Goal: Task Accomplishment & Management: Use online tool/utility

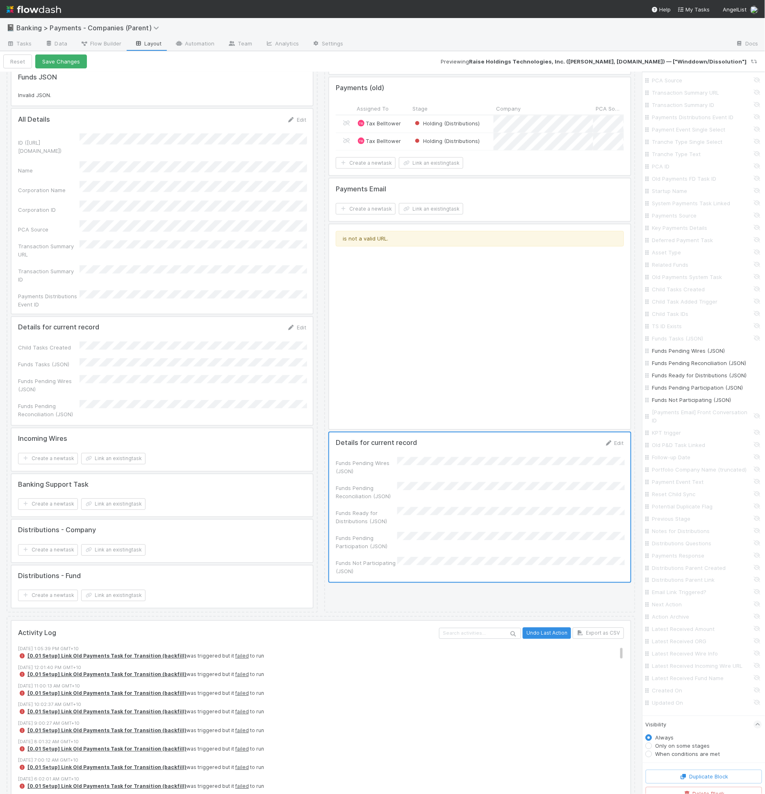
scroll to position [262, 0]
click at [58, 64] on button "Save Changes" at bounding box center [61, 62] width 52 height 14
drag, startPoint x: 473, startPoint y: 548, endPoint x: 481, endPoint y: 544, distance: 8.8
click at [474, 548] on div at bounding box center [479, 508] width 301 height 150
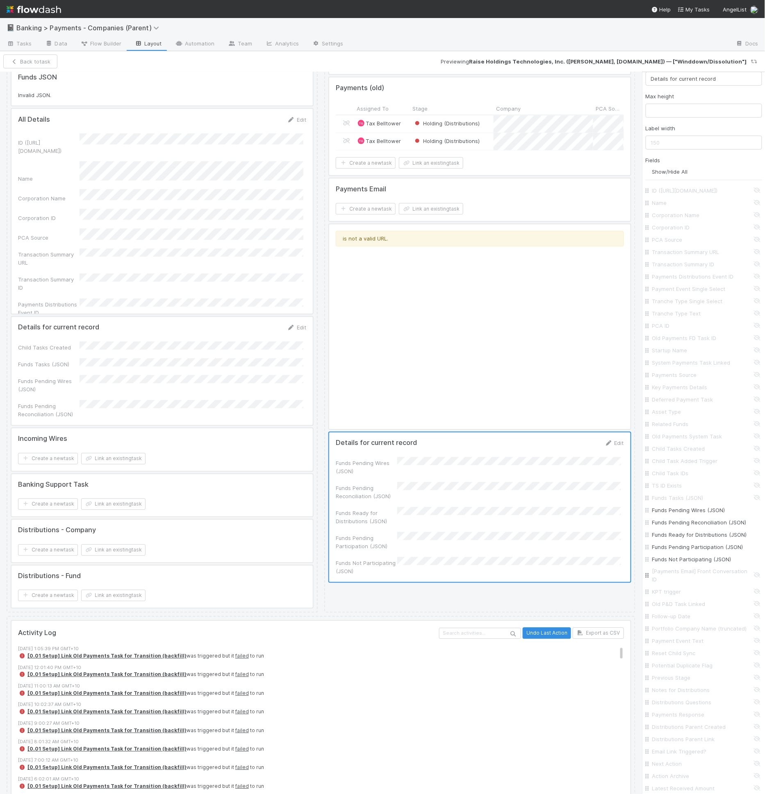
scroll to position [0, 0]
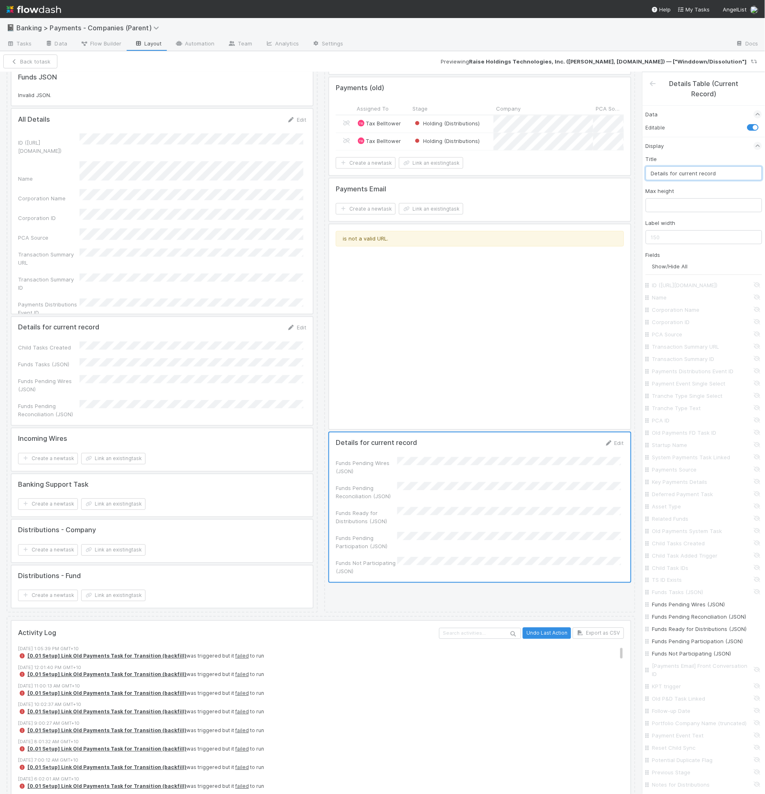
drag, startPoint x: 681, startPoint y: 167, endPoint x: 679, endPoint y: 176, distance: 9.2
click at [681, 167] on input "Details for current record" at bounding box center [703, 173] width 116 height 14
click at [679, 176] on input "Details for current record" at bounding box center [703, 173] width 116 height 14
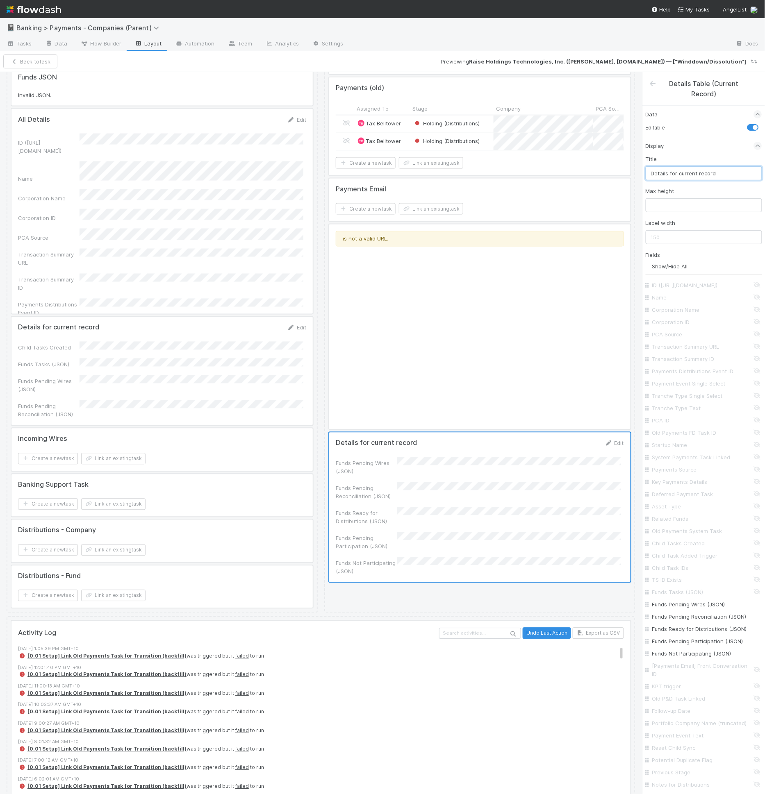
type input "M"
type input "(Temp) Movement JSONS"
click at [692, 595] on input "Funds Tasks (JSON)" at bounding box center [706, 592] width 108 height 8
checkbox input "true"
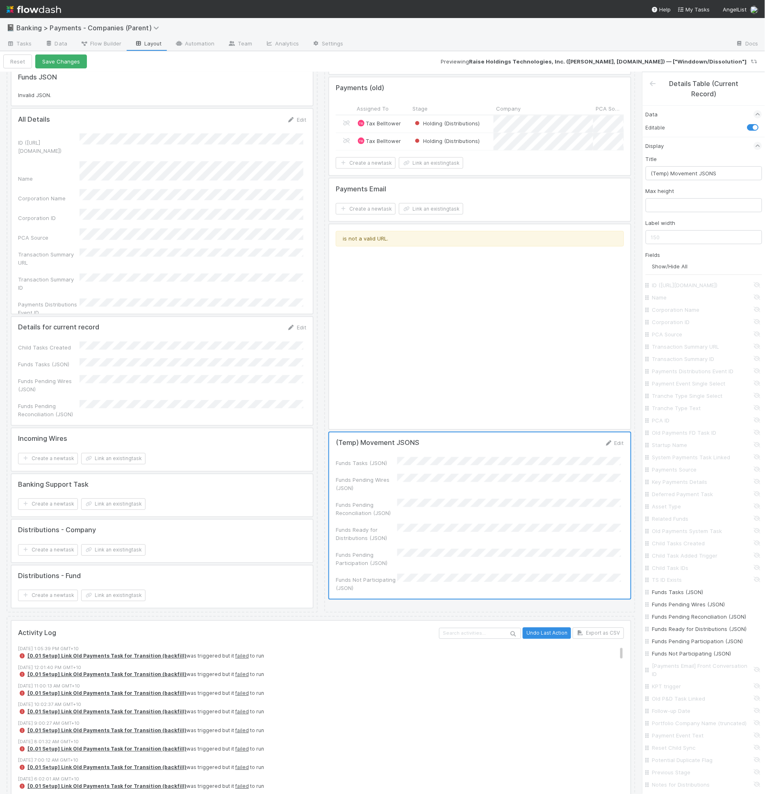
click at [57, 68] on div "Reset Save Changes Previewing Raise Holdings Technologies, Inc. (Raise, GetRais…" at bounding box center [382, 61] width 765 height 21
click at [57, 66] on button "Save Changes" at bounding box center [61, 62] width 52 height 14
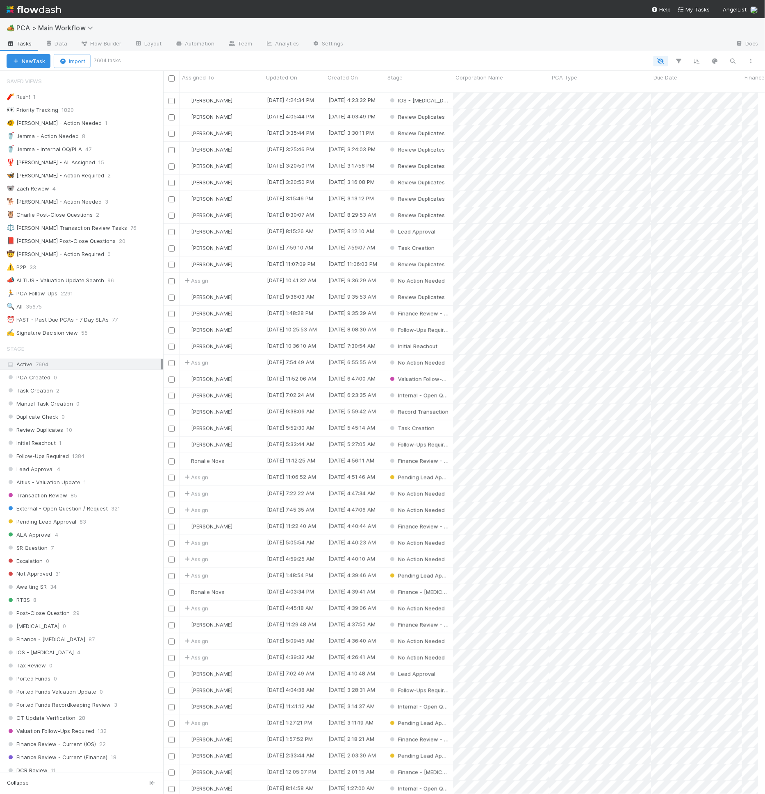
scroll to position [7, 7]
click at [207, 40] on link "Automation" at bounding box center [194, 44] width 53 height 13
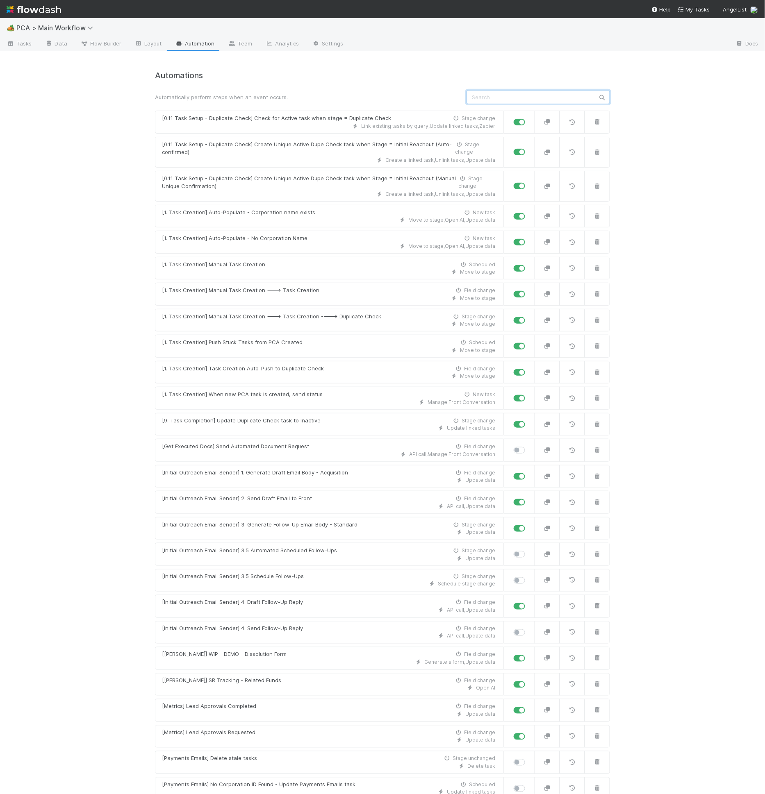
click at [538, 92] on input "text" at bounding box center [537, 97] width 143 height 14
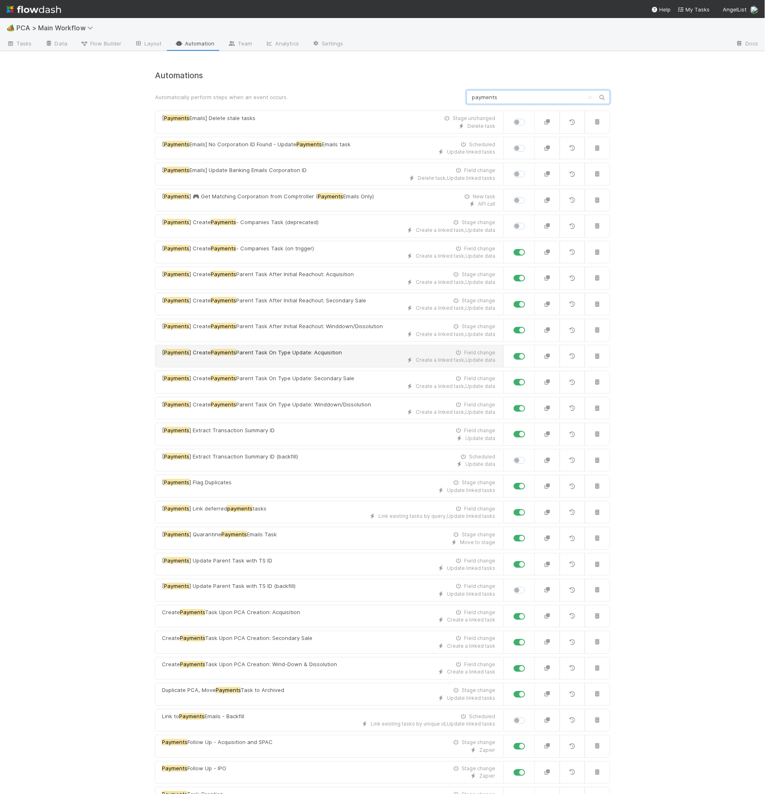
type input "payments"
click at [323, 357] on div "Create a linked task , Update data" at bounding box center [328, 360] width 333 height 7
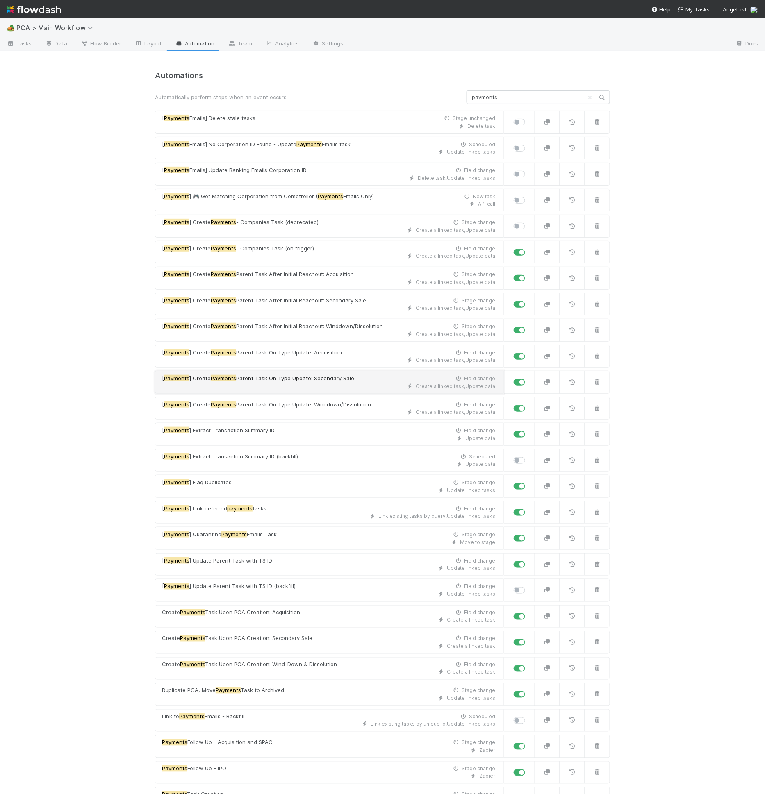
click at [327, 384] on div "Create a linked task , Update data" at bounding box center [328, 386] width 333 height 7
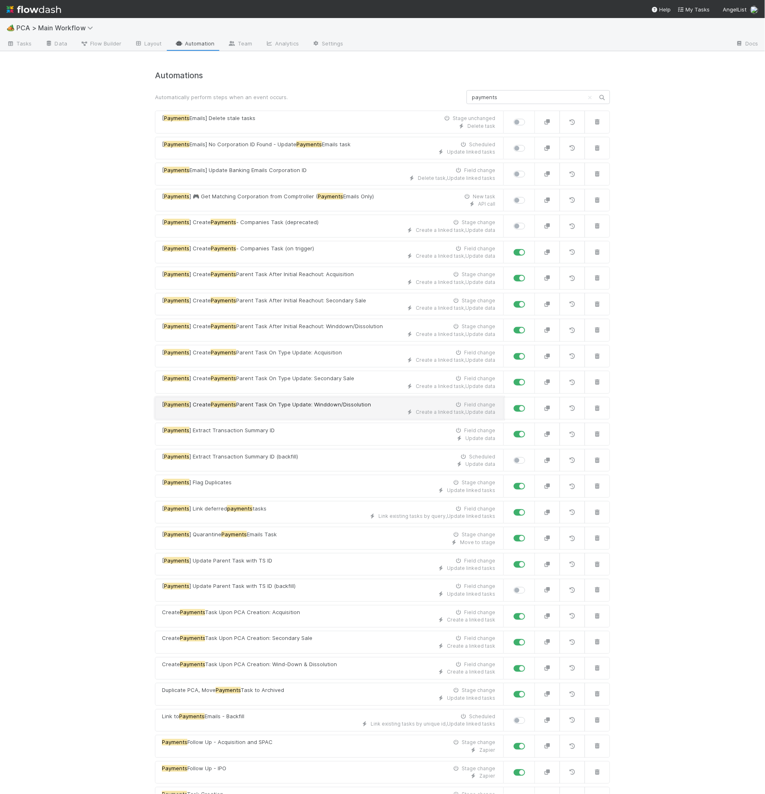
click at [329, 401] on span "Parent Task On Type Update: Winddown/Dissolution" at bounding box center [303, 404] width 135 height 7
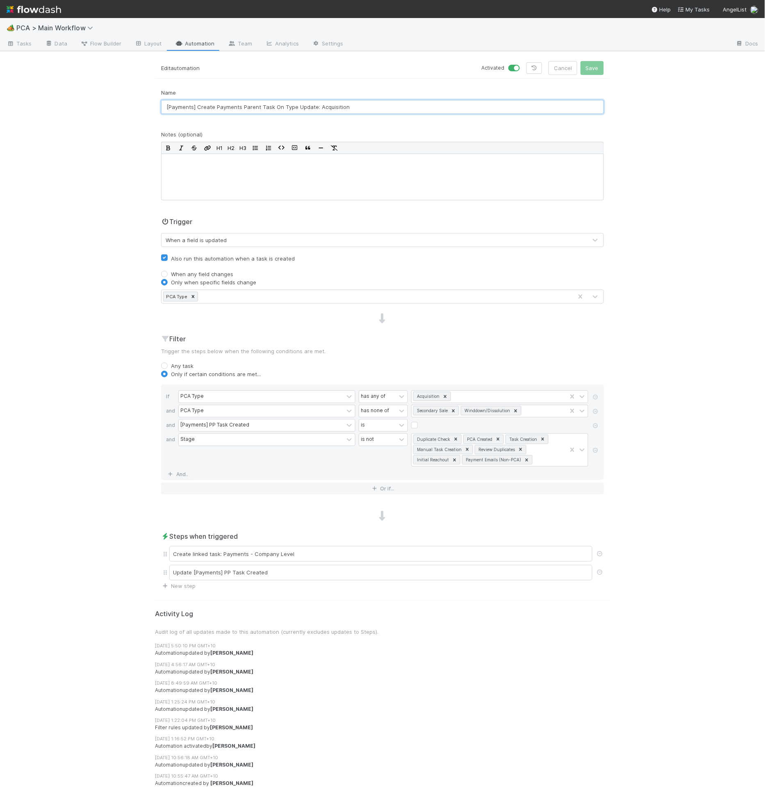
click at [274, 102] on input "[Payments] Create Payments Parent Task On Type Update: Acquisition" at bounding box center [382, 107] width 443 height 14
click at [269, 545] on div "Create linked task: Payments - Company Level" at bounding box center [382, 554] width 443 height 19
click at [266, 557] on div "Create linked task: Payments - Company Level" at bounding box center [380, 554] width 423 height 16
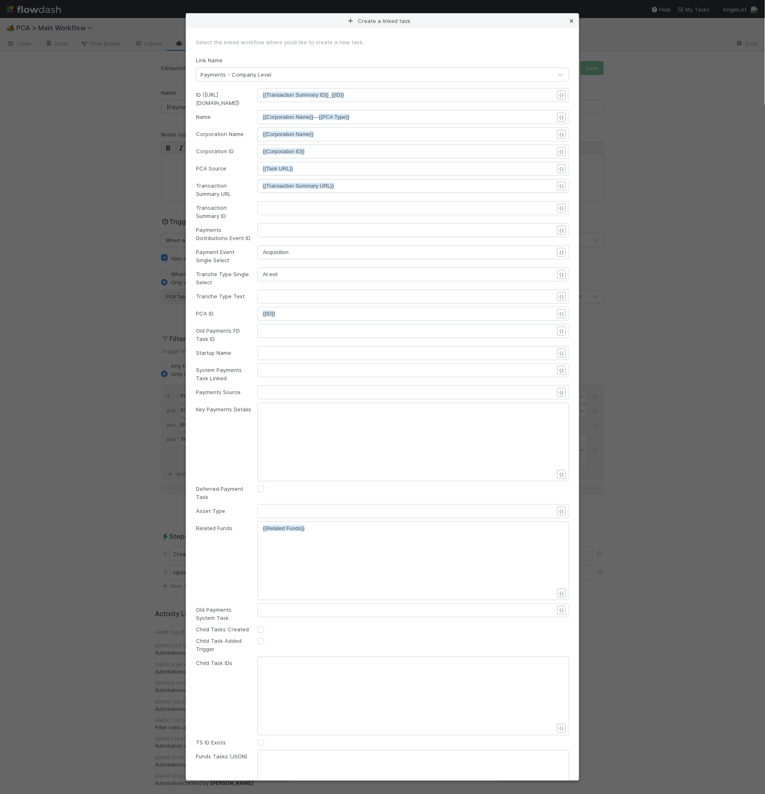
click at [572, 20] on icon at bounding box center [571, 20] width 8 height 5
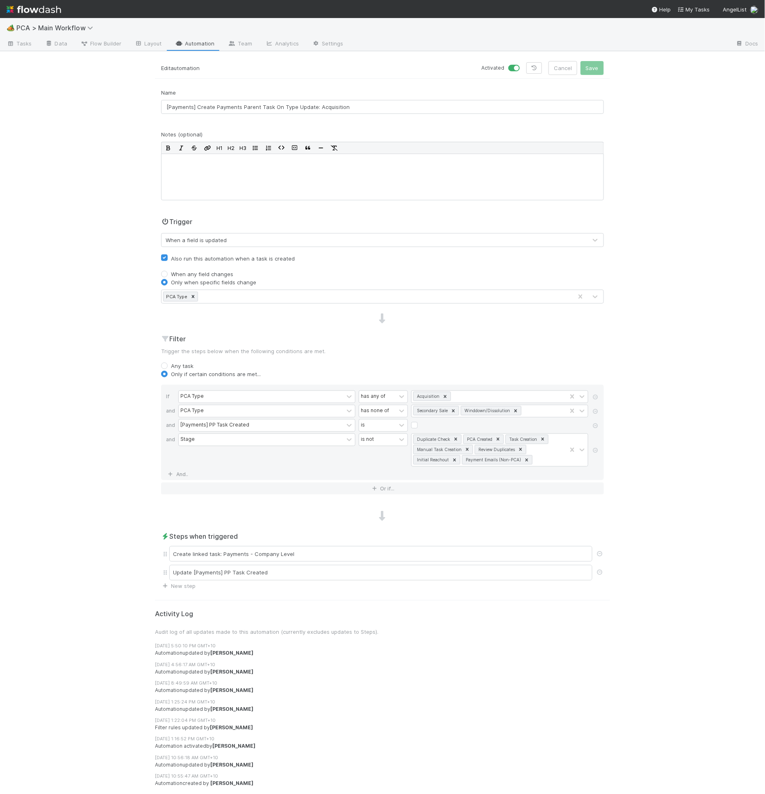
click at [681, 344] on div "🏕️ PCA > Main Workflow Tasks Data Flow Builder Layout Automation Team Analytics…" at bounding box center [382, 406] width 765 height 776
click at [351, 100] on input "[Payments] Create Payments Parent Task On Type Update: Secondary Sale" at bounding box center [382, 107] width 443 height 14
click at [695, 340] on div "🏕️ PCA > Main Workflow Tasks Data Flow Builder Layout Automation Team Analytics…" at bounding box center [382, 406] width 765 height 776
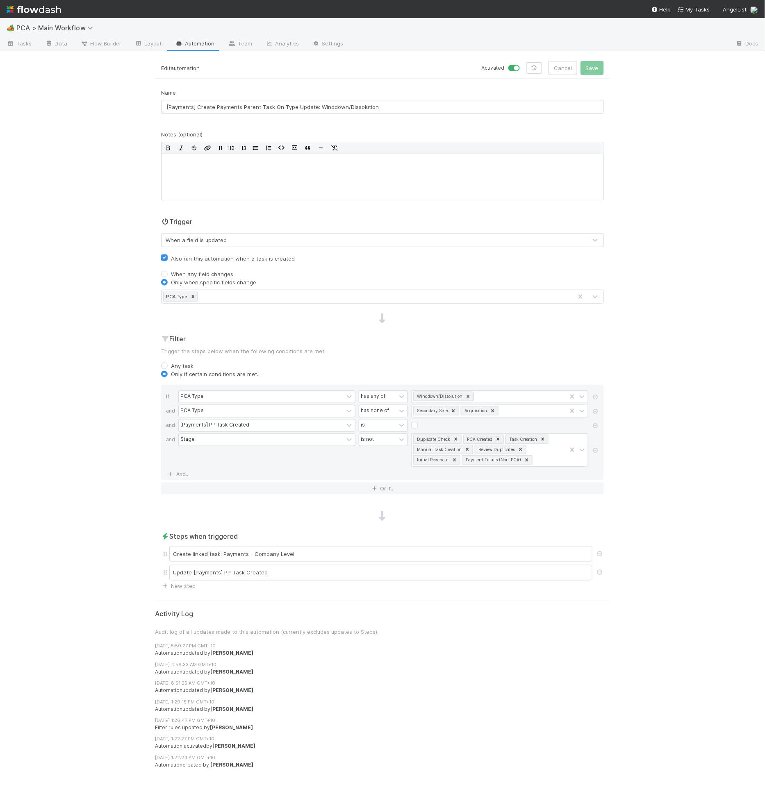
click at [269, 99] on div "Name [Payments] Create Payments Parent Task On Type Update: Winddown/Dissolution" at bounding box center [382, 101] width 443 height 25
click at [270, 110] on input "[Payments] Create Payments Parent Task On Type Update: Winddown/Dissolution" at bounding box center [382, 107] width 443 height 14
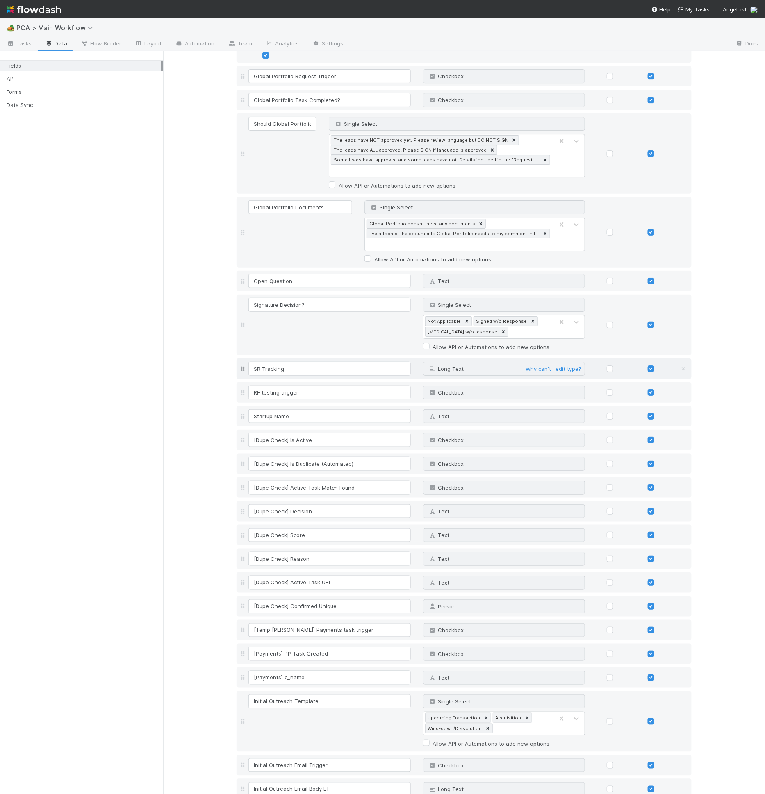
scroll to position [6215, 0]
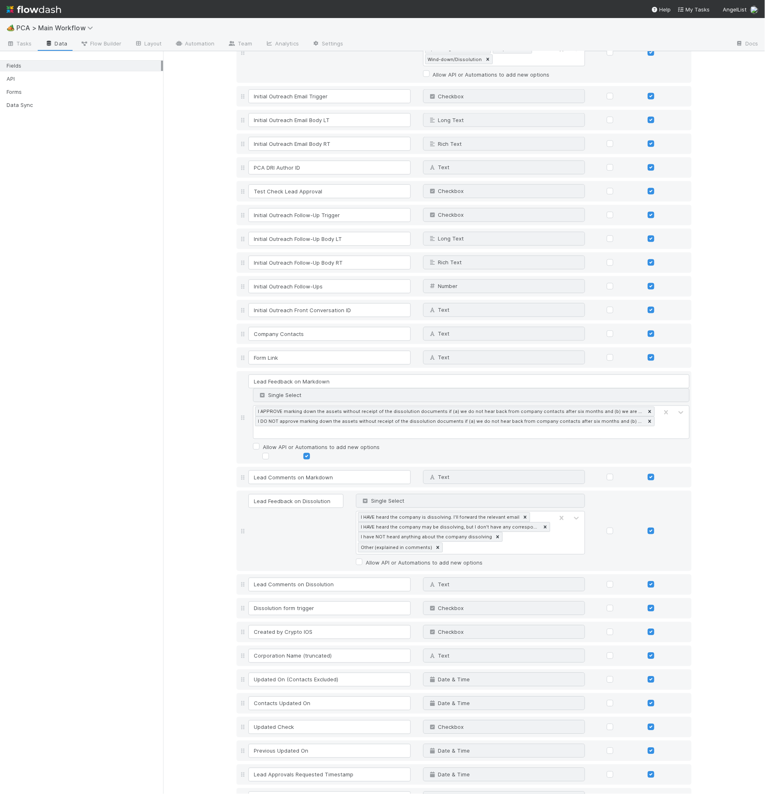
type input "Manually Create Payments Parent Trigger"
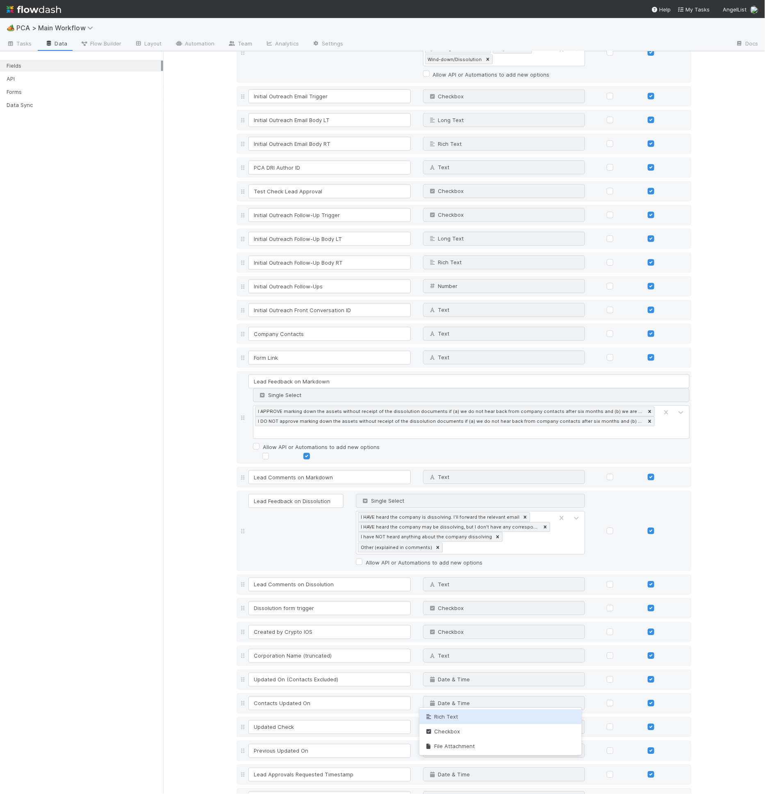
type input "check"
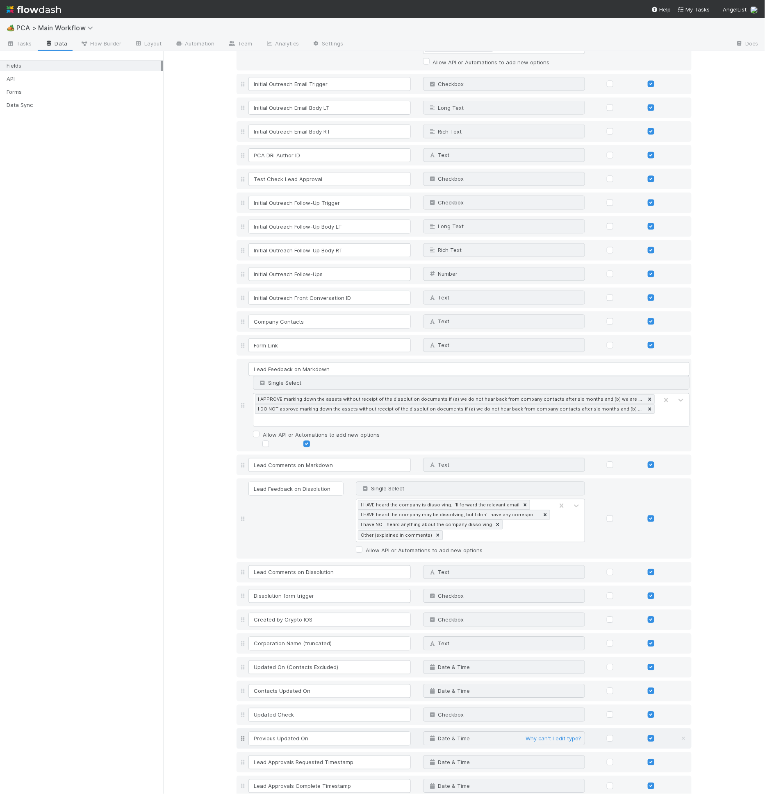
scroll to position [6238, 0]
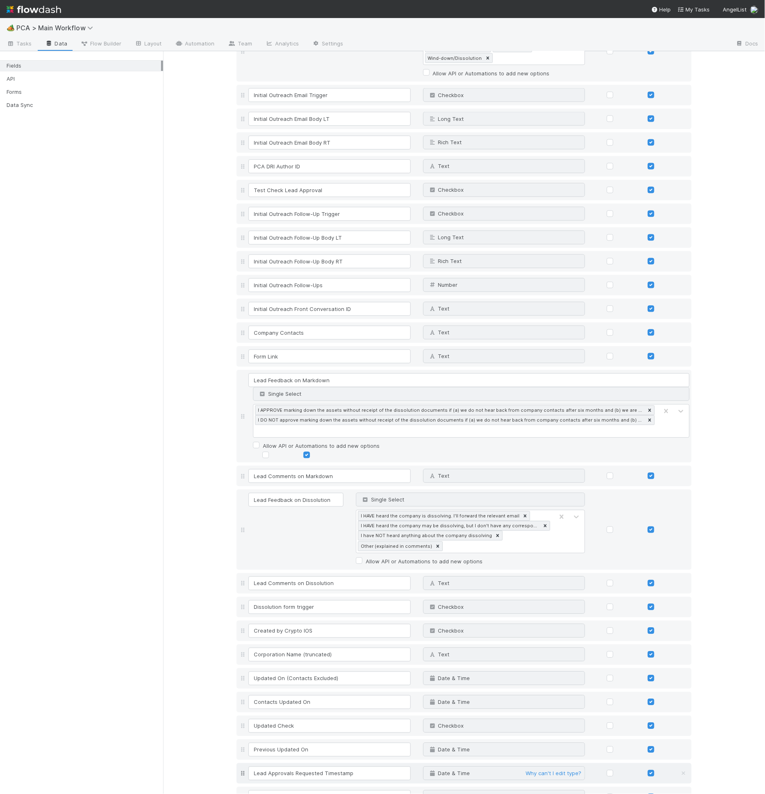
scroll to position [6260, 0]
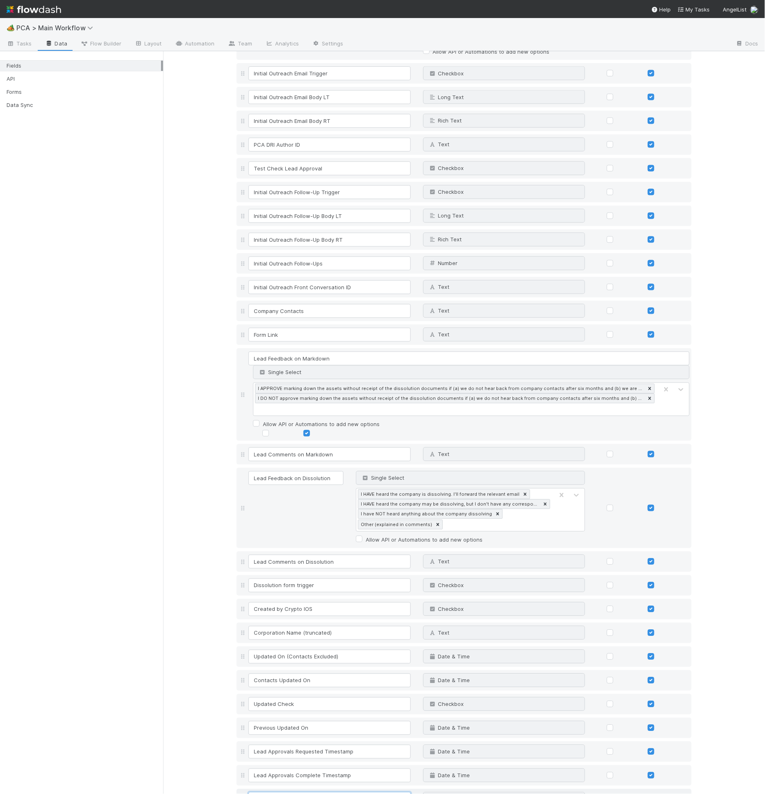
click at [302, 793] on input "Manually Create Payments Parent Trigger" at bounding box center [329, 800] width 162 height 14
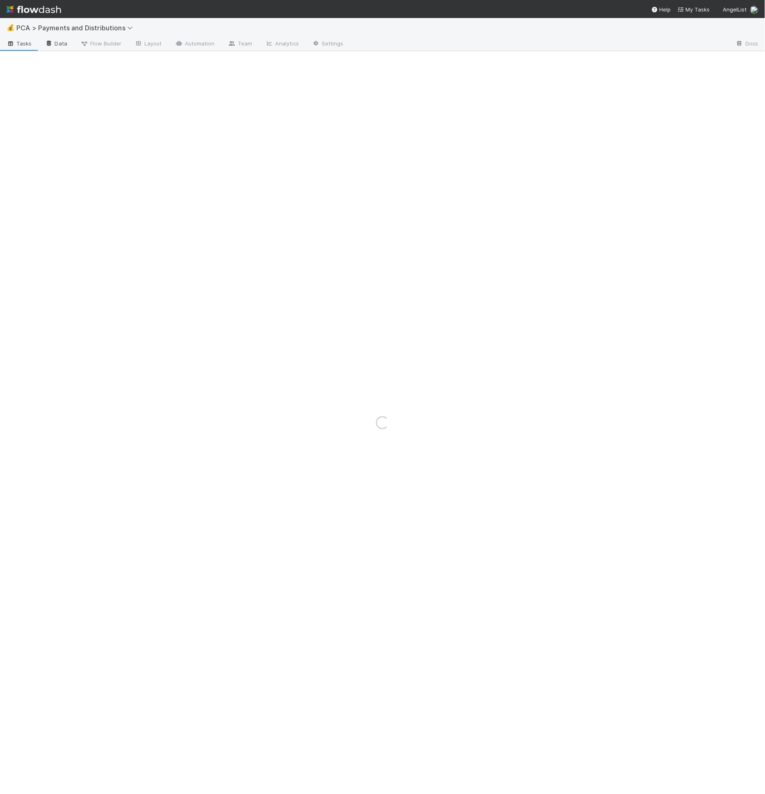
click at [65, 45] on link "Data" at bounding box center [56, 44] width 35 height 13
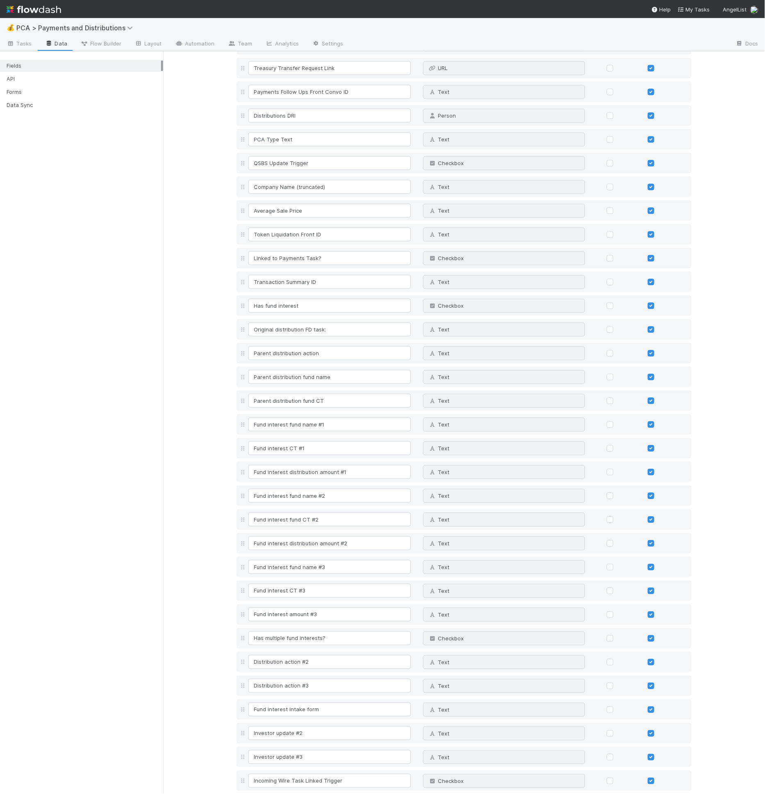
scroll to position [3802, 0]
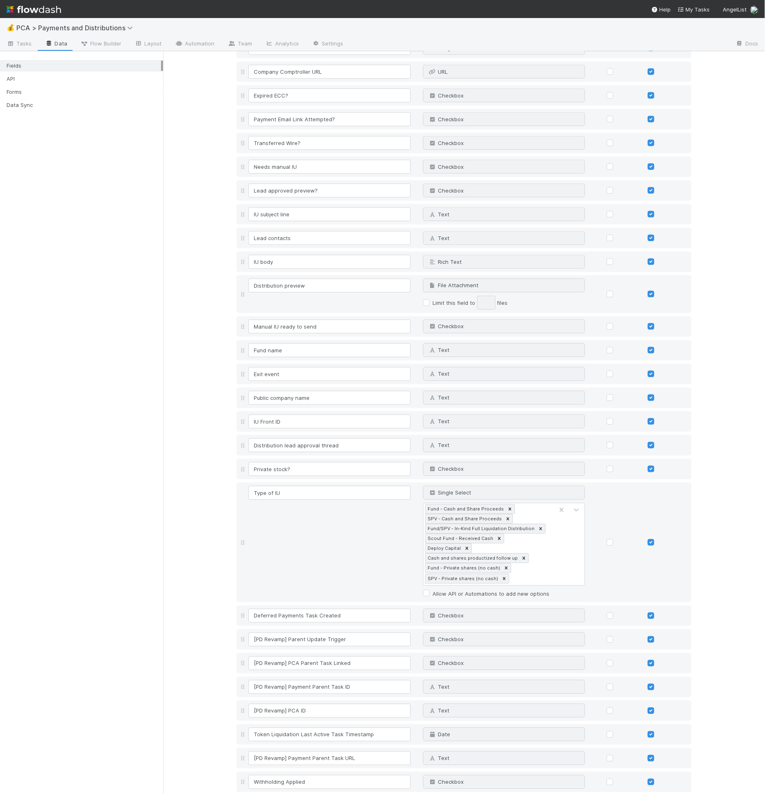
click at [265, 794] on link "Add field" at bounding box center [259, 801] width 33 height 7
drag, startPoint x: 275, startPoint y: 762, endPoint x: 277, endPoint y: 769, distance: 7.4
click at [275, 794] on input at bounding box center [329, 806] width 162 height 14
type input "Manually Create Payments Parent Trigger"
click at [461, 794] on div "Text" at bounding box center [495, 806] width 145 height 13
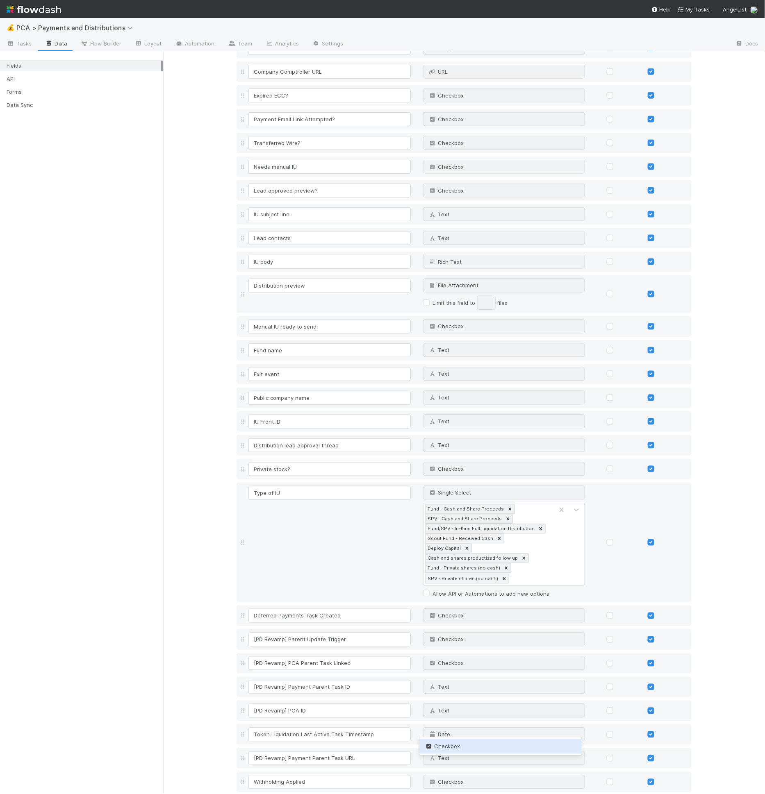
type input "check"
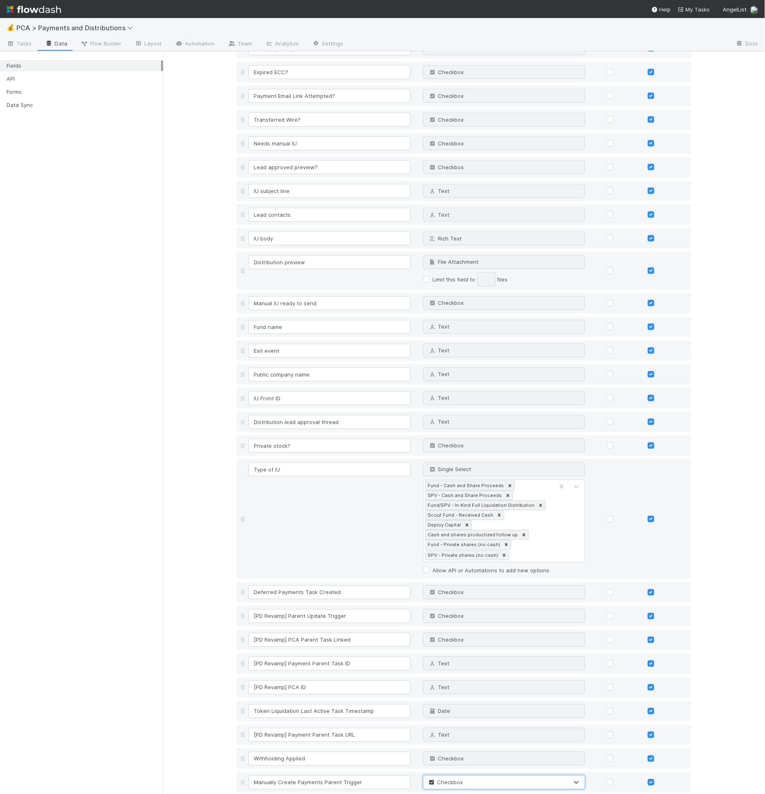
scroll to position [3826, 0]
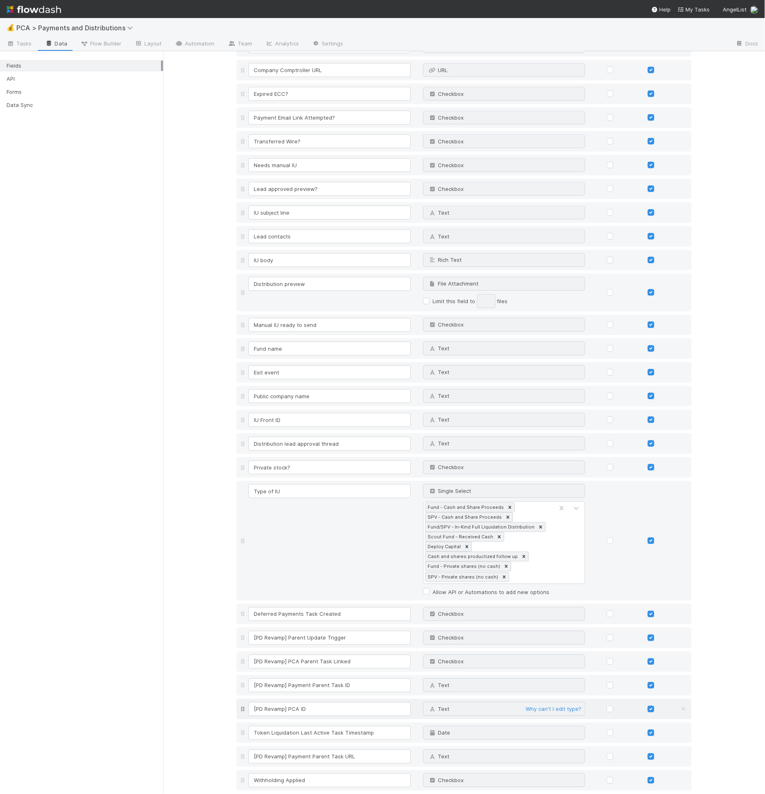
scroll to position [3848, 0]
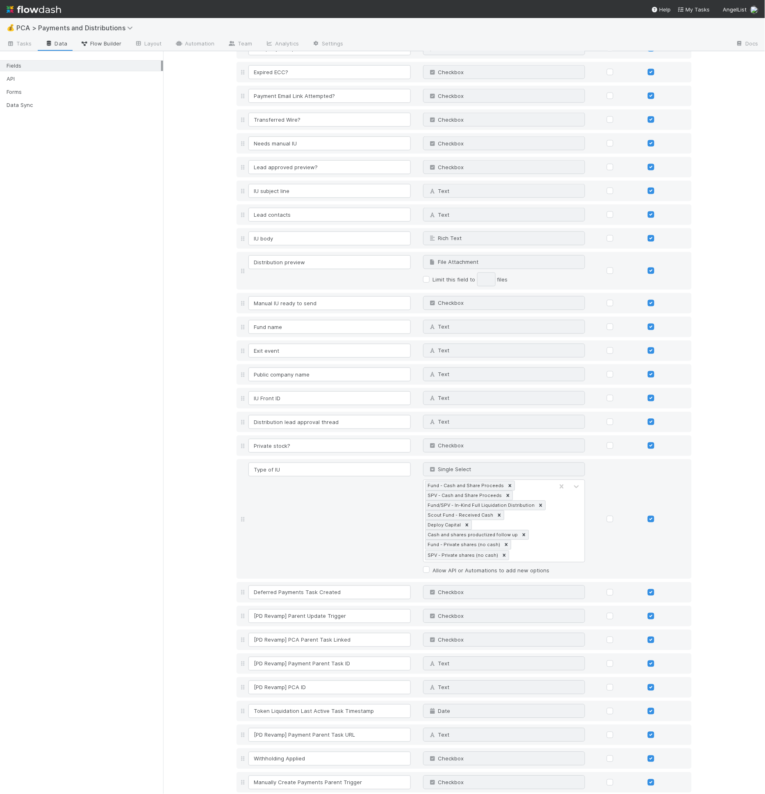
click at [99, 45] on span "Flow Builder" at bounding box center [100, 43] width 41 height 8
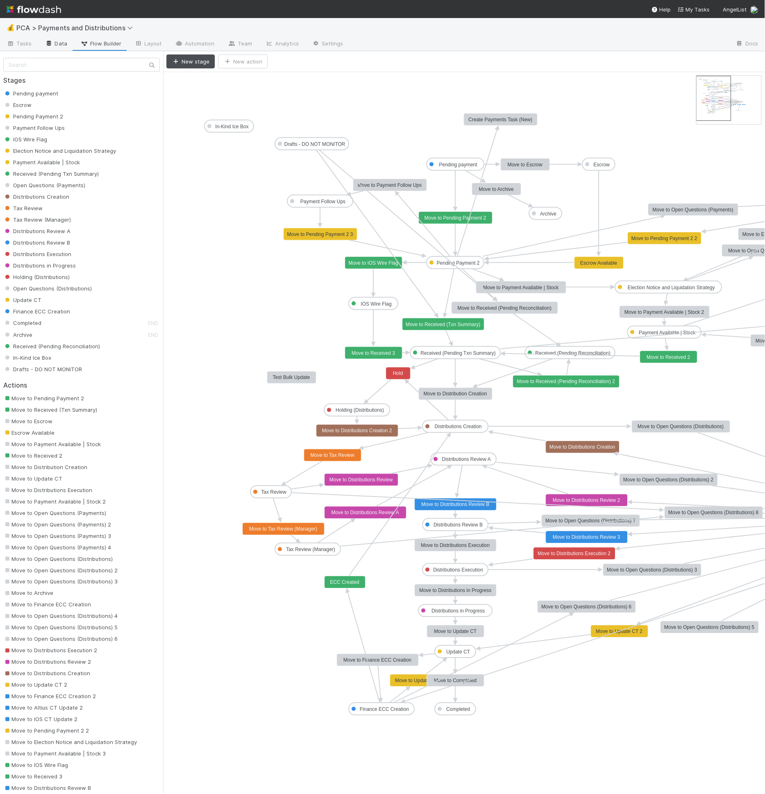
click at [70, 43] on link "Data" at bounding box center [56, 44] width 35 height 13
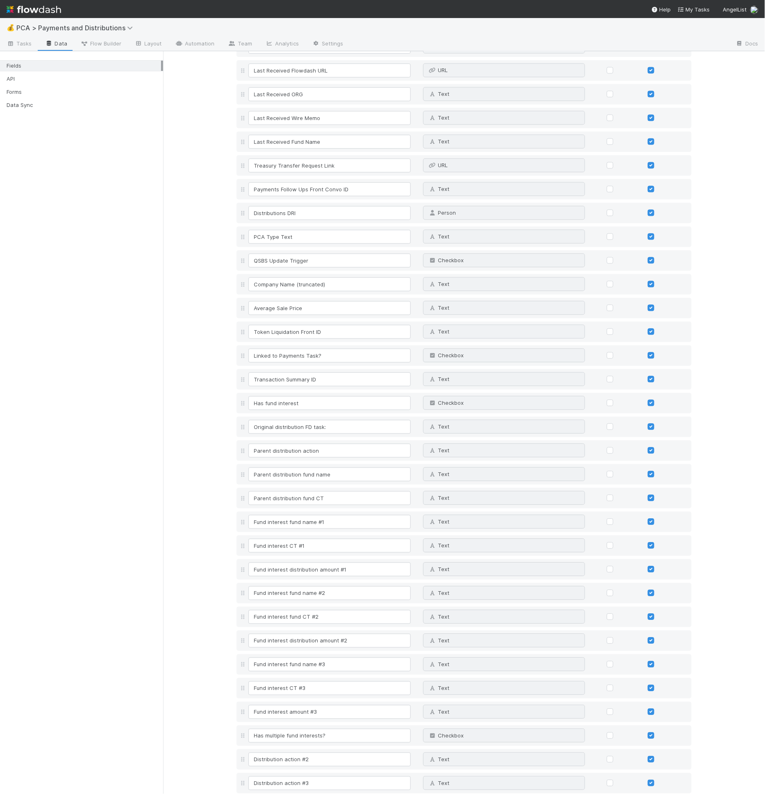
scroll to position [3826, 0]
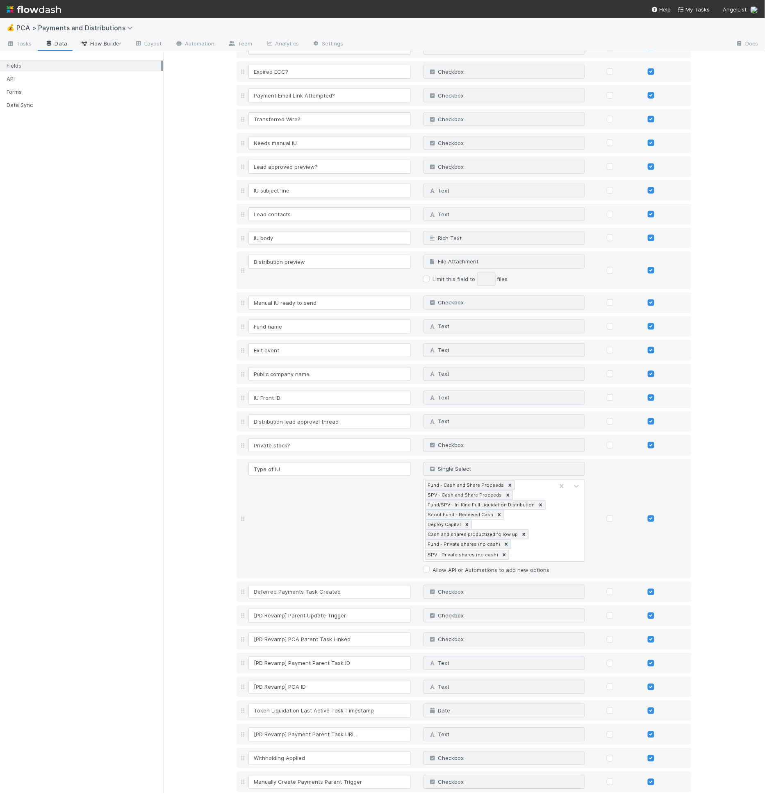
click at [95, 45] on span "Flow Builder" at bounding box center [100, 43] width 41 height 8
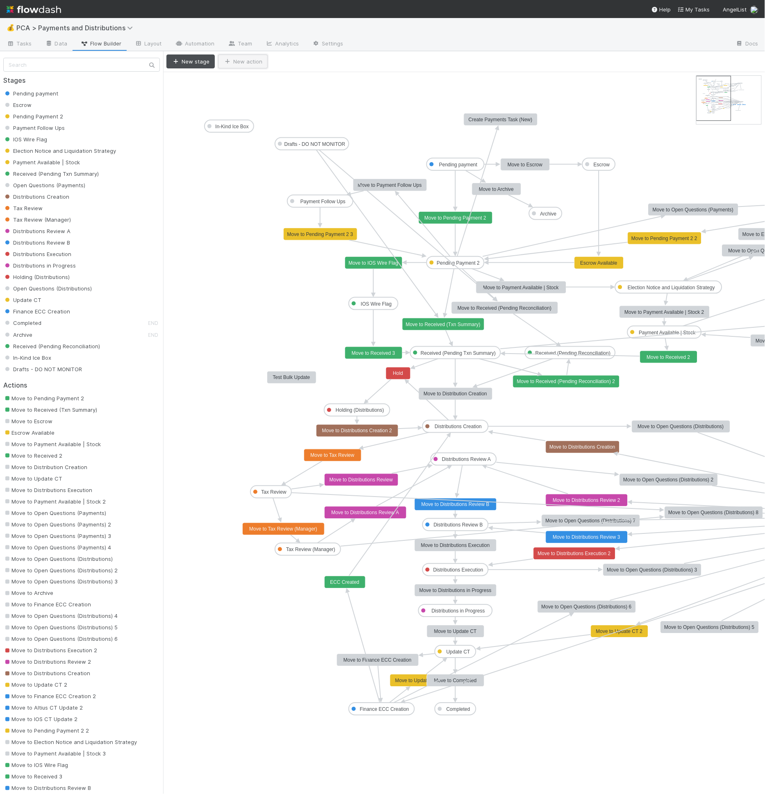
click at [231, 65] on button "New action" at bounding box center [243, 62] width 50 height 14
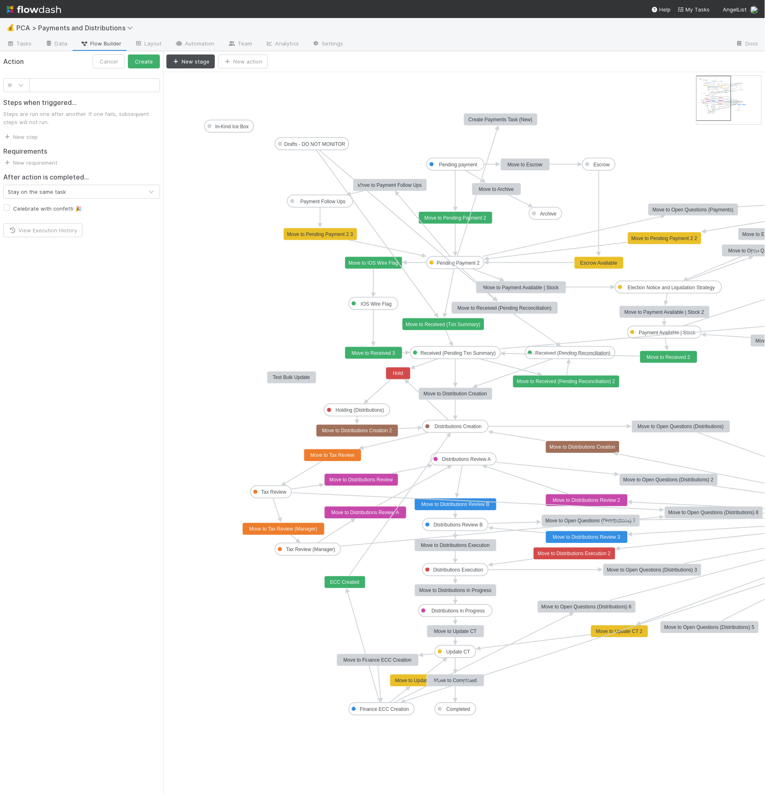
click at [121, 88] on input "text" at bounding box center [94, 85] width 131 height 14
click at [41, 82] on input "Create New Payments Parent Task" at bounding box center [94, 85] width 131 height 14
type input "Create New Payments Parent Task"
click at [8, 87] on span at bounding box center [10, 85] width 4 height 4
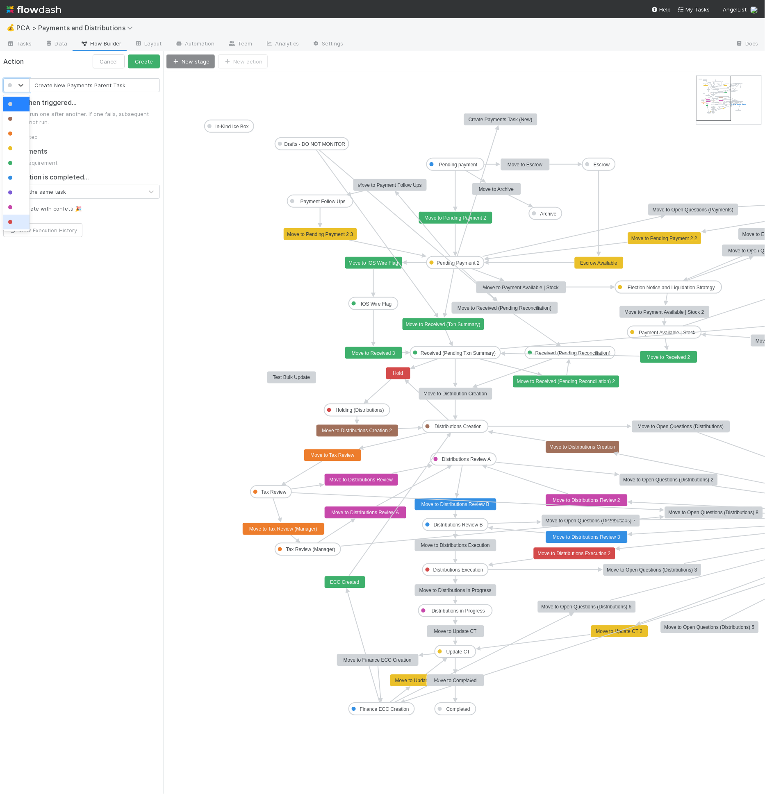
click at [17, 222] on div at bounding box center [16, 222] width 16 height 8
click at [28, 136] on link "New step" at bounding box center [20, 137] width 34 height 7
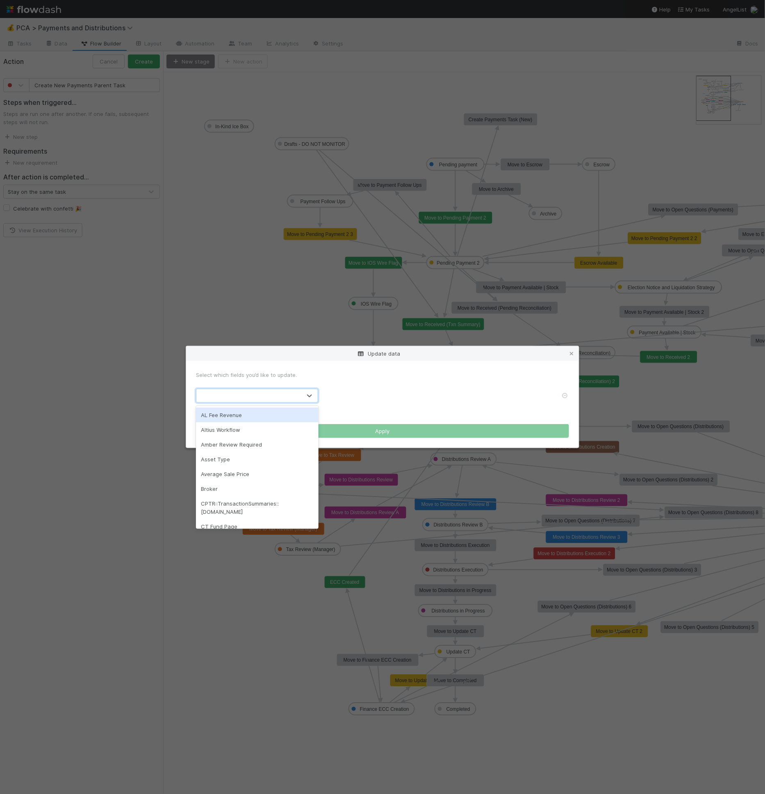
click at [256, 396] on div at bounding box center [248, 395] width 105 height 13
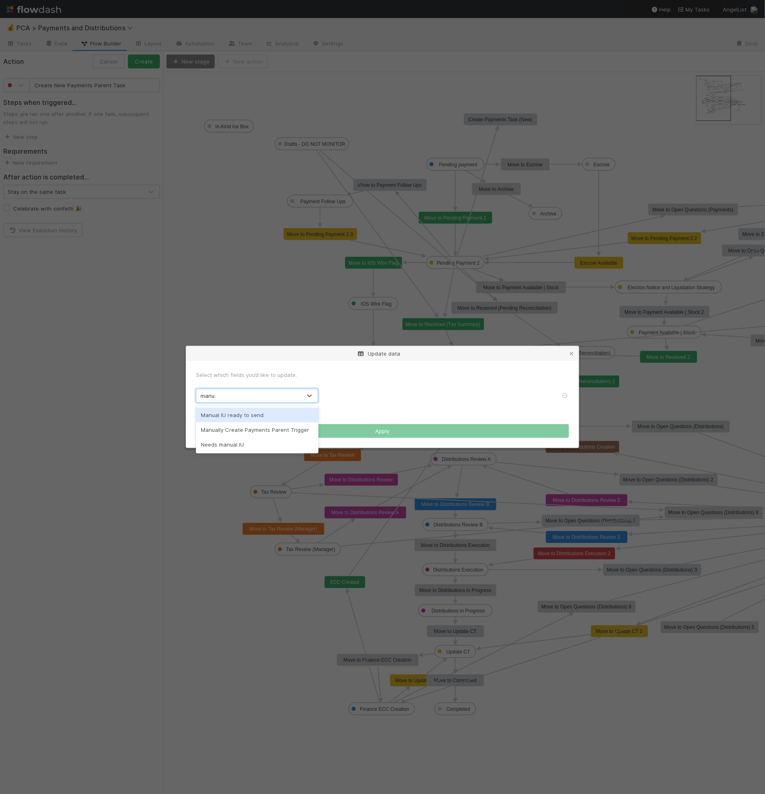
type input "manual"
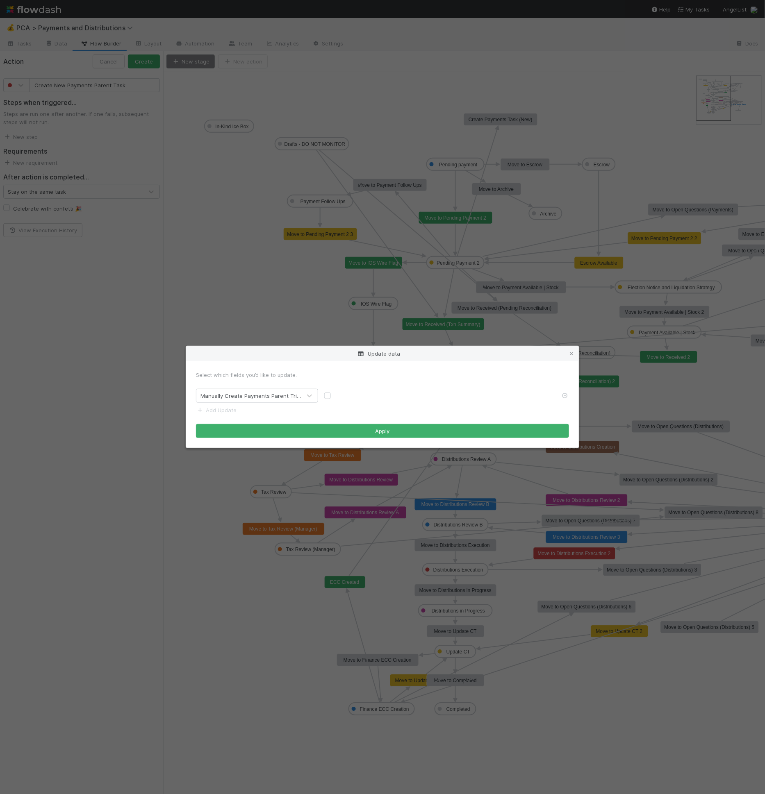
click at [330, 400] on div at bounding box center [439, 396] width 230 height 8
click at [334, 392] on label at bounding box center [334, 392] width 0 height 0
click at [328, 395] on input "checkbox" at bounding box center [327, 395] width 7 height 7
checkbox input "true"
click at [321, 434] on button "Apply" at bounding box center [382, 431] width 373 height 14
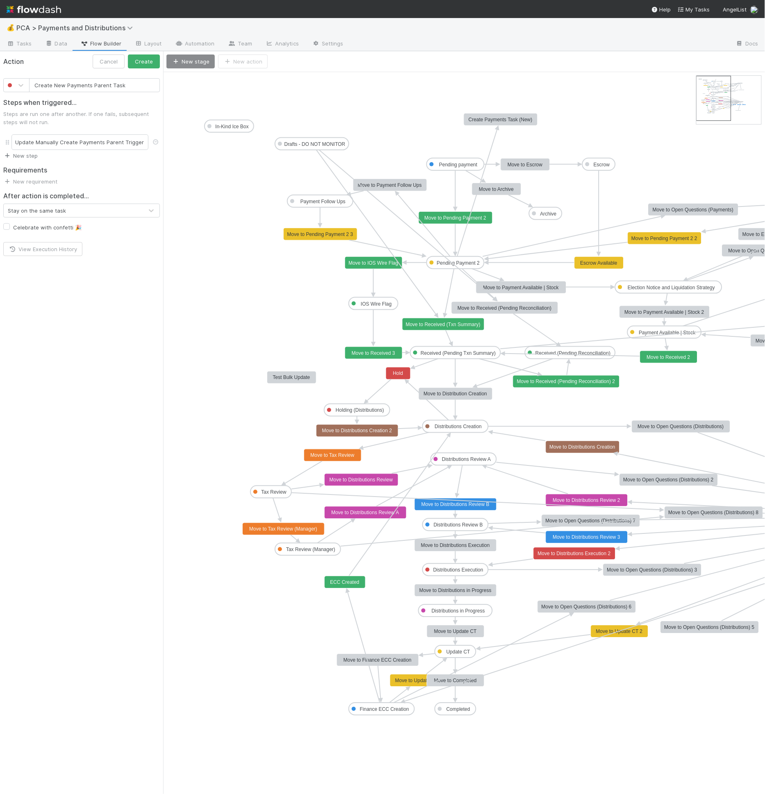
click at [30, 152] on link "New step" at bounding box center [20, 155] width 34 height 7
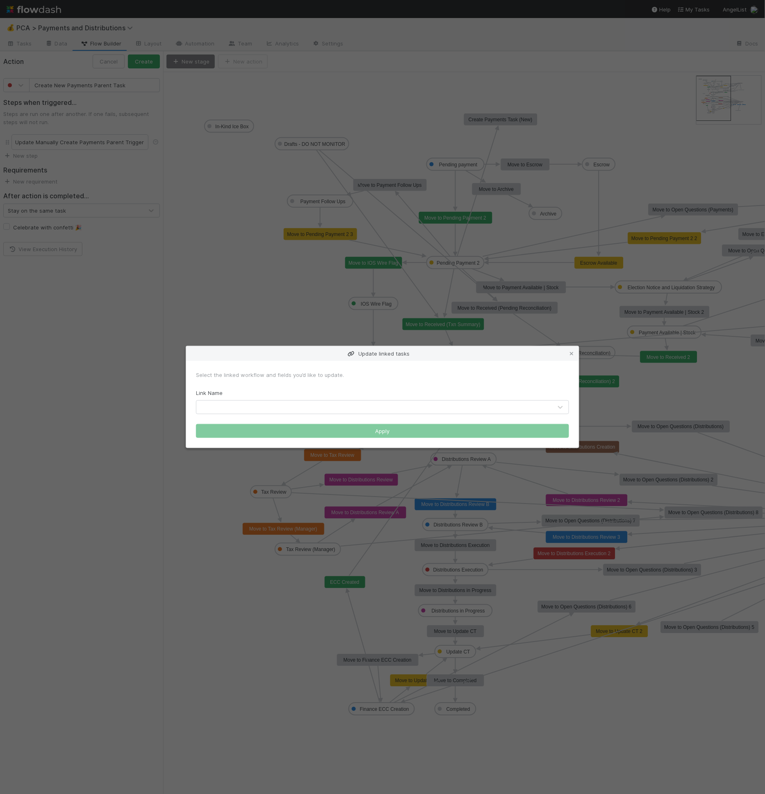
click at [230, 408] on div at bounding box center [374, 407] width 356 height 13
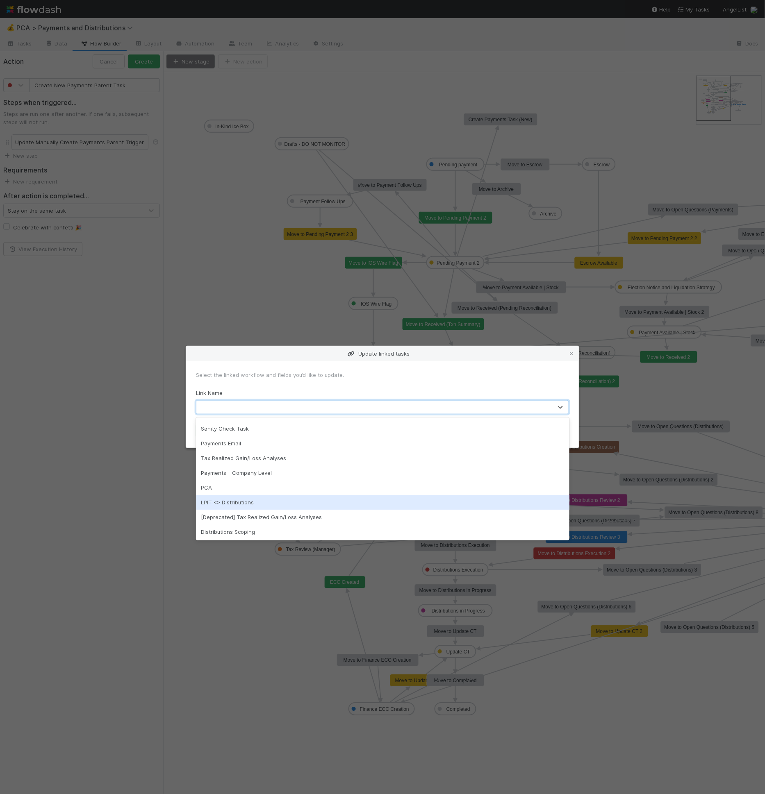
scroll to position [26, 0]
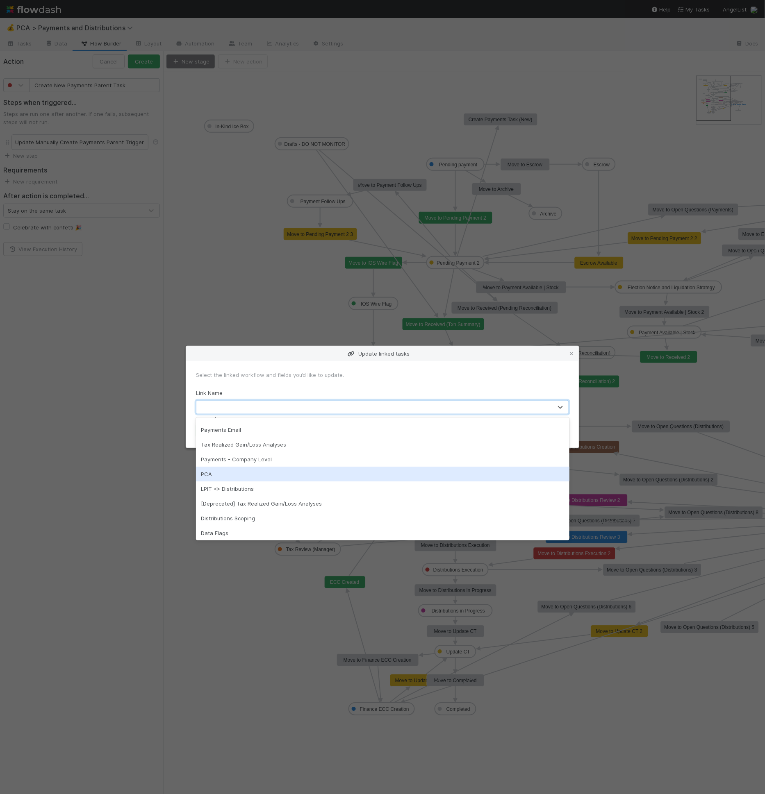
click at [258, 477] on div "PCA" at bounding box center [382, 474] width 373 height 15
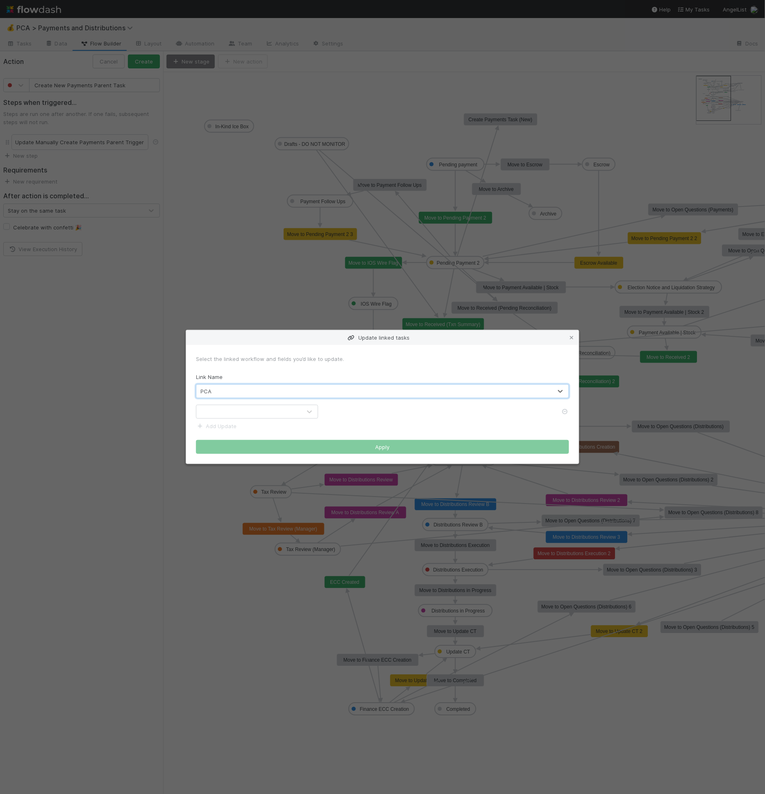
click at [247, 414] on div at bounding box center [248, 411] width 105 height 13
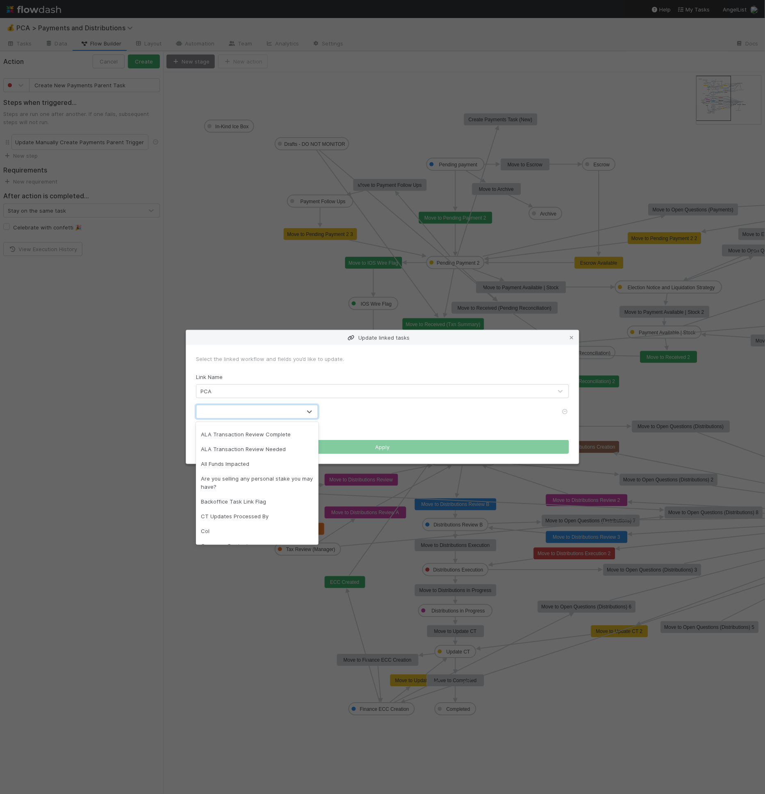
scroll to position [0, 0]
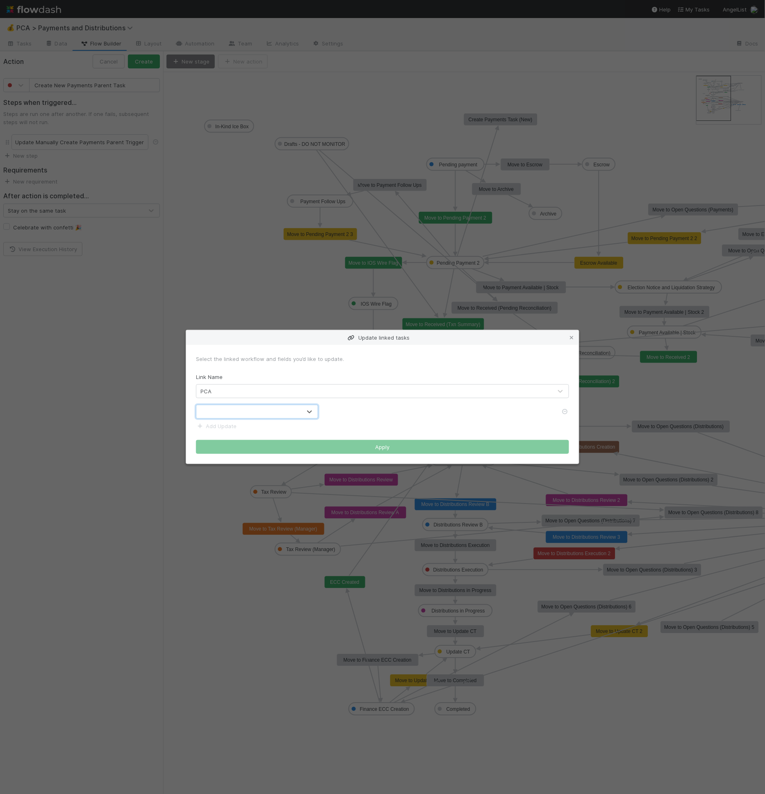
click at [231, 411] on div at bounding box center [248, 411] width 105 height 13
type input "manua"
click at [334, 408] on label at bounding box center [334, 408] width 0 height 0
click at [328, 413] on input "checkbox" at bounding box center [327, 411] width 7 height 7
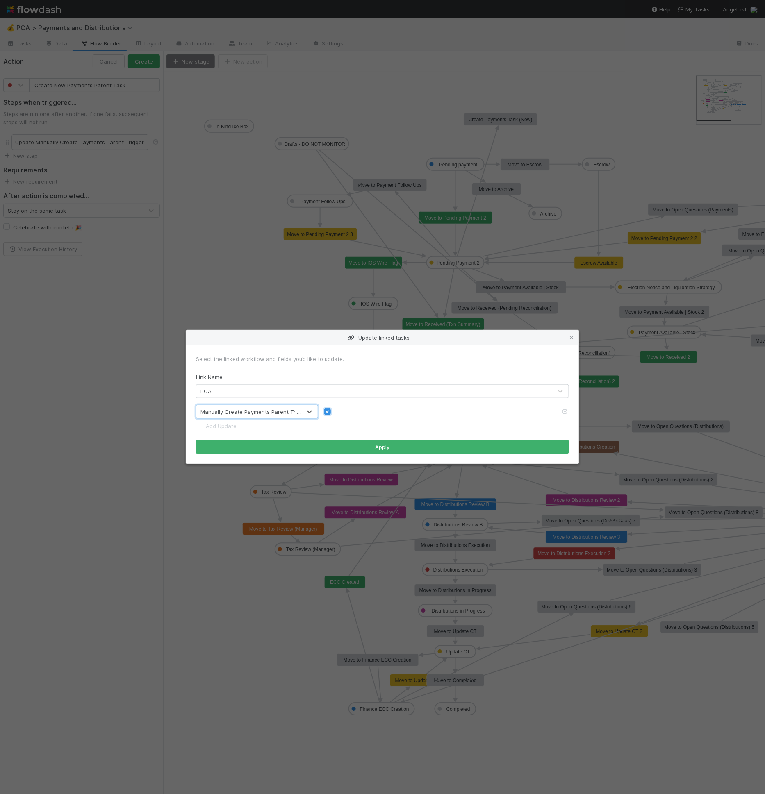
checkbox input "true"
click at [341, 447] on button "Apply" at bounding box center [382, 447] width 373 height 14
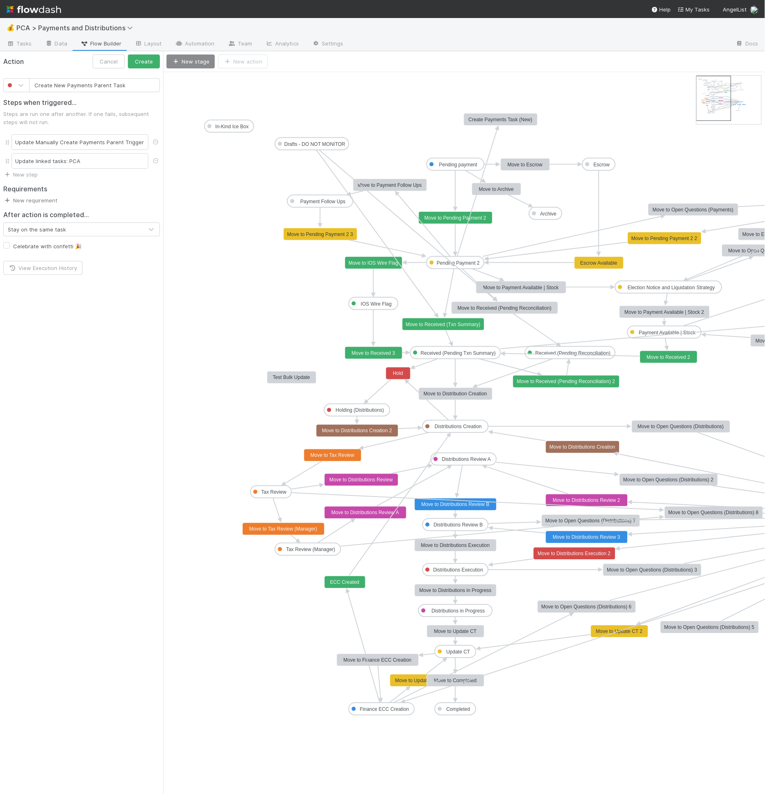
click at [33, 199] on link "New requirement" at bounding box center [30, 200] width 54 height 7
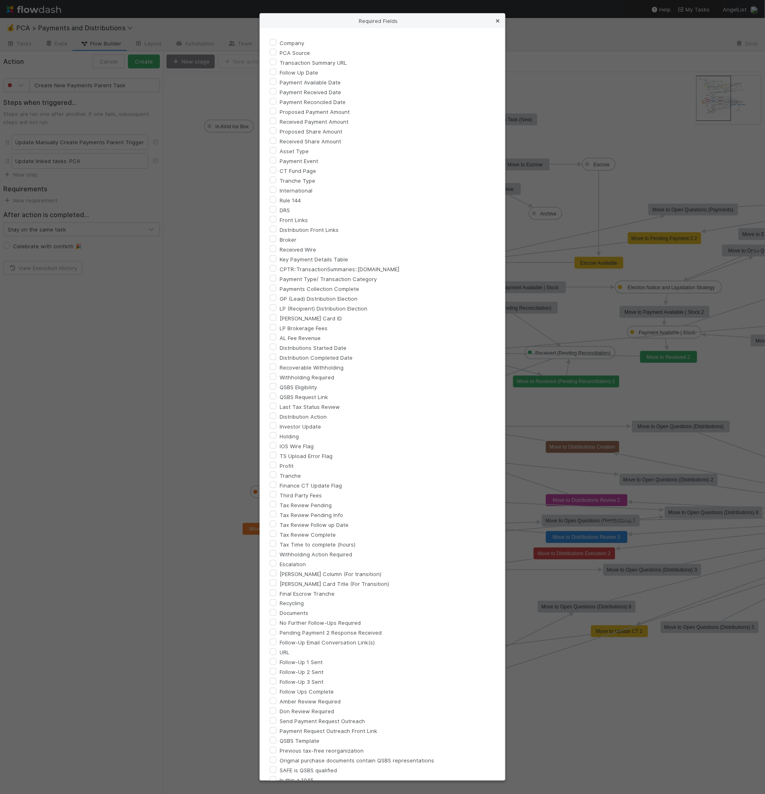
click at [498, 18] on icon at bounding box center [497, 20] width 8 height 5
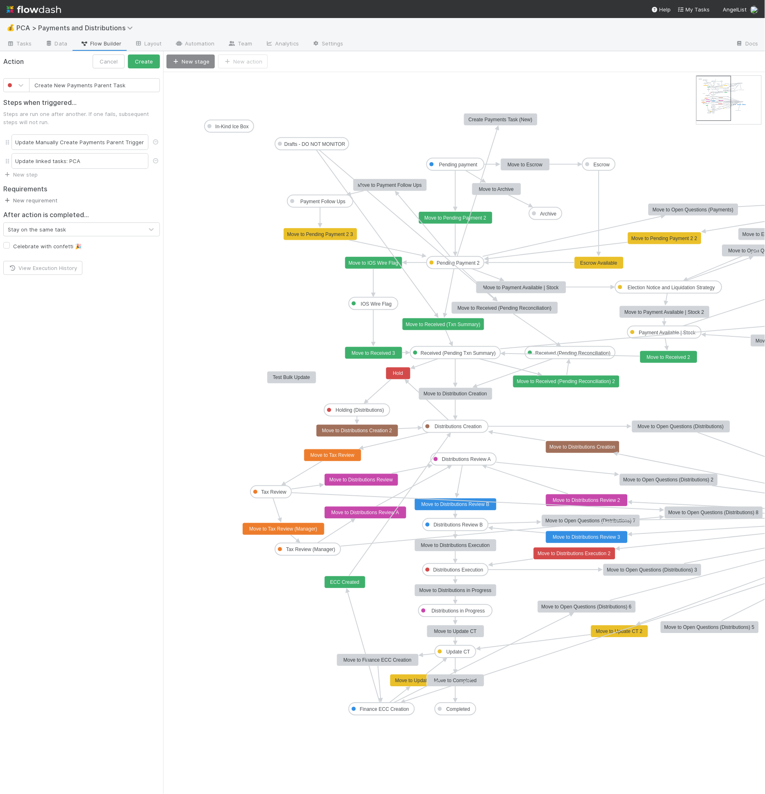
click at [32, 198] on link "New requirement" at bounding box center [30, 200] width 54 height 7
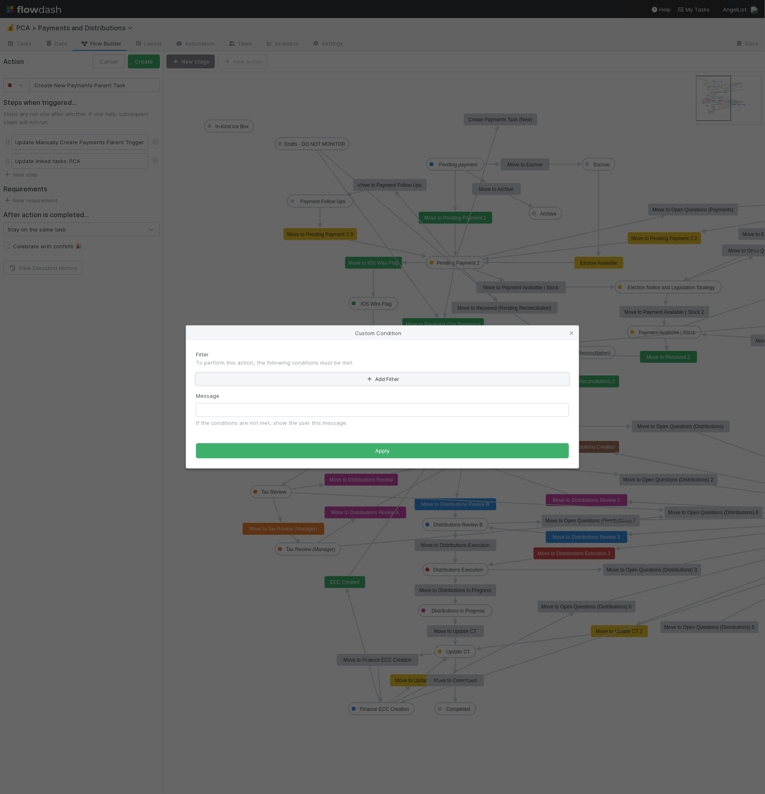
click at [282, 383] on button "Add Filter" at bounding box center [382, 379] width 373 height 12
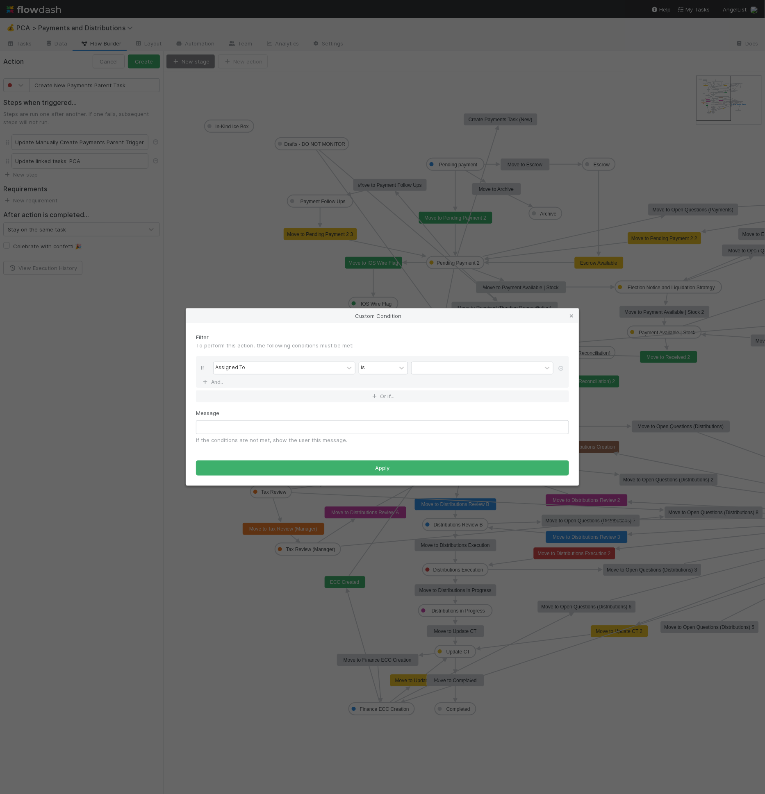
click at [274, 360] on div "If Assigned To is And.." at bounding box center [382, 372] width 373 height 32
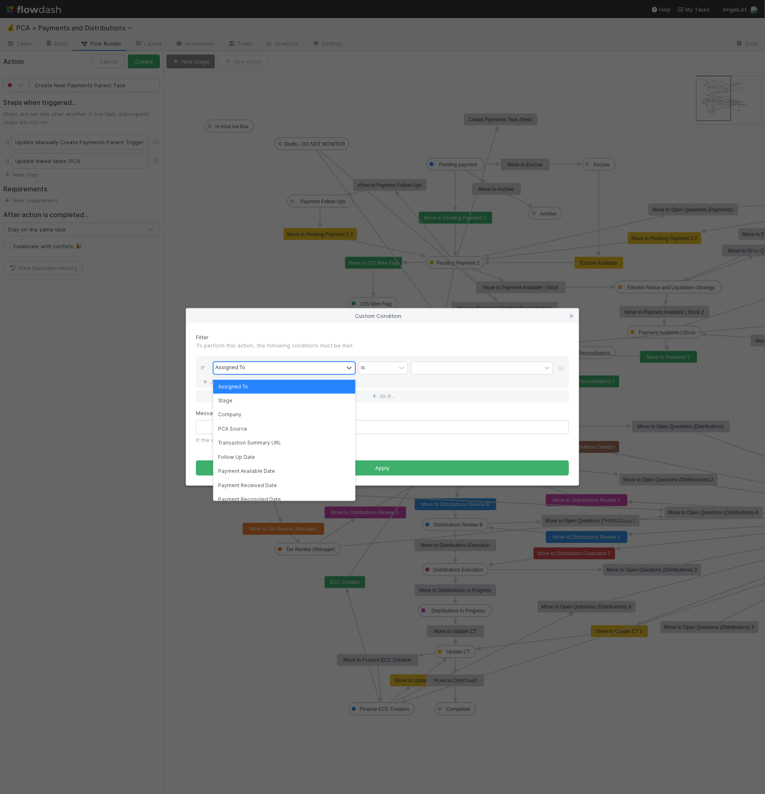
click at [276, 370] on div "Assigned To" at bounding box center [279, 368] width 130 height 12
type input "url"
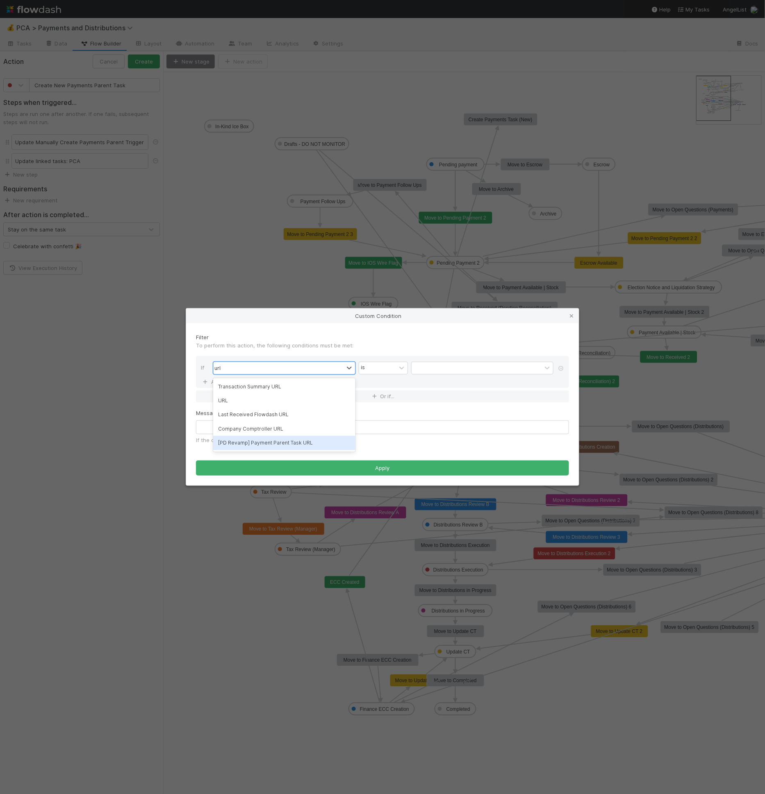
click at [281, 441] on div "[PD Revamp] Payment Parent Task URL" at bounding box center [284, 443] width 142 height 14
click at [410, 362] on div "If option [PD Revamp] Payment Parent Task URL, selected. 0 results available. S…" at bounding box center [382, 372] width 373 height 32
click at [407, 364] on div at bounding box center [402, 368] width 10 height 8
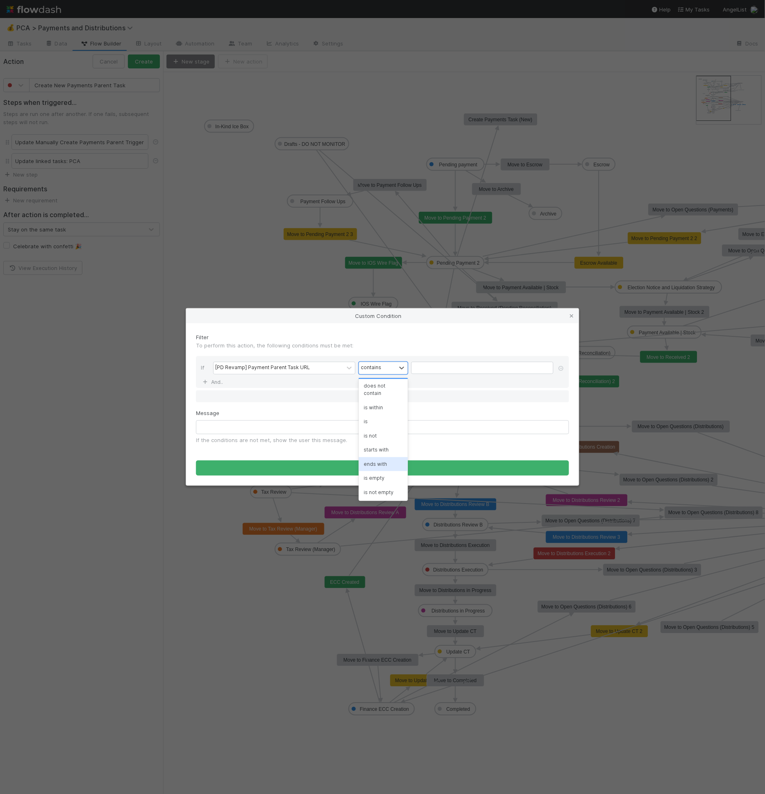
scroll to position [15, 0]
click at [378, 478] on div "is empty" at bounding box center [383, 478] width 49 height 14
click at [240, 427] on input "text" at bounding box center [382, 427] width 373 height 14
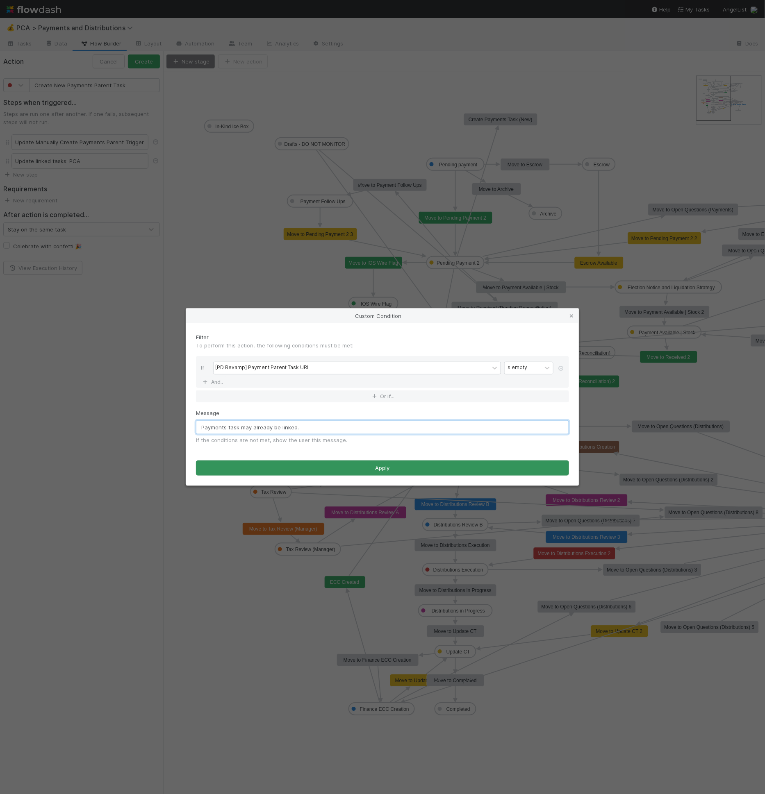
type input "Payments task may already be linked."
click at [300, 461] on button "Apply" at bounding box center [382, 469] width 373 height 16
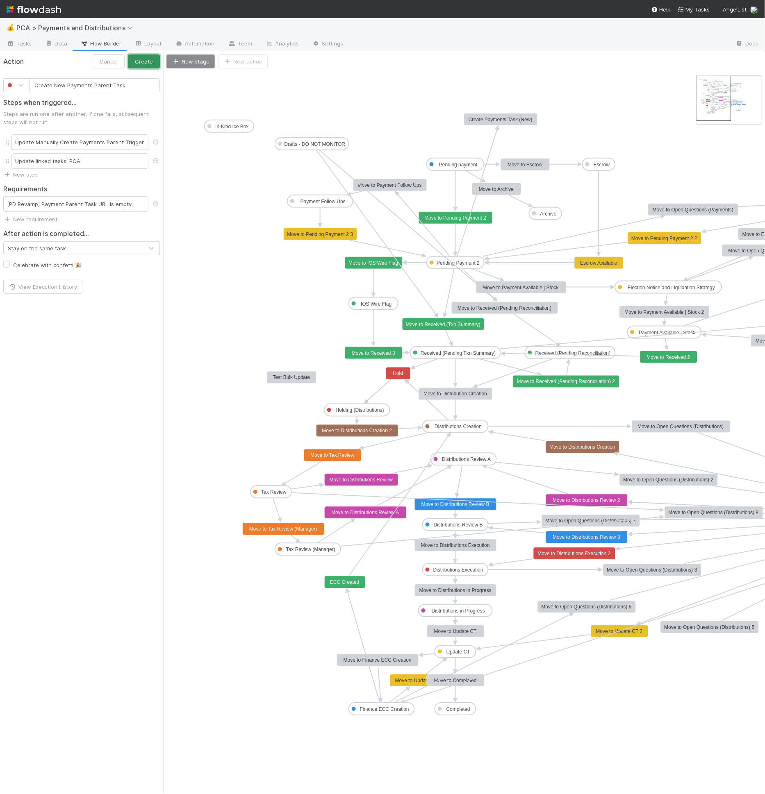
click at [154, 60] on button "Create" at bounding box center [144, 62] width 32 height 14
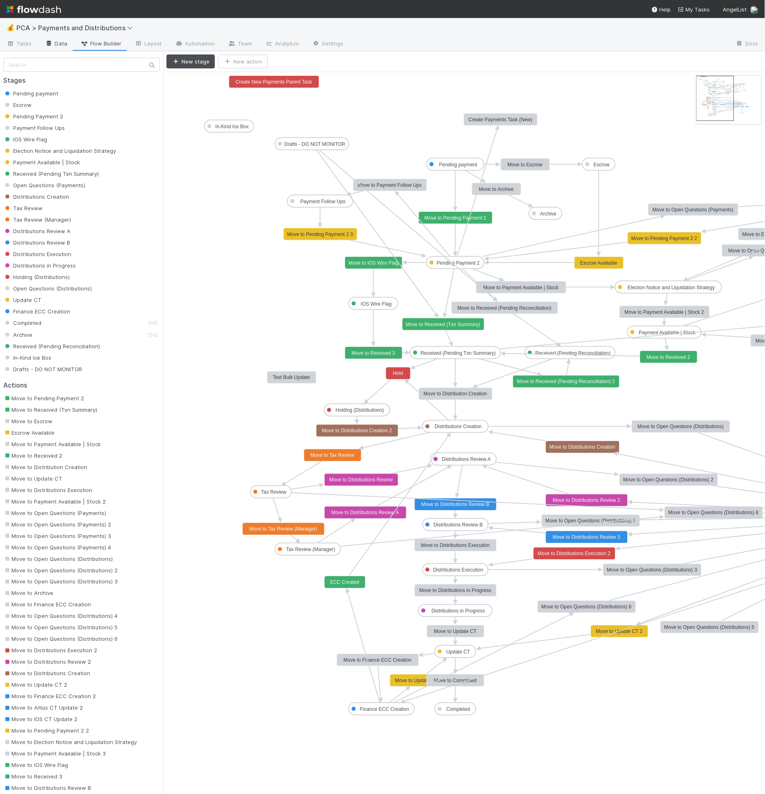
click at [50, 44] on icon at bounding box center [49, 43] width 8 height 5
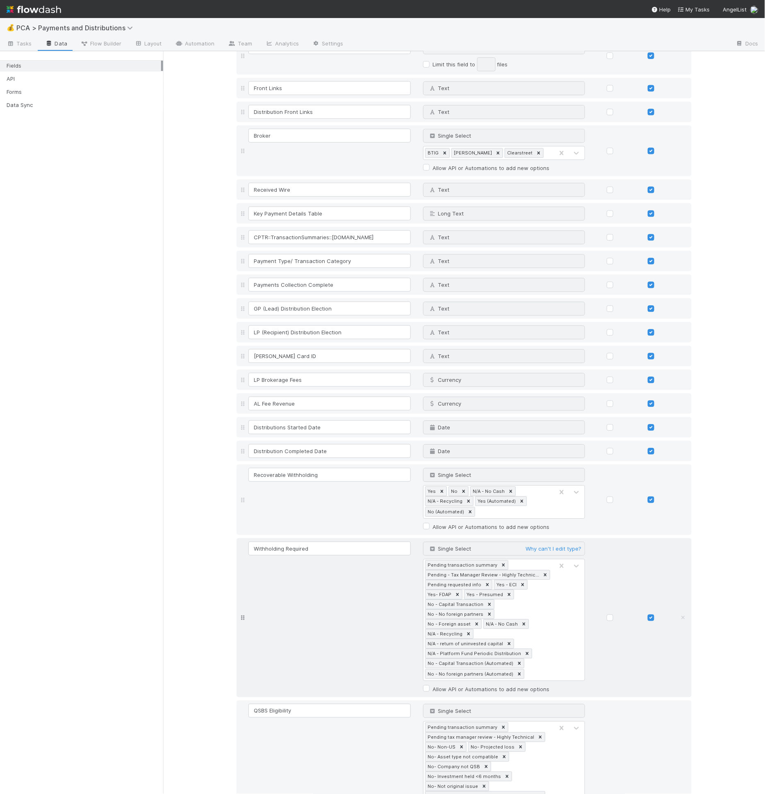
scroll to position [3826, 0]
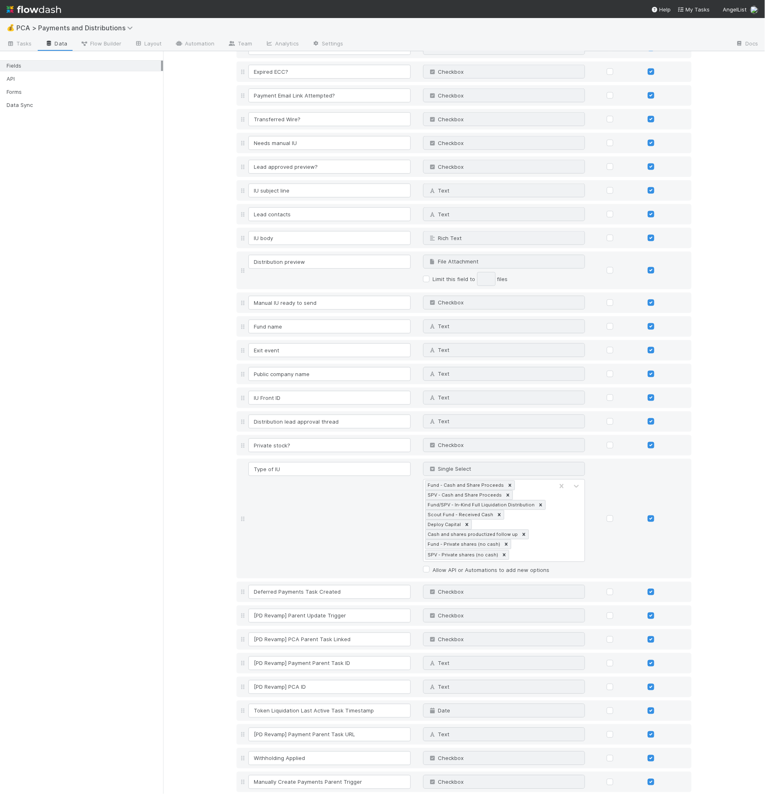
click at [264, 794] on div "Add field" at bounding box center [255, 801] width 39 height 10
click at [264, 794] on link "Add field" at bounding box center [259, 801] width 33 height 7
click at [269, 794] on input at bounding box center [329, 806] width 162 height 14
type input "Has PCA"
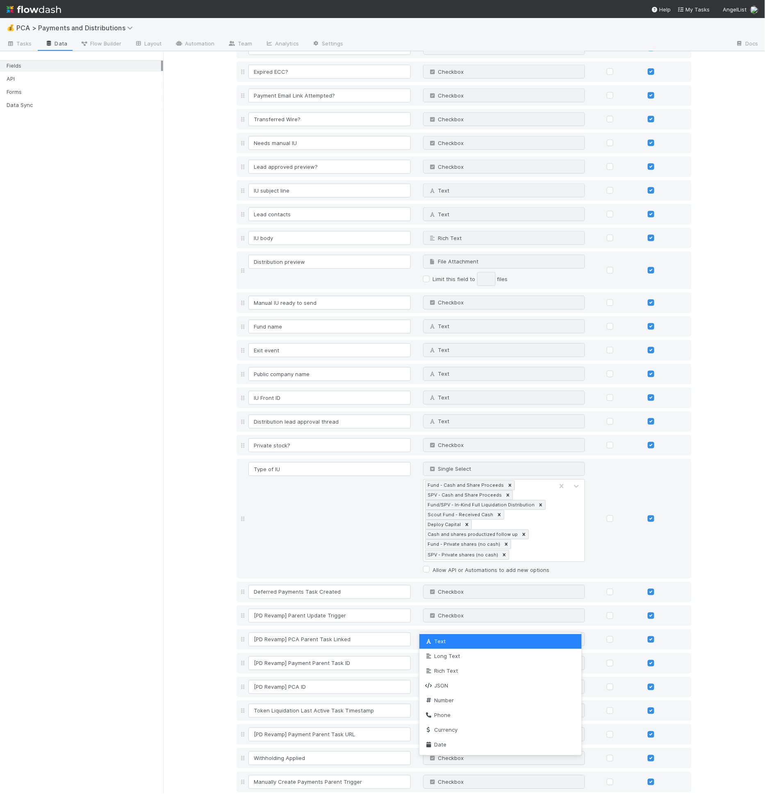
click at [472, 794] on div "Text" at bounding box center [495, 806] width 145 height 13
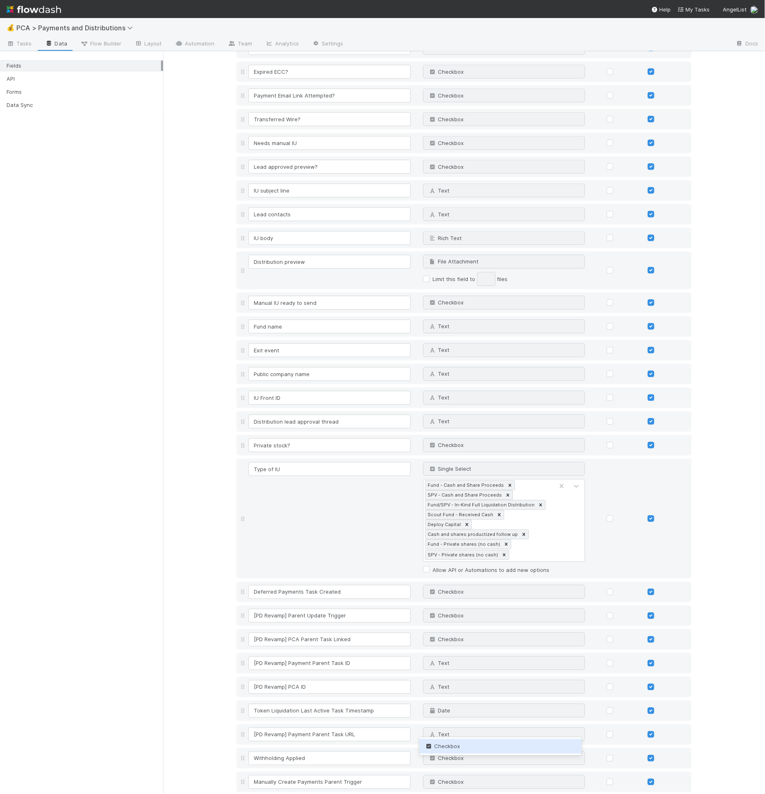
type input "check"
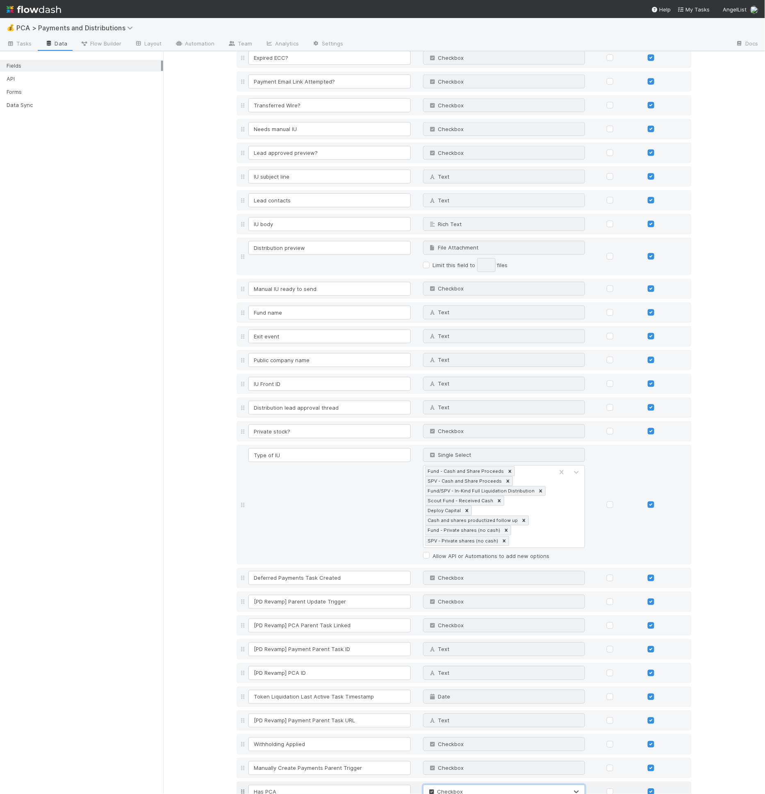
scroll to position [3850, 0]
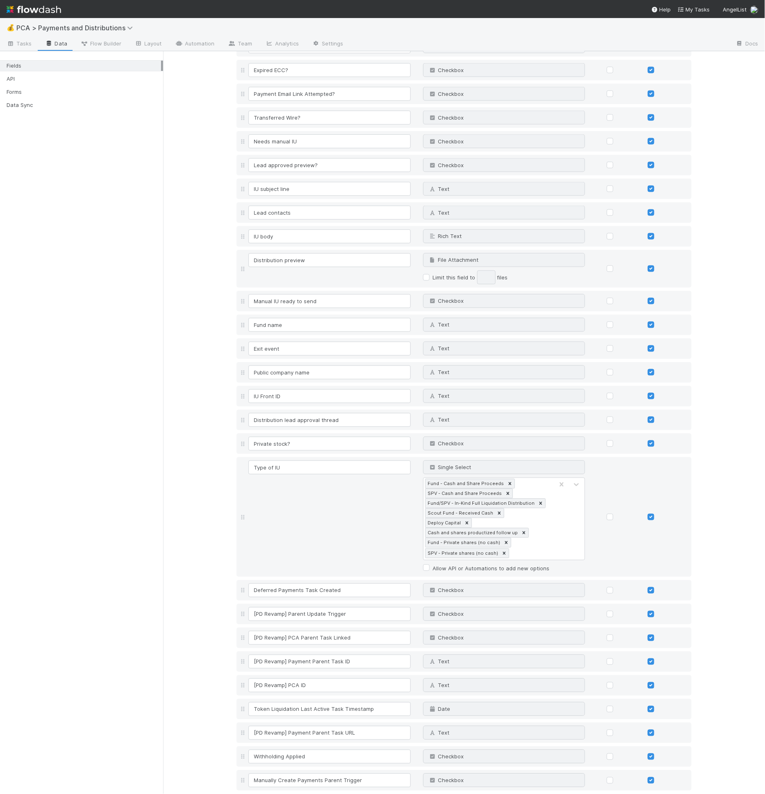
scroll to position [3871, 0]
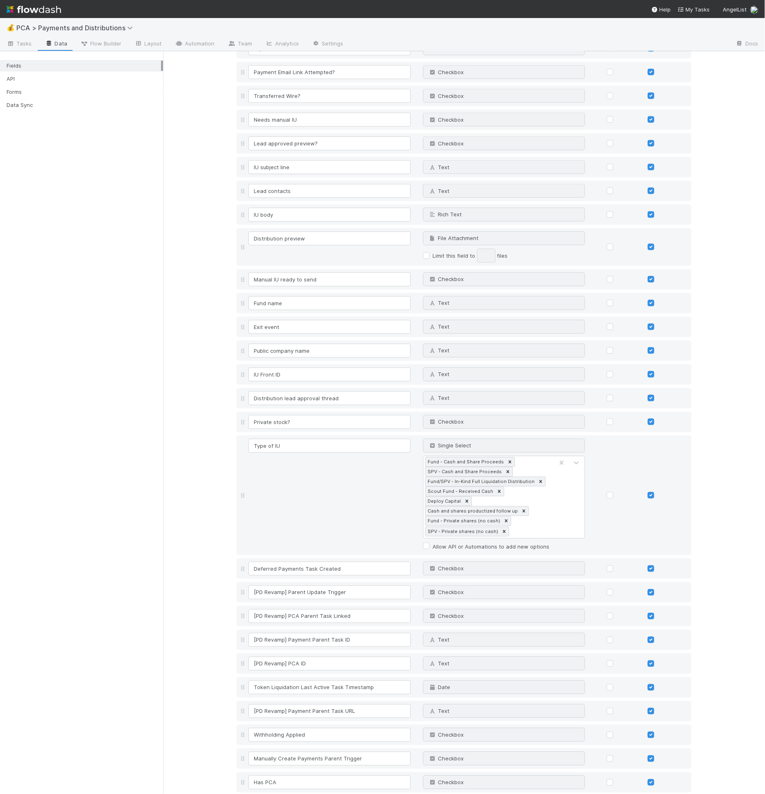
click at [42, 44] on link "Data" at bounding box center [56, 44] width 35 height 13
click at [35, 42] on link "Tasks" at bounding box center [19, 44] width 39 height 13
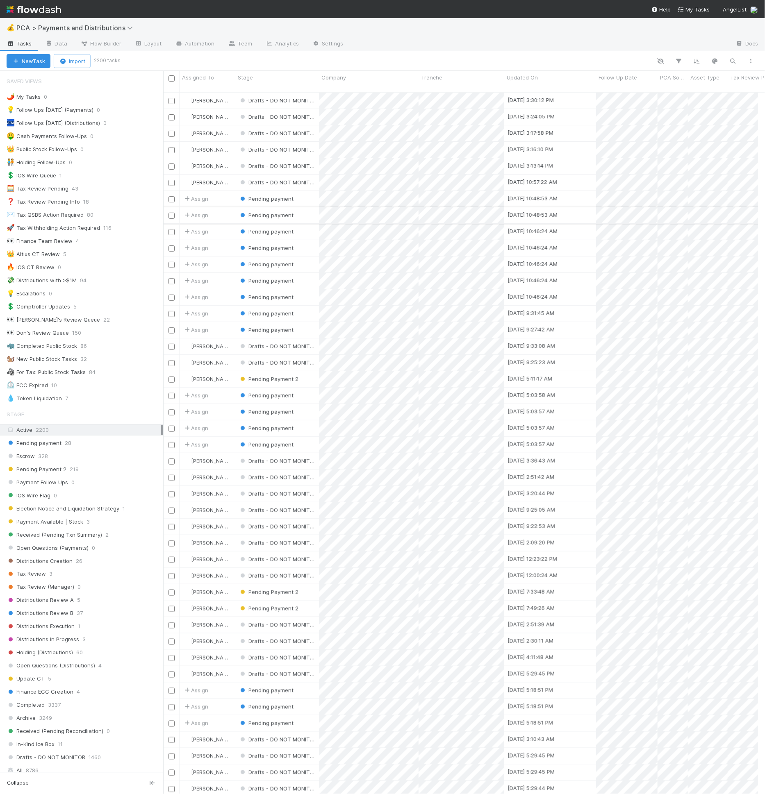
scroll to position [702, 588]
click at [682, 59] on icon "button" at bounding box center [679, 60] width 8 height 7
click at [679, 61] on icon "button" at bounding box center [679, 60] width 8 height 7
click at [549, 87] on button "Add Filter" at bounding box center [554, 86] width 246 height 12
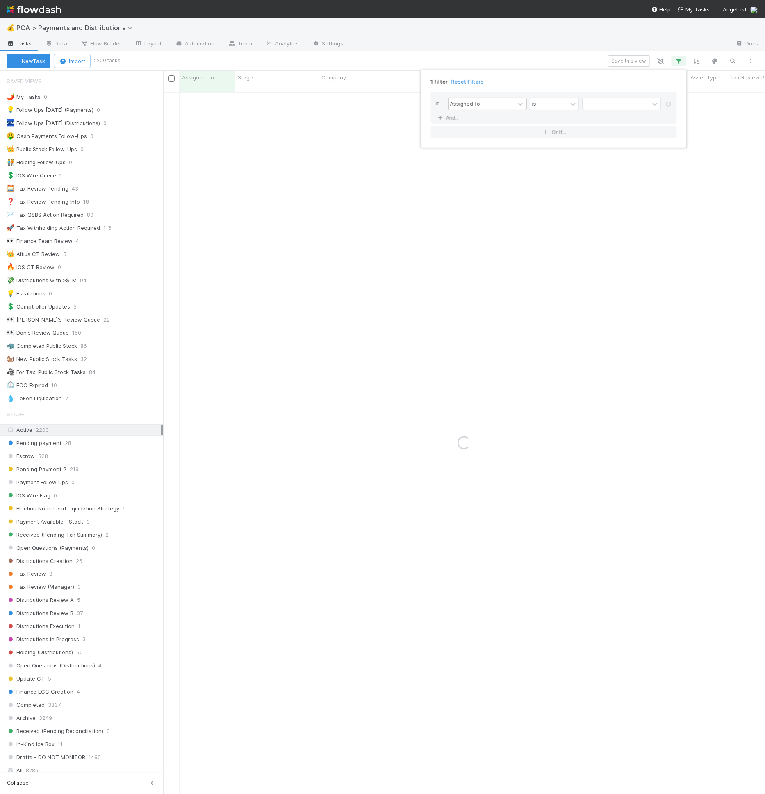
click at [476, 107] on div "Assigned To" at bounding box center [465, 103] width 30 height 7
type input "pca"
click at [559, 105] on div "contains" at bounding box center [560, 103] width 20 height 7
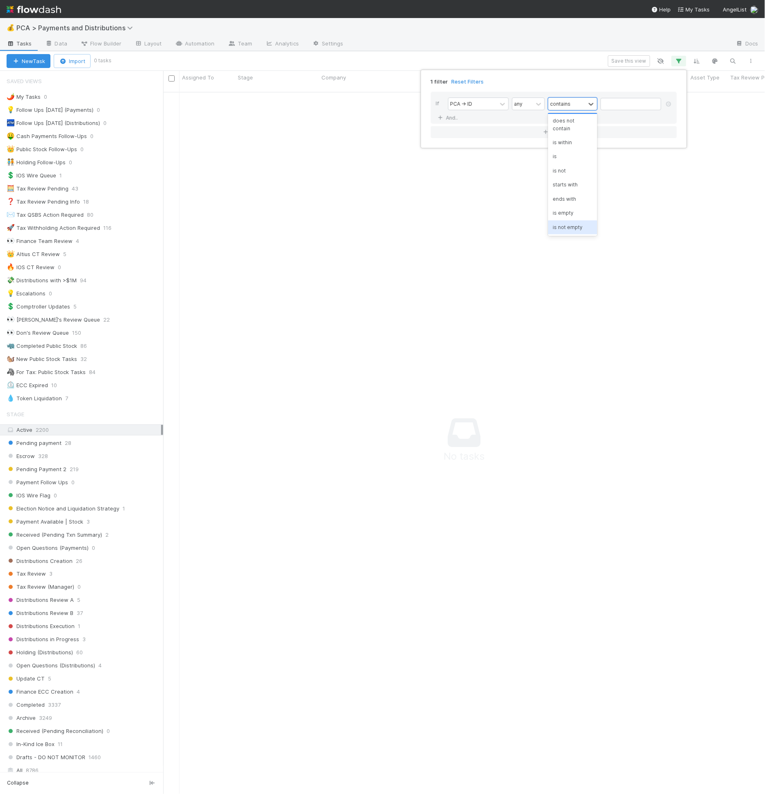
click at [573, 223] on div "is not empty" at bounding box center [572, 227] width 49 height 14
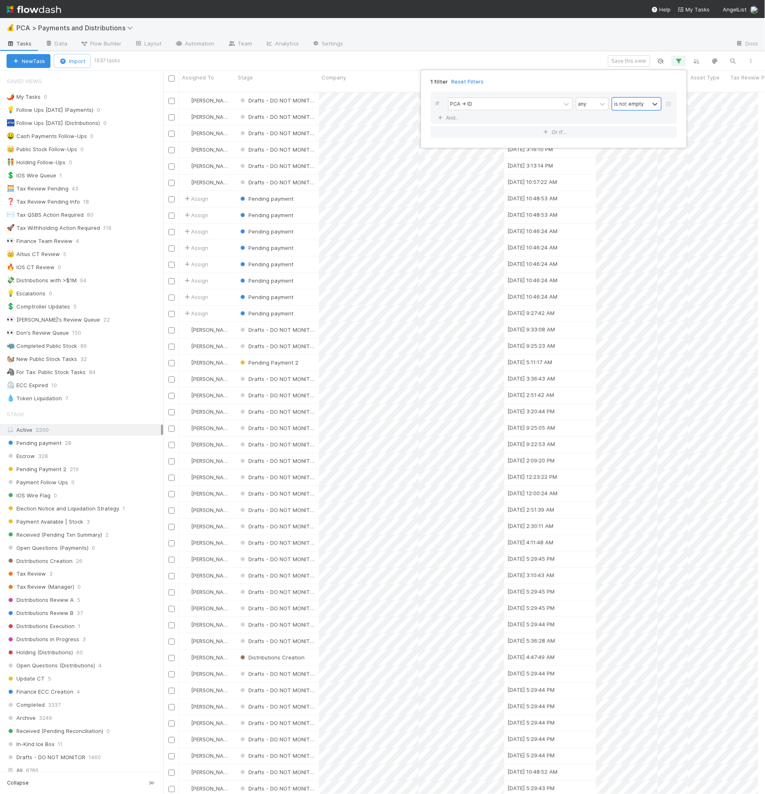
scroll to position [702, 588]
click at [168, 79] on div "1 filter Reset Filters If PCA -> ID any option is not empty, selected. 0 result…" at bounding box center [382, 397] width 765 height 794
click at [170, 77] on input "checkbox" at bounding box center [171, 78] width 6 height 6
checkbox input "true"
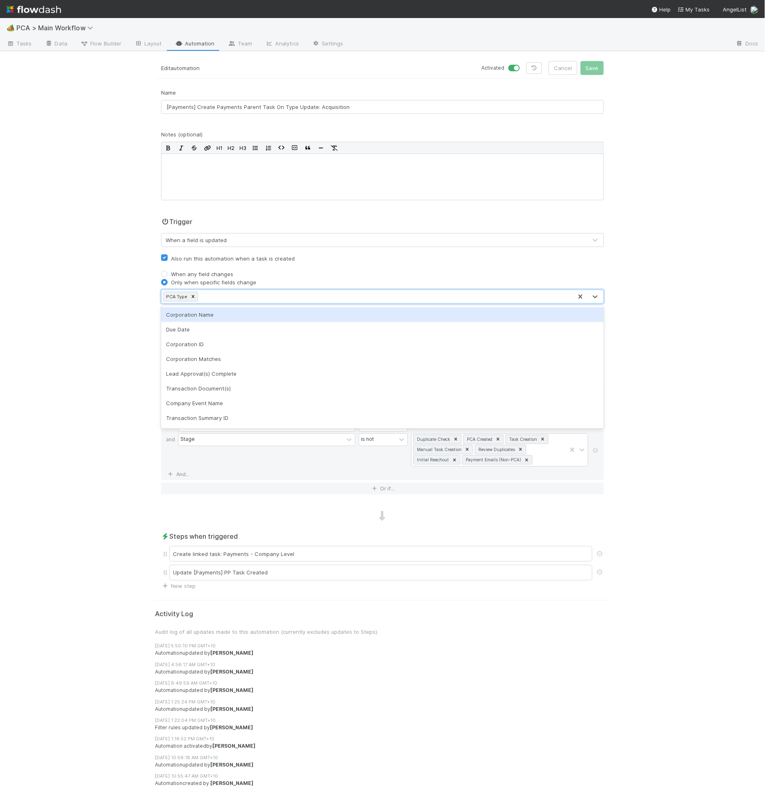
click at [339, 300] on div "PCA Type" at bounding box center [366, 296] width 411 height 13
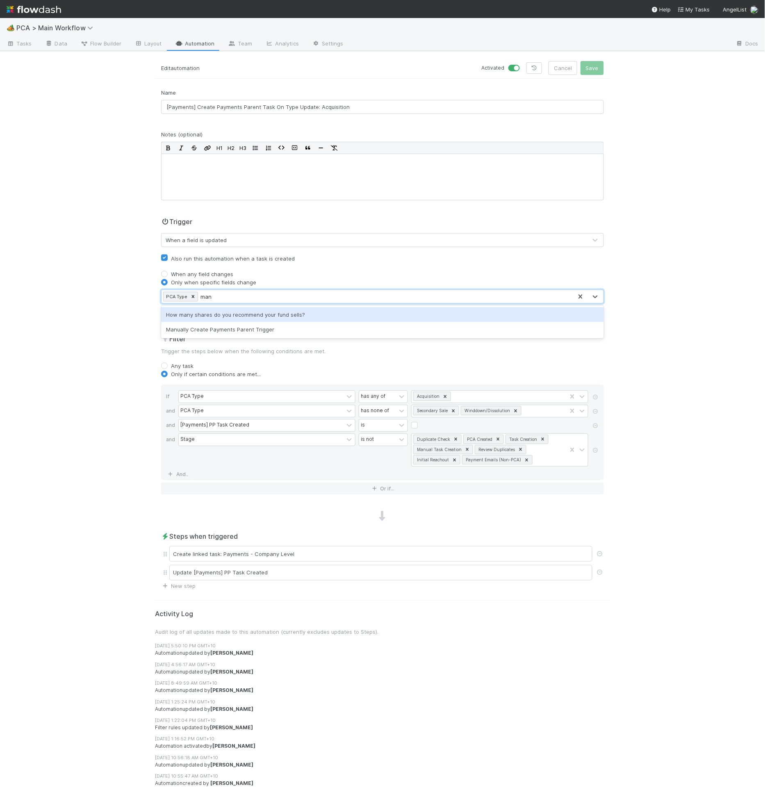
type input "manu"
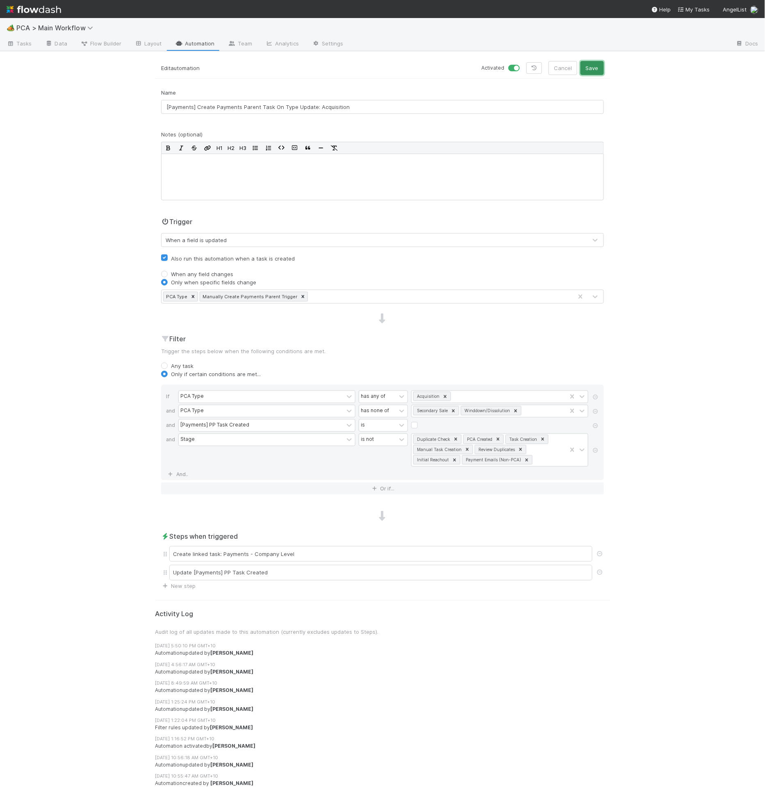
click at [593, 71] on button "Save" at bounding box center [591, 68] width 23 height 14
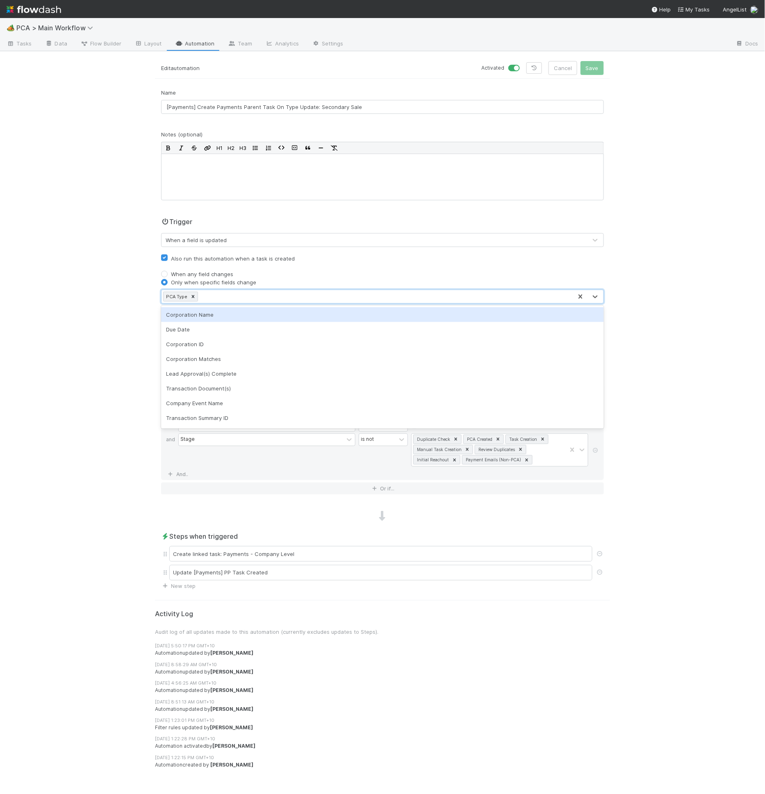
click at [339, 290] on div "PCA Type" at bounding box center [366, 296] width 411 height 13
type input "manual"
click at [588, 66] on button "Save" at bounding box center [591, 68] width 23 height 14
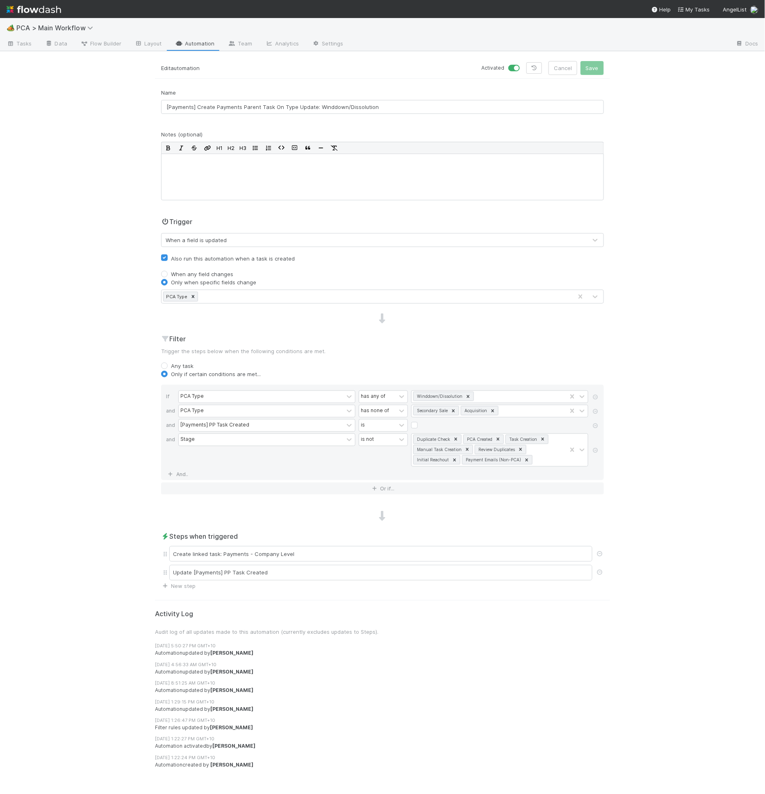
click at [341, 286] on div "Trigger When a field is updated Also run this automation when a task is created…" at bounding box center [382, 260] width 455 height 87
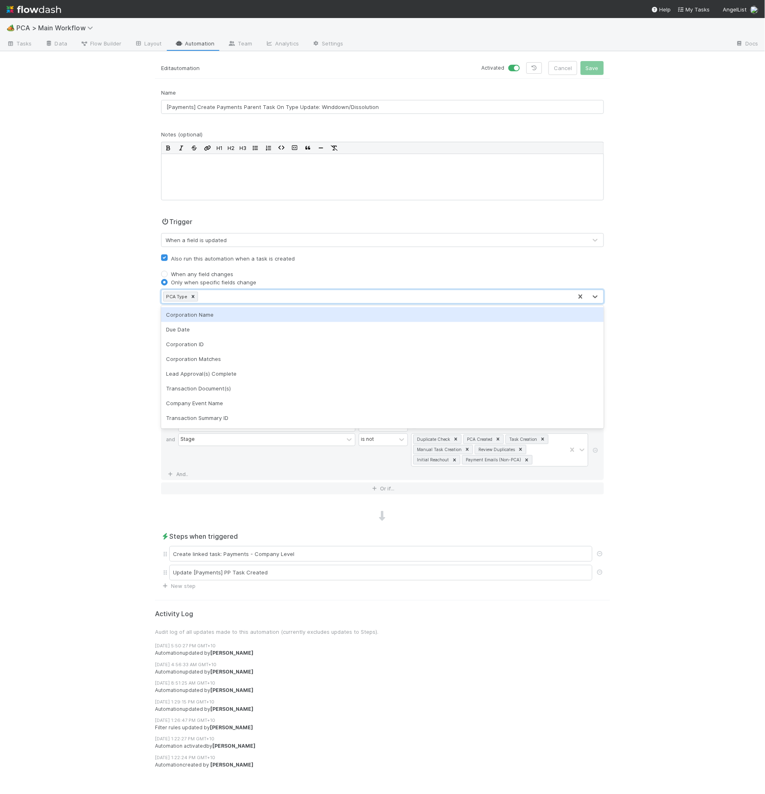
click at [345, 293] on div "PCA Type" at bounding box center [366, 296] width 411 height 13
type input "manuall"
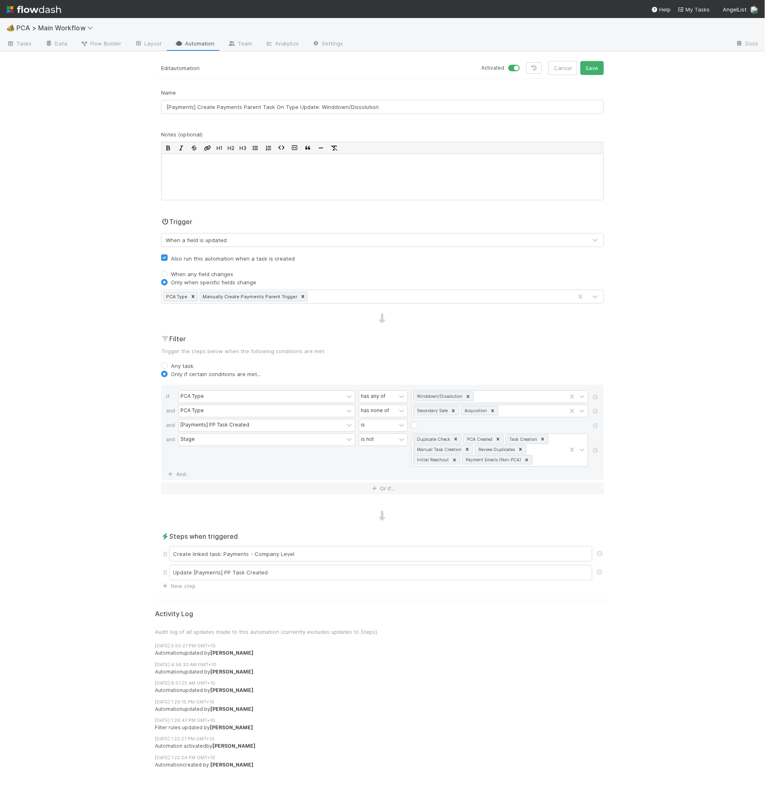
click at [685, 316] on div "🏕️ PCA > Main Workflow Tasks Data Flow Builder Layout Automation Team Analytics…" at bounding box center [382, 406] width 765 height 776
click at [600, 60] on div "🏕️ PCA > Main Workflow Tasks Data Flow Builder Layout Automation Team Analytics…" at bounding box center [382, 406] width 765 height 776
click at [597, 71] on button "Save" at bounding box center [591, 68] width 23 height 14
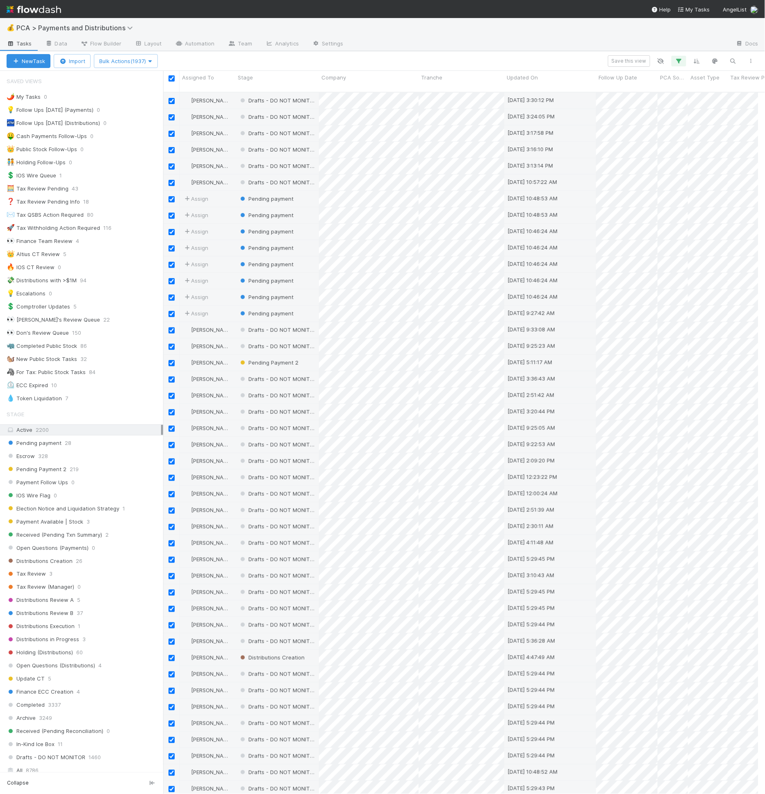
scroll to position [702, 588]
click at [150, 62] on icon "button" at bounding box center [150, 61] width 8 height 5
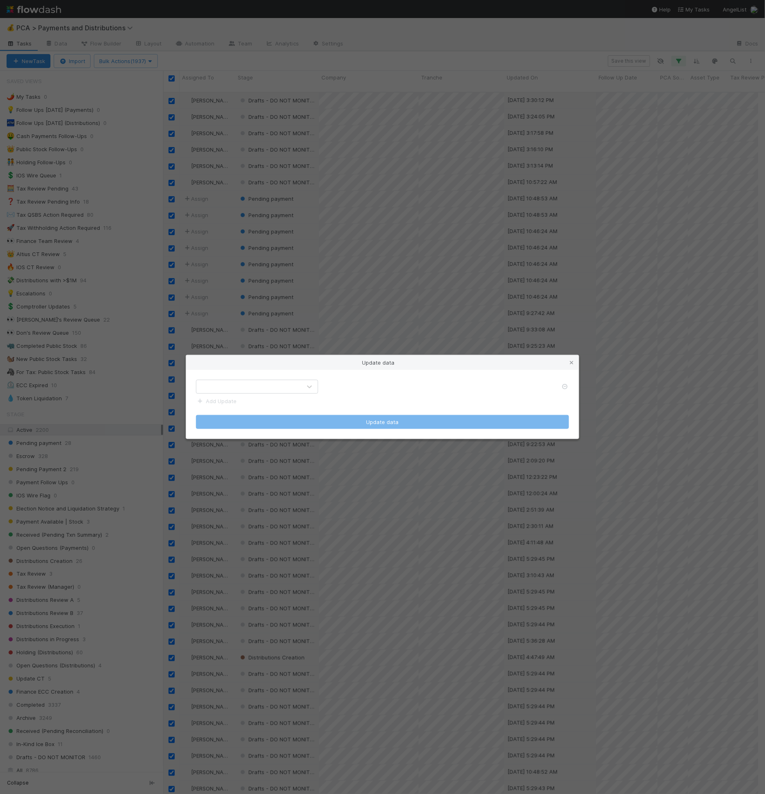
click at [252, 384] on div at bounding box center [248, 386] width 105 height 13
type input "has pca"
click at [334, 383] on label at bounding box center [334, 383] width 0 height 0
click at [327, 389] on input "checkbox" at bounding box center [327, 386] width 7 height 7
checkbox input "true"
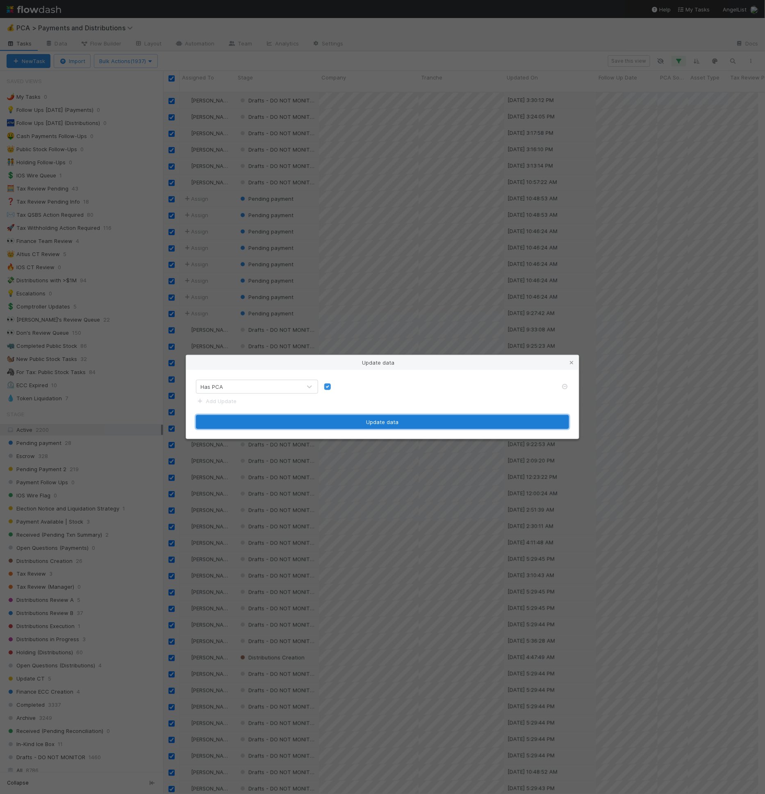
click at [325, 424] on button "Update data" at bounding box center [382, 422] width 373 height 14
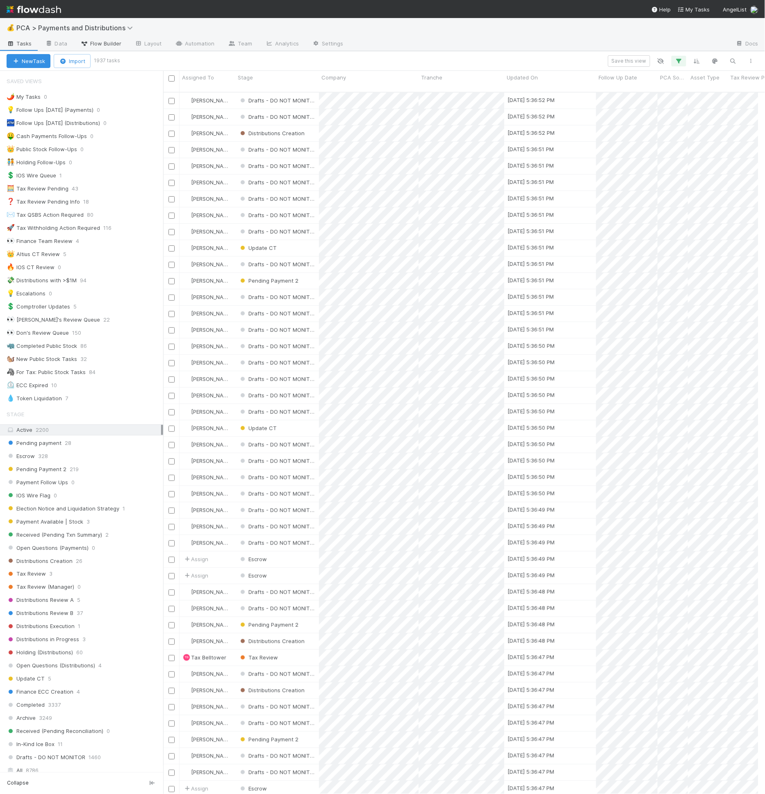
click at [102, 49] on link "Flow Builder" at bounding box center [101, 44] width 54 height 13
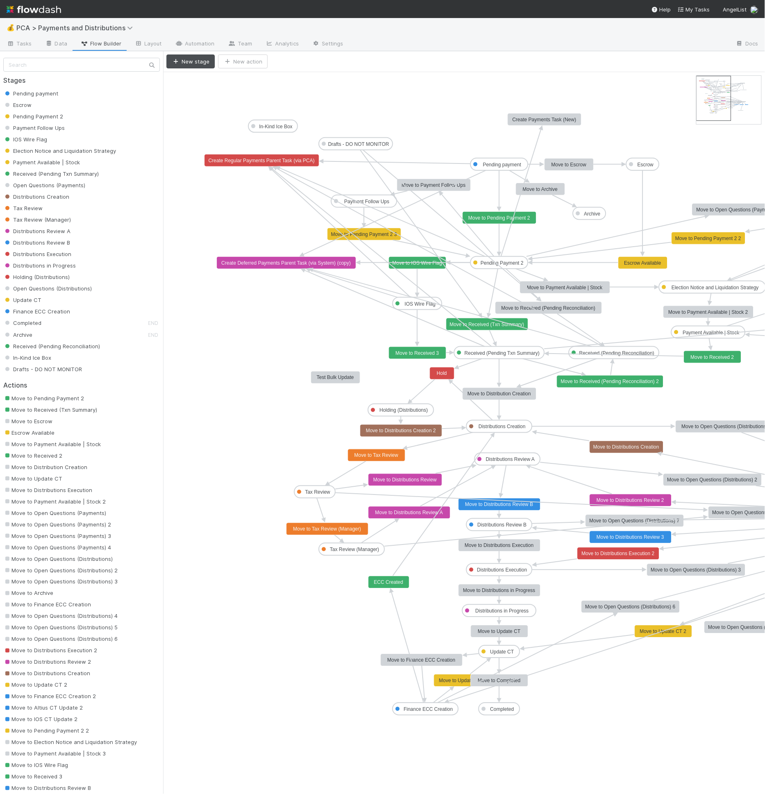
click at [266, 167] on icon "Pending payment Escrow Pending Payment 2 Payment Follow Ups IOS Wire Flag Elect…" at bounding box center [611, 433] width 897 height 722
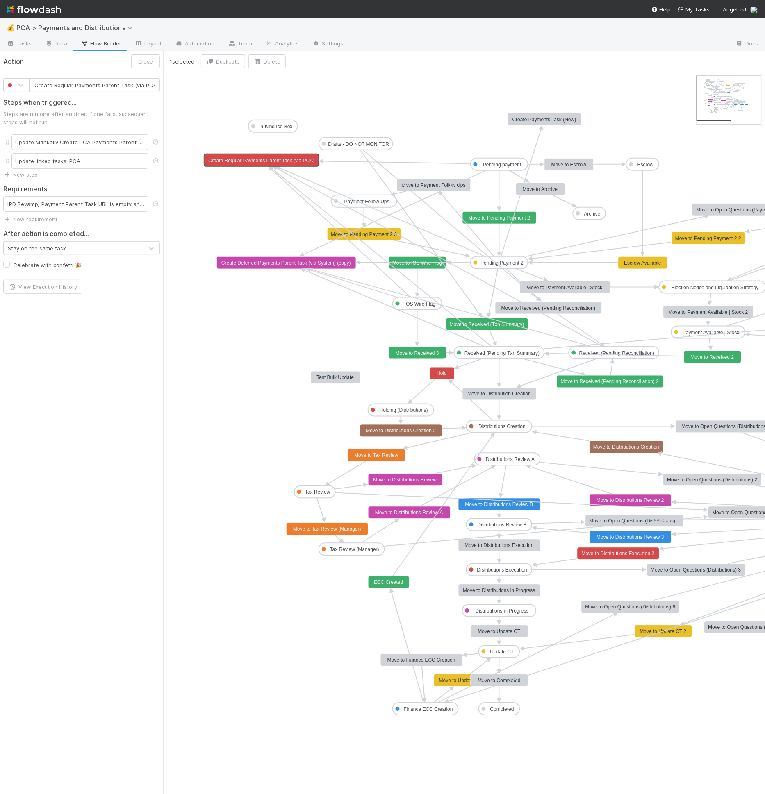
click at [266, 160] on text "Create Regular Payments Parent Task (via PCA)" at bounding box center [261, 161] width 106 height 6
click at [74, 164] on div "Update linked tasks: PCA" at bounding box center [79, 161] width 137 height 16
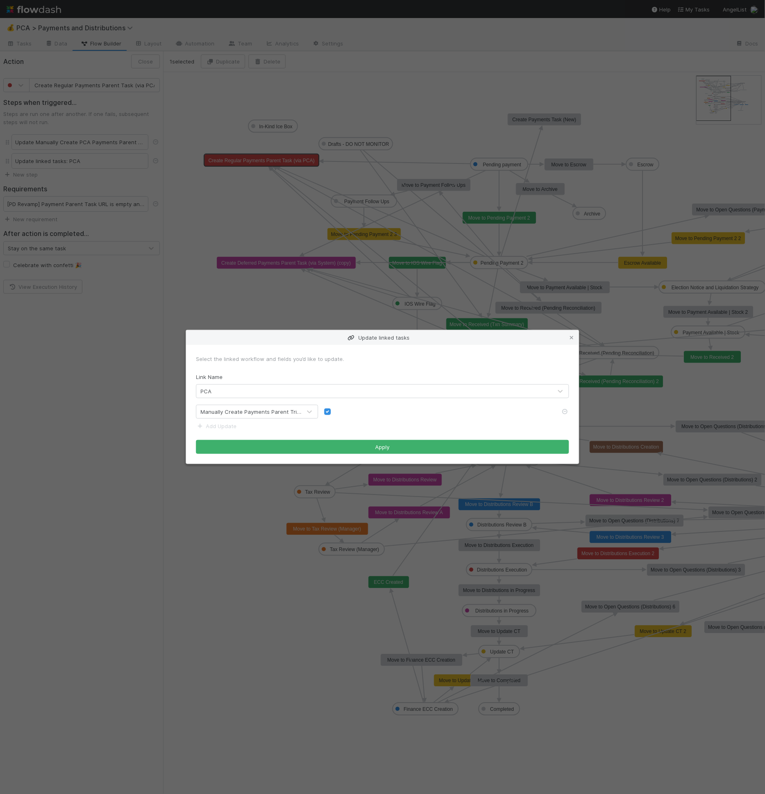
click at [311, 85] on div "Update linked tasks Select the linked workflow and fields you’d like to update.…" at bounding box center [382, 397] width 765 height 794
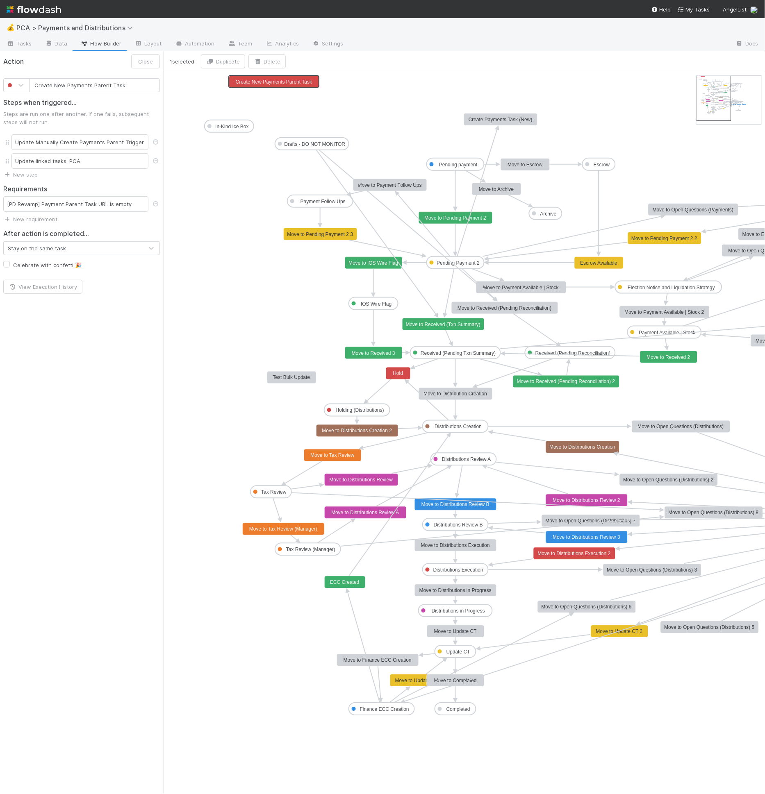
click at [266, 82] on text "Create New Payments Parent Task" at bounding box center [274, 82] width 77 height 6
click at [56, 202] on div "[PD Revamp] Payment Parent Task URL is empty" at bounding box center [75, 204] width 145 height 16
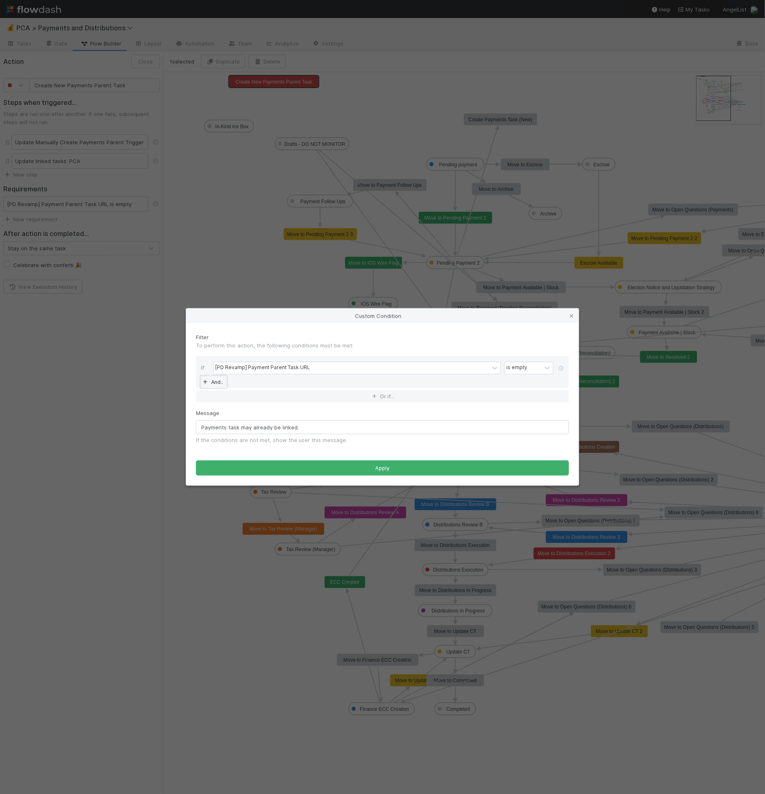
click at [218, 384] on link "And.." at bounding box center [214, 382] width 26 height 12
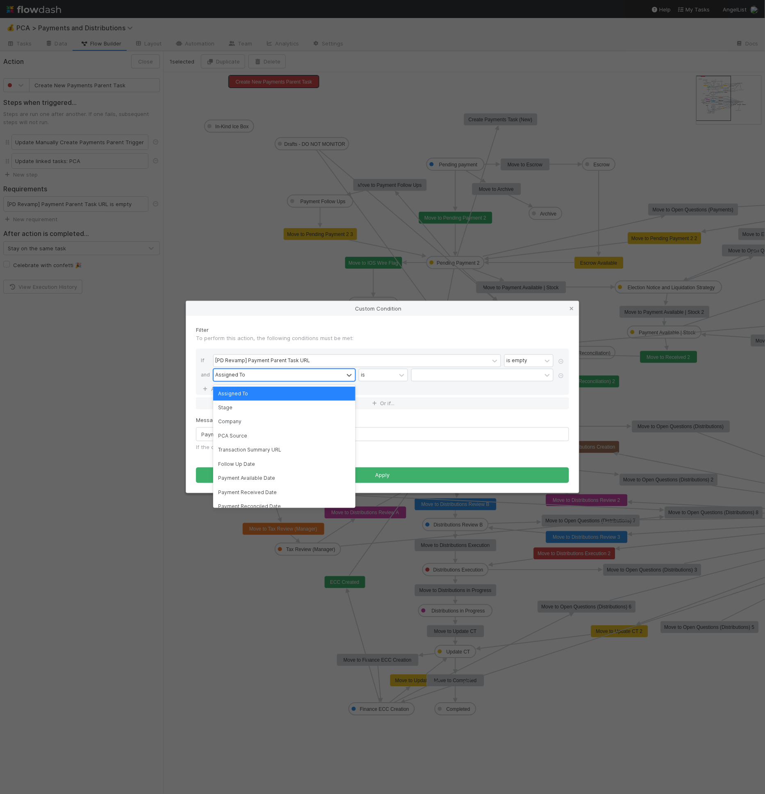
click at [225, 377] on div "Assigned To" at bounding box center [230, 375] width 30 height 7
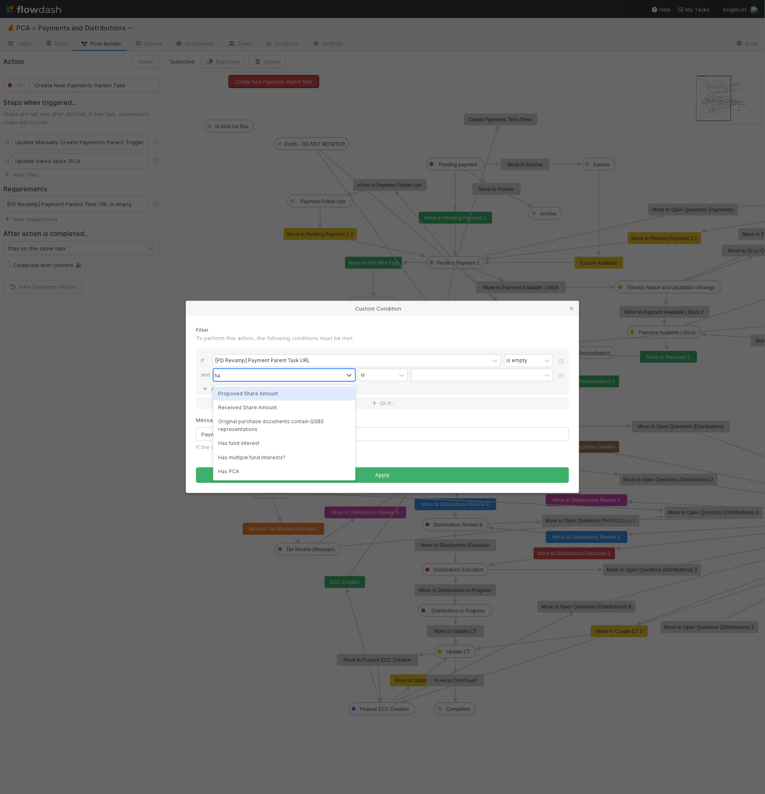
type input "has"
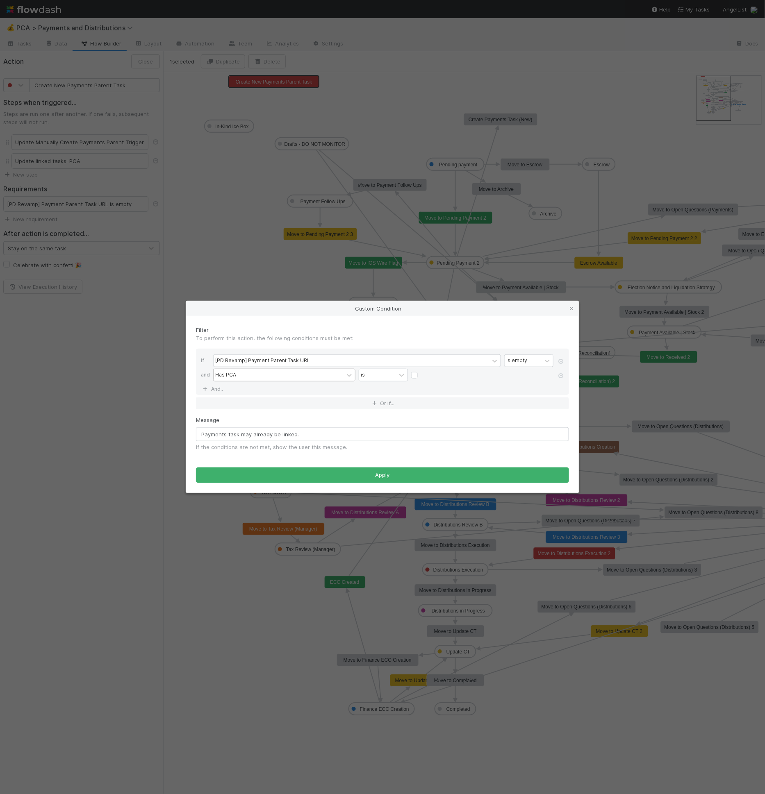
click at [421, 371] on label at bounding box center [421, 371] width 0 height 0
click at [415, 377] on input "checkbox" at bounding box center [414, 377] width 7 height 12
checkbox input "true"
drag, startPoint x: 383, startPoint y: 417, endPoint x: 375, endPoint y: 432, distance: 17.4
click at [383, 417] on div "Message Payments task may already be linked. If the conditions are not met, sho…" at bounding box center [382, 433] width 373 height 35
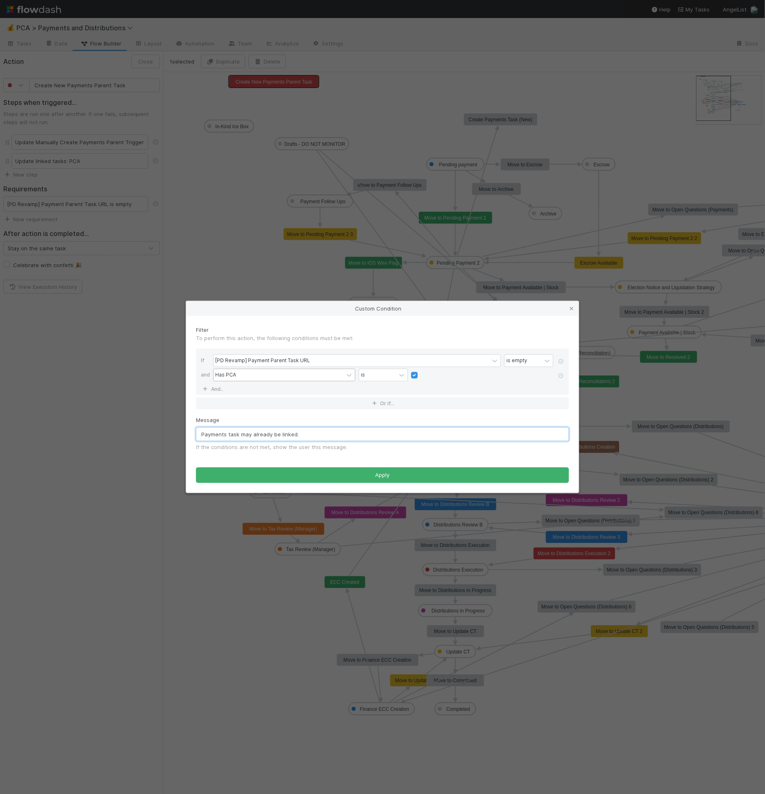
click at [375, 432] on input "Payments task may already be linked." at bounding box center [382, 434] width 373 height 14
click at [351, 432] on input "Payments task may already be linked." at bounding box center [382, 434] width 373 height 14
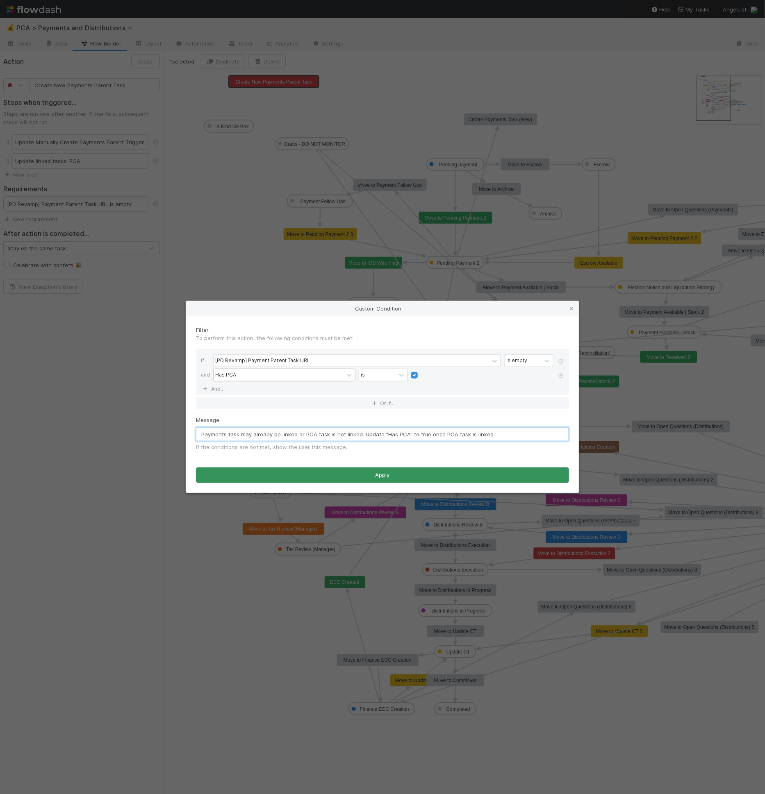
type input "Payments task may already be linked or PCA task is not linked. Update "Has PCA"…"
click at [400, 469] on button "Apply" at bounding box center [382, 476] width 373 height 16
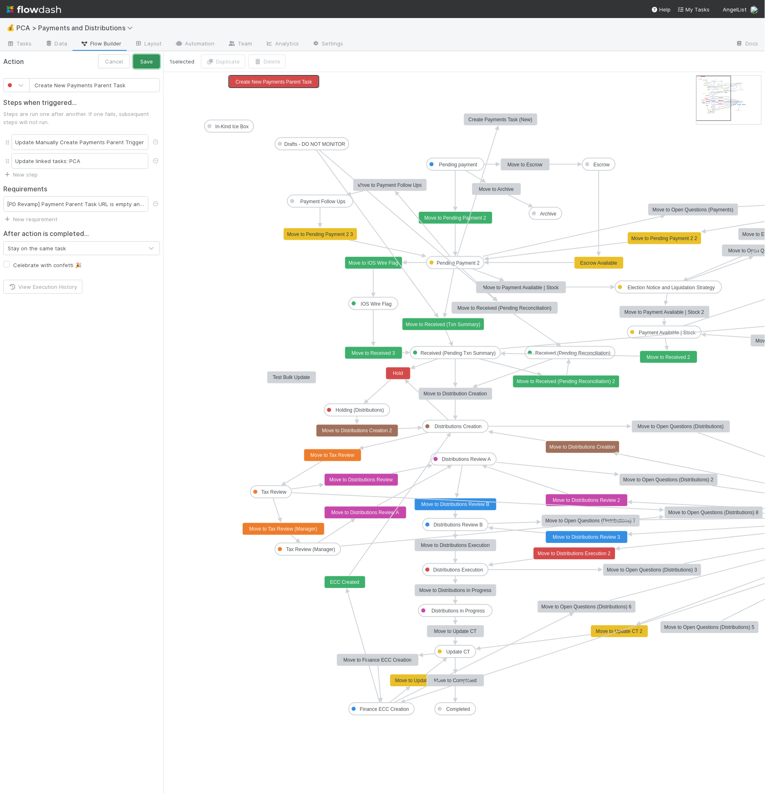
click at [153, 66] on button "Save" at bounding box center [146, 62] width 27 height 14
drag, startPoint x: 277, startPoint y: 80, endPoint x: 232, endPoint y: 186, distance: 116.2
drag, startPoint x: 455, startPoint y: 170, endPoint x: 264, endPoint y: 189, distance: 191.5
drag, startPoint x: 254, startPoint y: 183, endPoint x: 257, endPoint y: 159, distance: 23.9
drag, startPoint x: 453, startPoint y: 267, endPoint x: 232, endPoint y: 154, distance: 248.7
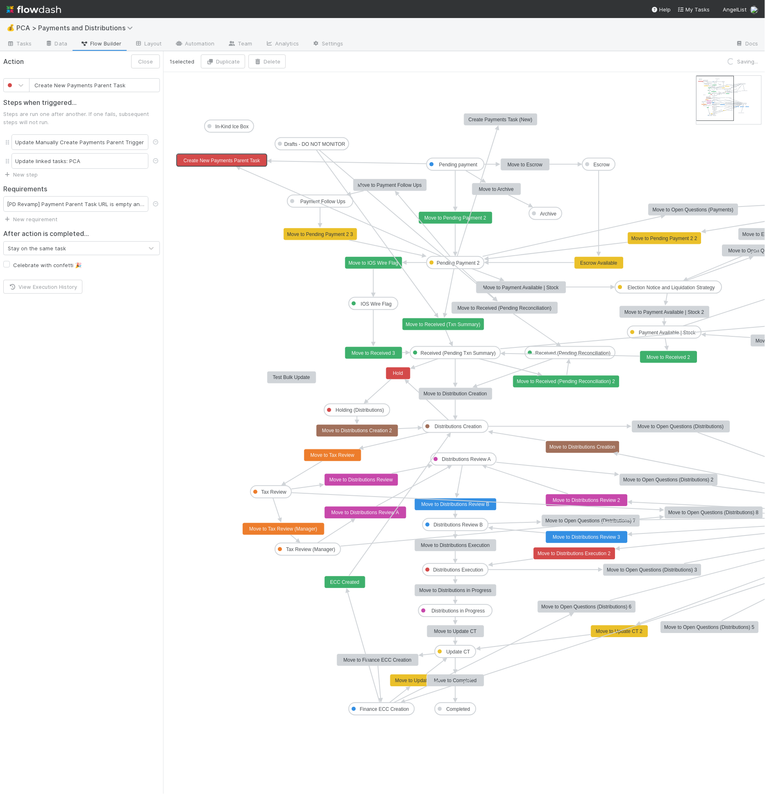
drag, startPoint x: 241, startPoint y: 162, endPoint x: 231, endPoint y: 163, distance: 10.7
drag, startPoint x: 457, startPoint y: 357, endPoint x: 226, endPoint y: 161, distance: 302.4
drag, startPoint x: 373, startPoint y: 309, endPoint x: 352, endPoint y: 198, distance: 112.5
drag, startPoint x: 570, startPoint y: 358, endPoint x: 220, endPoint y: 157, distance: 403.3
click at [207, 98] on icon "Pending payment Escrow Pending Payment 2 Payment Follow Ups IOS Wire Flag Elect…" at bounding box center [590, 433] width 854 height 722
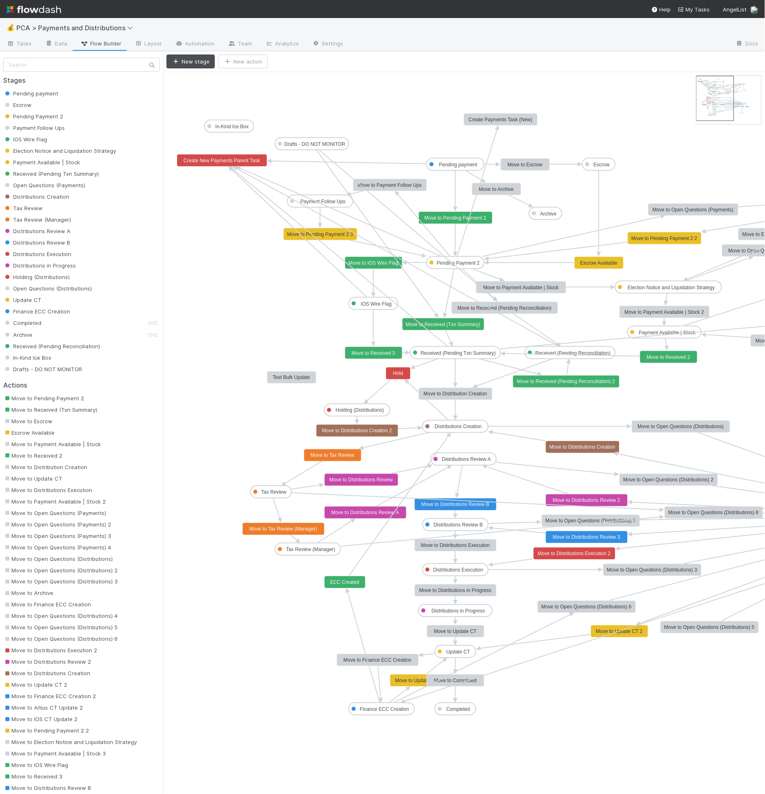
click at [209, 161] on text "Create New Payments Parent Task" at bounding box center [222, 161] width 77 height 6
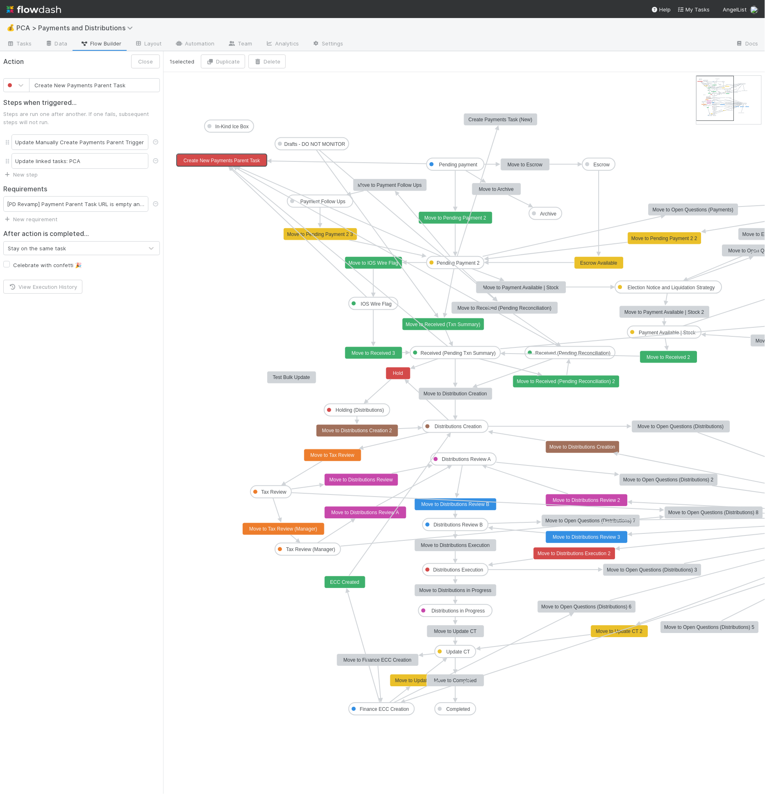
click at [132, 85] on input "Create New Payments Parent Task" at bounding box center [94, 85] width 131 height 14
click at [59, 85] on input "Create New Payments Parent Task" at bounding box center [94, 85] width 131 height 14
click at [52, 84] on input "Create PCA Payments Parent Task" at bounding box center [94, 85] width 131 height 14
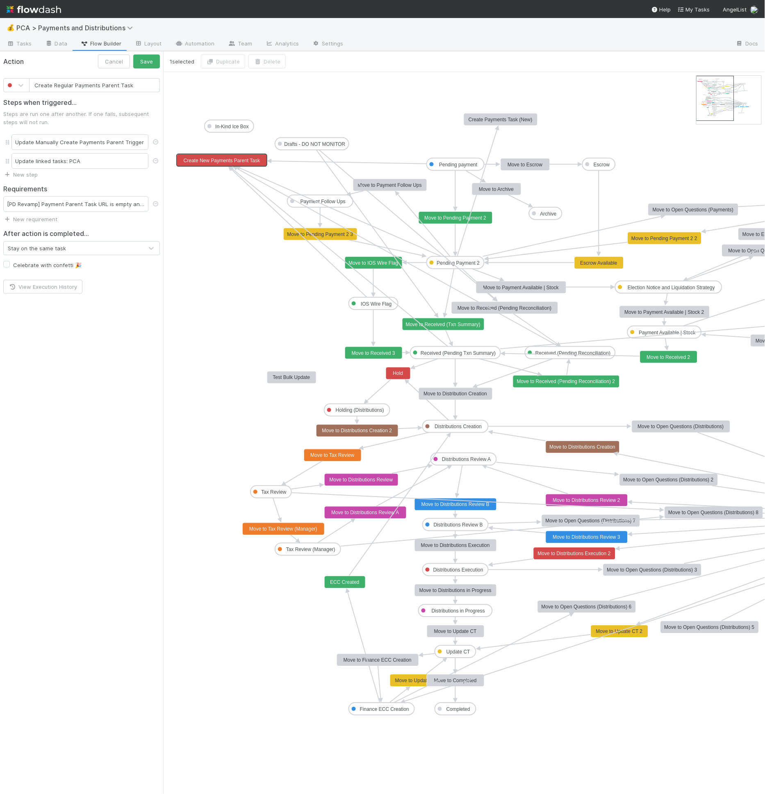
click at [141, 87] on input "Create Regular Payments Parent Task" at bounding box center [94, 85] width 131 height 14
type input "Create Regular Payments Parent Task (via PCA)"
click at [133, 55] on button "Save" at bounding box center [146, 62] width 27 height 14
click at [240, 161] on text "Create Regular Payments Parent Task (via PCA)" at bounding box center [221, 161] width 106 height 6
click at [225, 57] on button "Duplicate" at bounding box center [223, 62] width 44 height 14
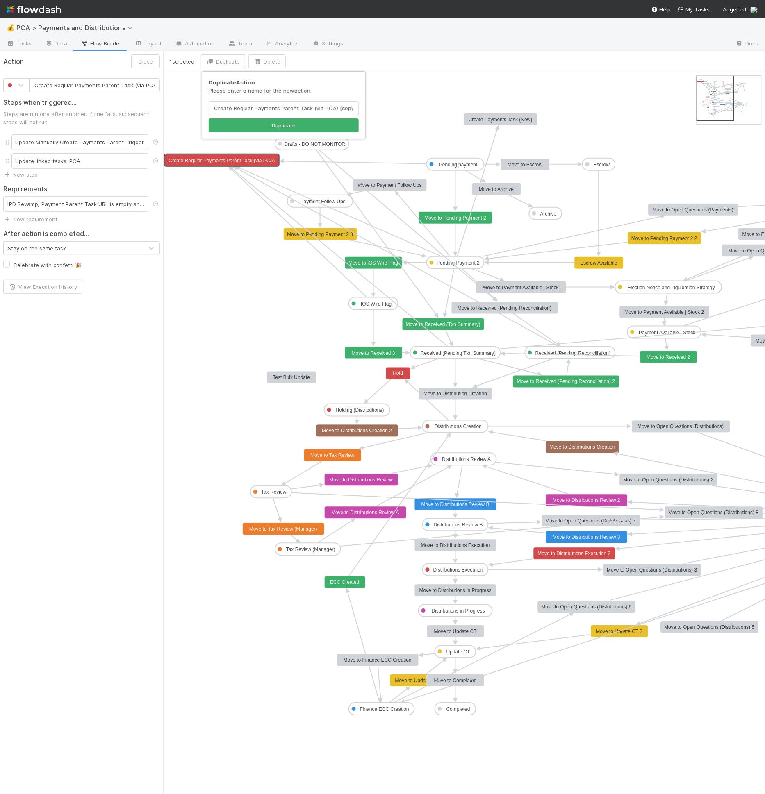
click at [325, 107] on input "Create Regular Payments Parent Task (via PCA) (copy)" at bounding box center [284, 108] width 150 height 14
click at [240, 109] on input "Create Regular Payments Parent Task (via System) (copy)" at bounding box center [284, 108] width 150 height 14
type input "Create Deferred Payments Parent Task (via System) (copy)"
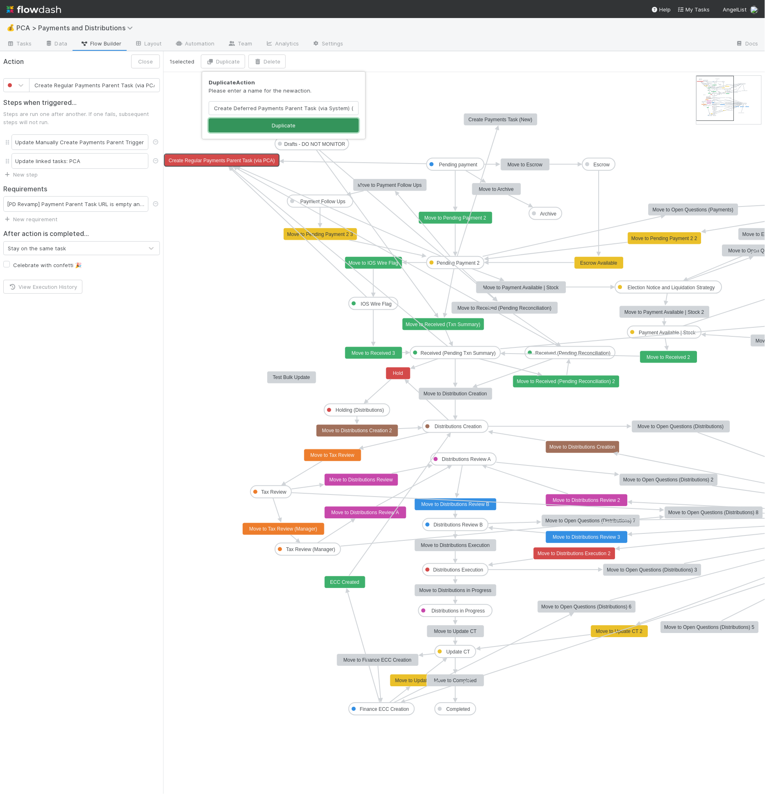
click at [265, 127] on button "Duplicate" at bounding box center [284, 125] width 150 height 14
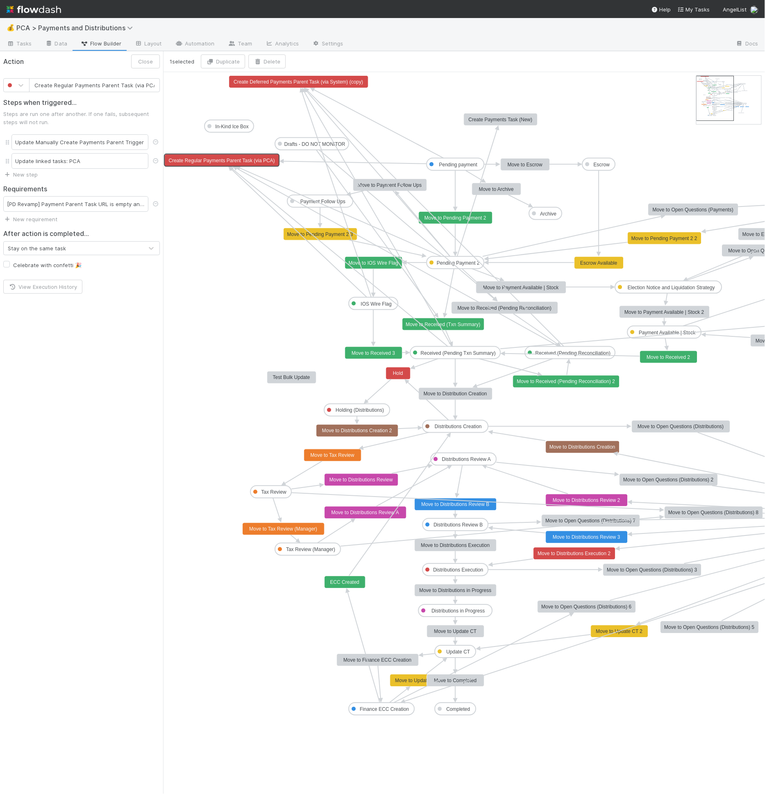
type input "Create Deferred Payments Parent Task (via System) (copy)"
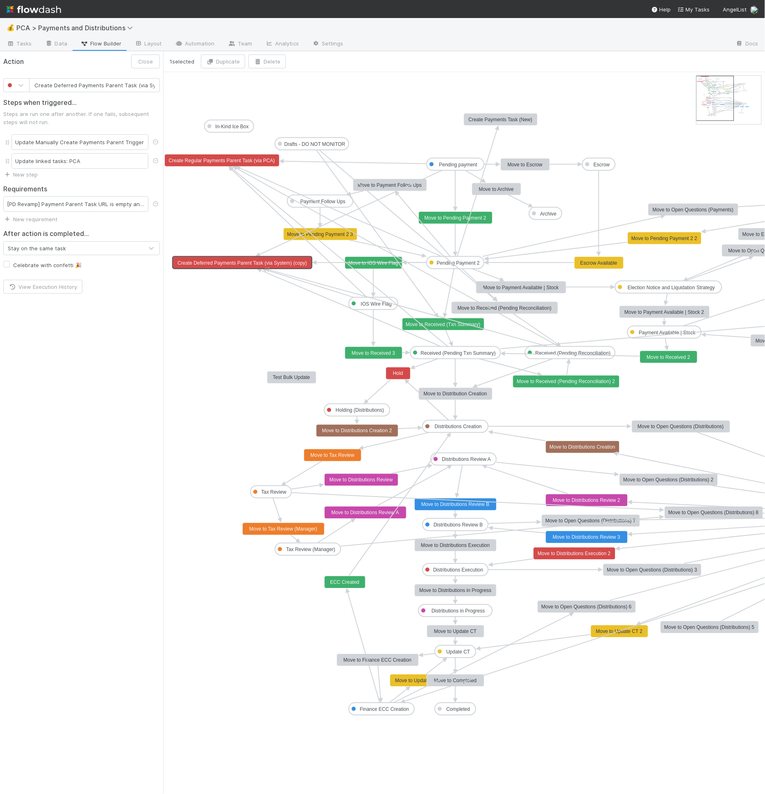
drag, startPoint x: 293, startPoint y: 77, endPoint x: 235, endPoint y: 259, distance: 190.1
click at [17, 87] on icon at bounding box center [21, 85] width 8 height 8
click at [16, 206] on div at bounding box center [16, 207] width 16 height 8
click at [152, 64] on button "Save" at bounding box center [146, 62] width 27 height 14
click at [157, 161] on icon at bounding box center [156, 160] width 8 height 5
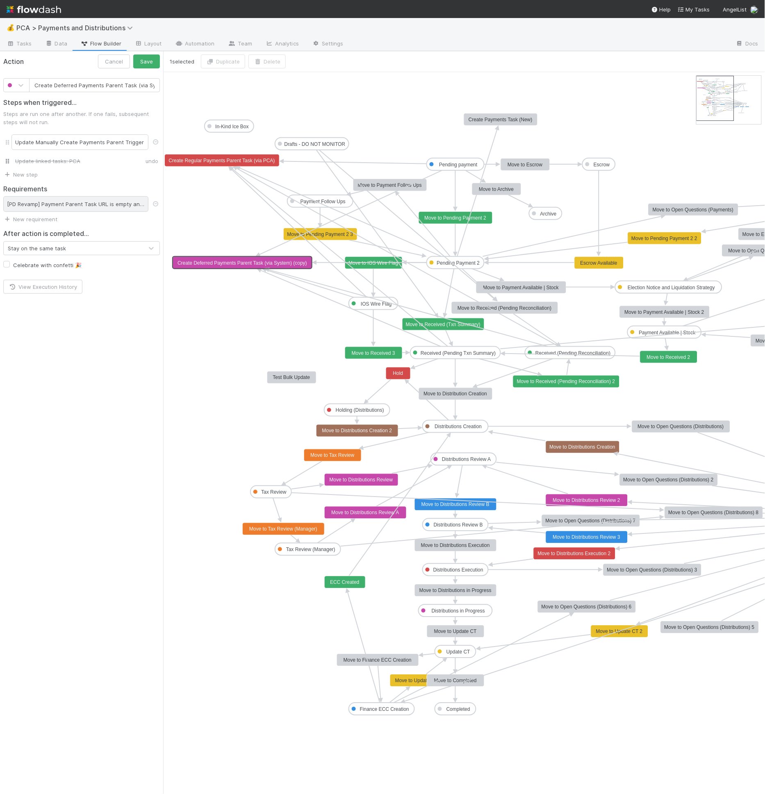
click at [114, 208] on div "[PD Revamp] Payment Parent Task URL is empty and Has PCA is" at bounding box center [75, 204] width 145 height 16
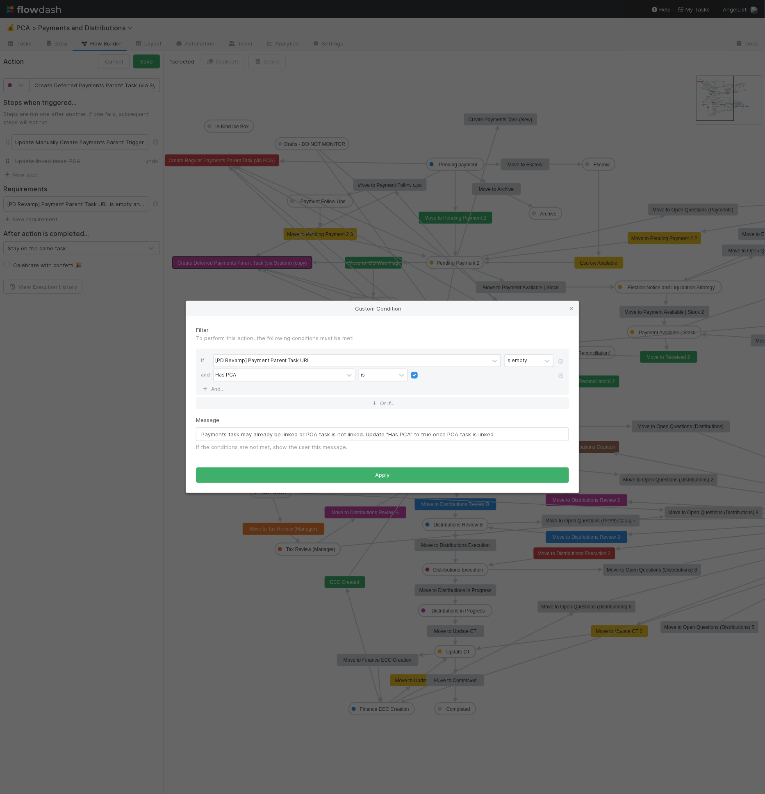
click at [418, 375] on div at bounding box center [482, 375] width 142 height 8
click at [470, 338] on p "To perform this action, the following conditions must be met:" at bounding box center [382, 338] width 373 height 8
click at [421, 371] on label at bounding box center [421, 371] width 0 height 0
click at [413, 375] on input "checkbox" at bounding box center [414, 377] width 7 height 12
checkbox input "false"
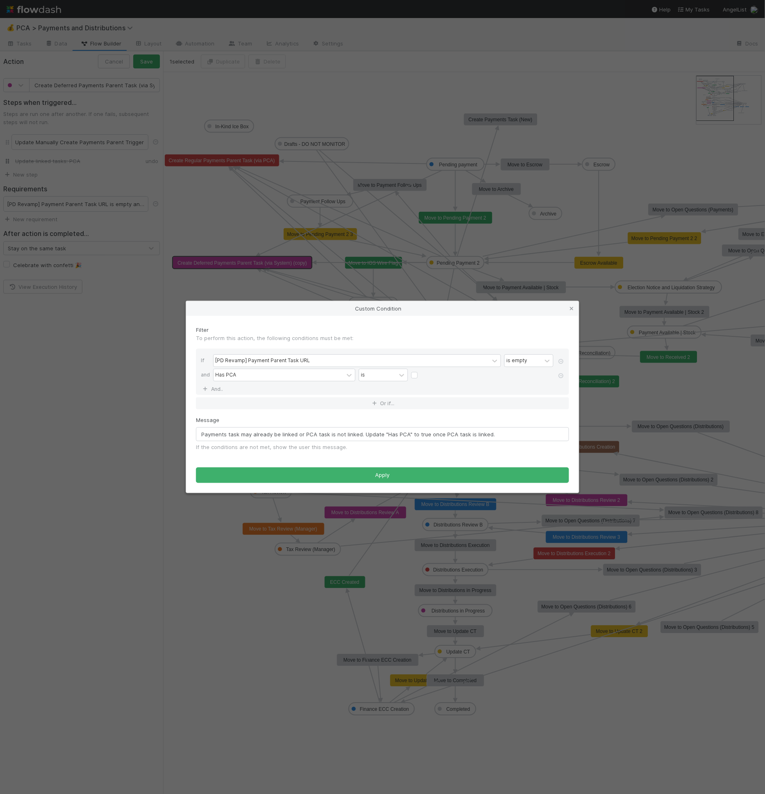
click at [413, 336] on p "To perform this action, the following conditions must be met:" at bounding box center [382, 338] width 373 height 8
click at [553, 375] on div "Has PCA is" at bounding box center [384, 376] width 343 height 14
click at [560, 376] on icon at bounding box center [561, 375] width 8 height 5
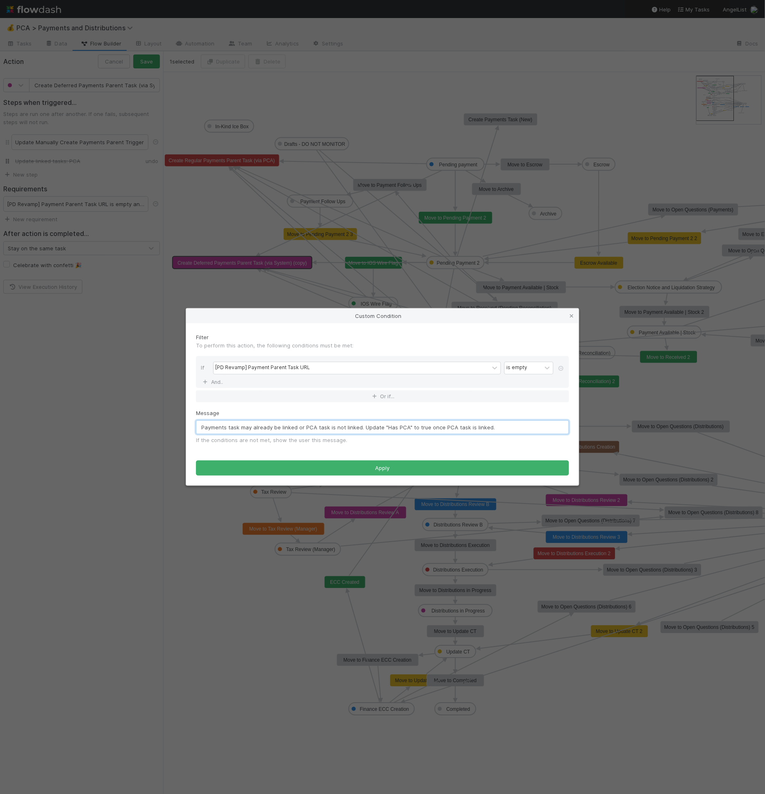
click at [343, 423] on input "Payments task may already be linked or PCA task is not linked. Update "Has PCA"…" at bounding box center [382, 427] width 373 height 14
click at [338, 427] on input "Payments task may already be linked or PCA task is not linked. Update "Has PCA"…" at bounding box center [382, 427] width 373 height 14
drag, startPoint x: 296, startPoint y: 428, endPoint x: 517, endPoint y: 428, distance: 220.5
click at [517, 428] on input "Payments task may already be linked or PCA task is not linked. Update "Has PCA"…" at bounding box center [382, 427] width 373 height 14
drag, startPoint x: 280, startPoint y: 425, endPoint x: 487, endPoint y: 426, distance: 207.4
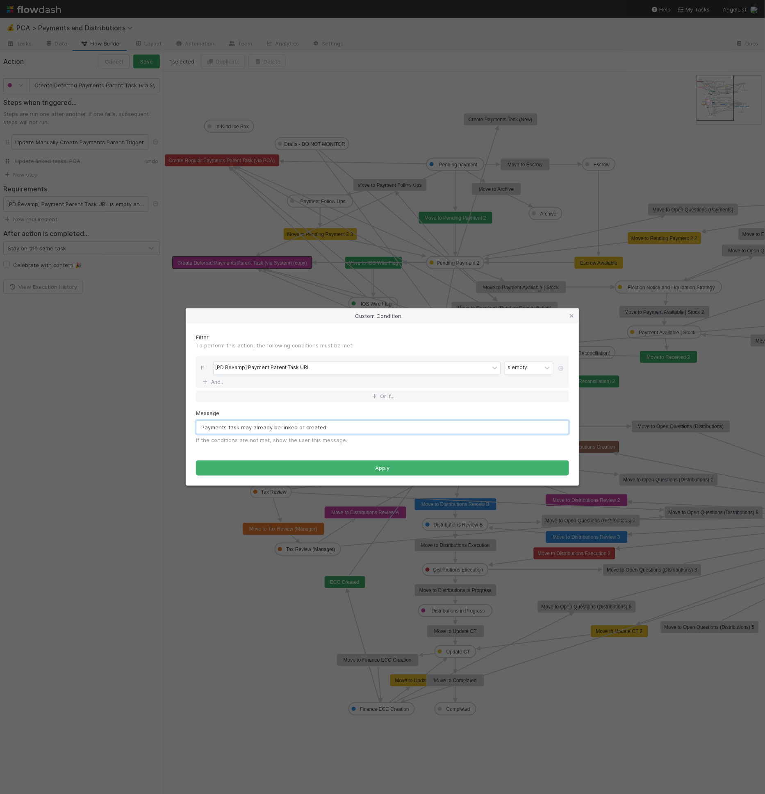
click at [487, 426] on input "Payments task may already be linked or created." at bounding box center [382, 427] width 373 height 14
drag, startPoint x: 282, startPoint y: 427, endPoint x: 353, endPoint y: 427, distance: 71.3
click at [359, 427] on input "Payments task may already be linked or created." at bounding box center [382, 427] width 373 height 14
click at [320, 423] on input "Payments task may already be created. Check Payment Parent Task URL field." at bounding box center [382, 427] width 373 height 14
click at [320, 425] on input "Payments task may already be created. Check Payment Parent Task URL field." at bounding box center [382, 427] width 373 height 14
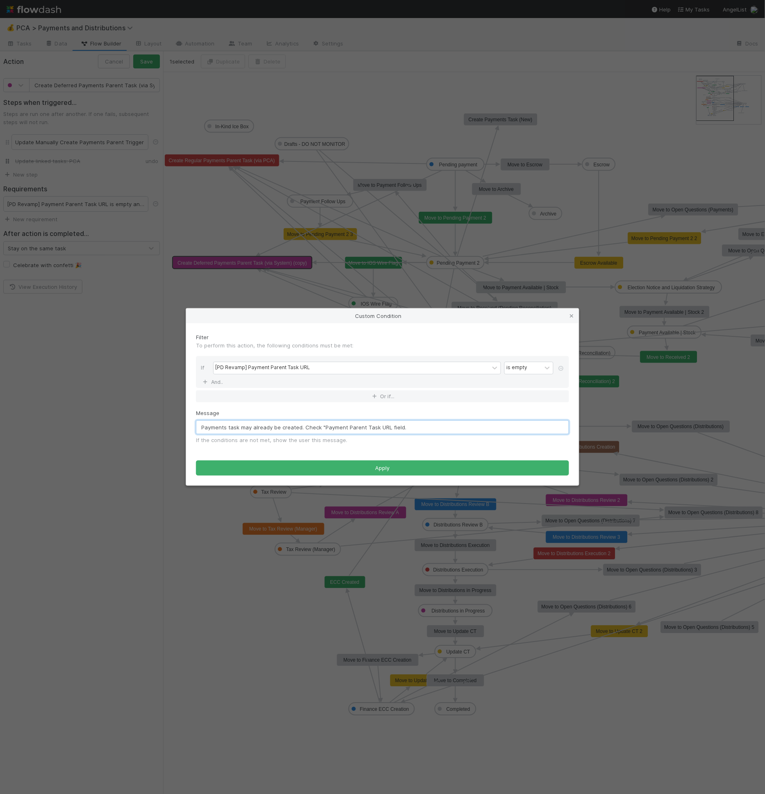
click at [387, 429] on input "Payments task may already be created. Check "Payment Parent Task URL field." at bounding box center [382, 427] width 373 height 14
click at [250, 366] on div "[PD Revamp] Payment Parent Task URL" at bounding box center [262, 367] width 95 height 7
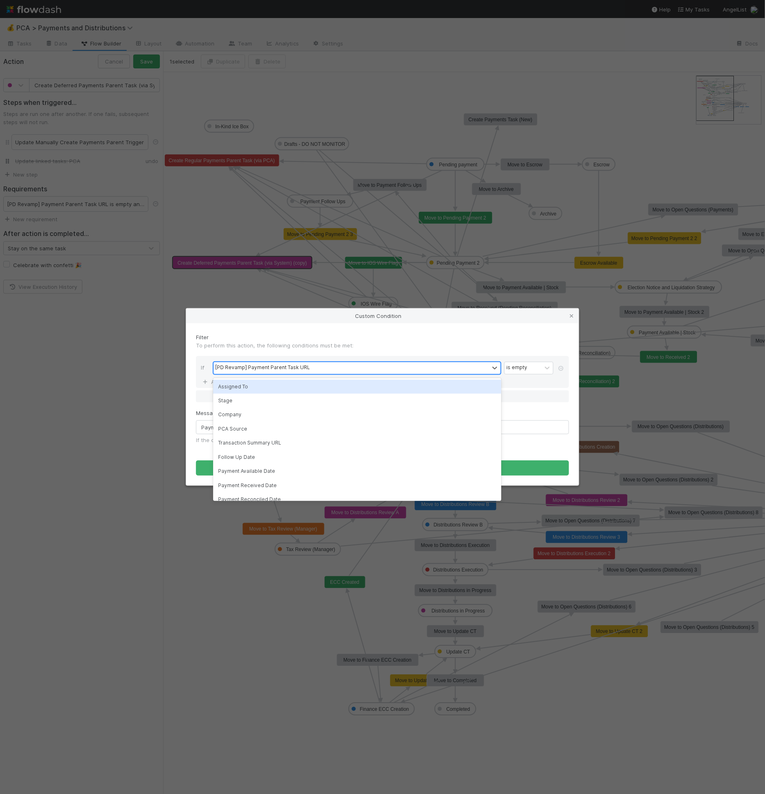
click at [246, 368] on div "[PD Revamp] Payment Parent Task URL" at bounding box center [262, 367] width 95 height 7
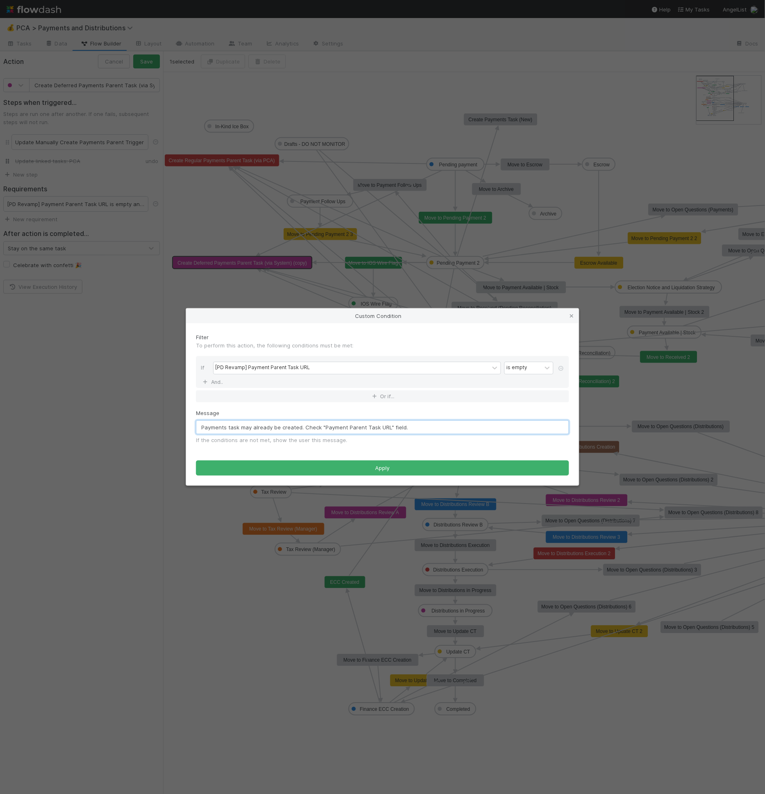
click at [322, 427] on input "Payments task may already be created. Check "Payment Parent Task URL" field." at bounding box center [382, 427] width 373 height 14
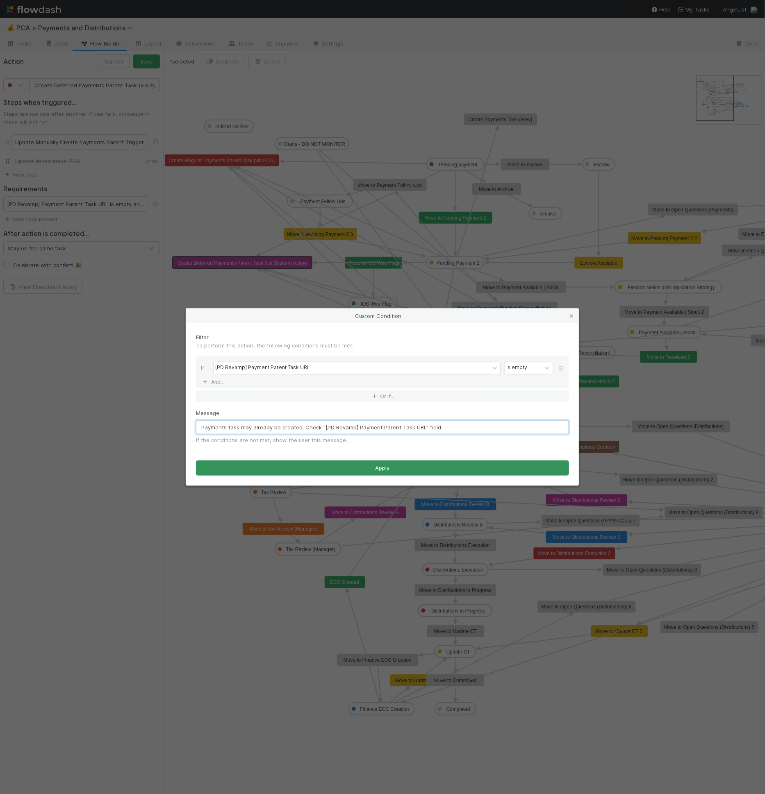
type input "Payments task may already be created. Check "[PD Revamp] Payment Parent Task UR…"
click at [410, 468] on button "Apply" at bounding box center [382, 469] width 373 height 16
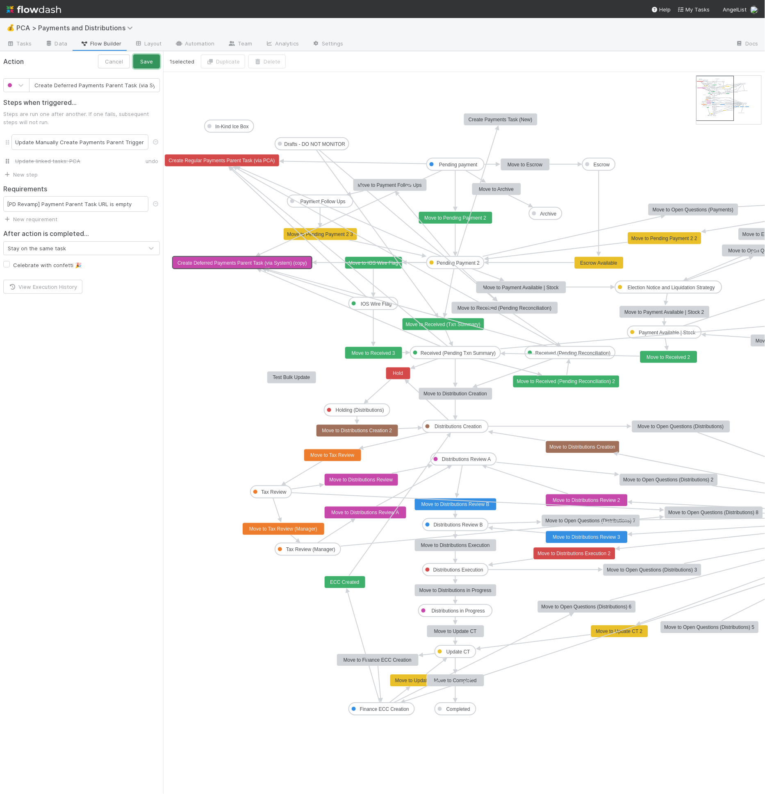
click at [151, 63] on button "Save" at bounding box center [146, 62] width 27 height 14
click at [62, 44] on link "Data" at bounding box center [56, 44] width 35 height 13
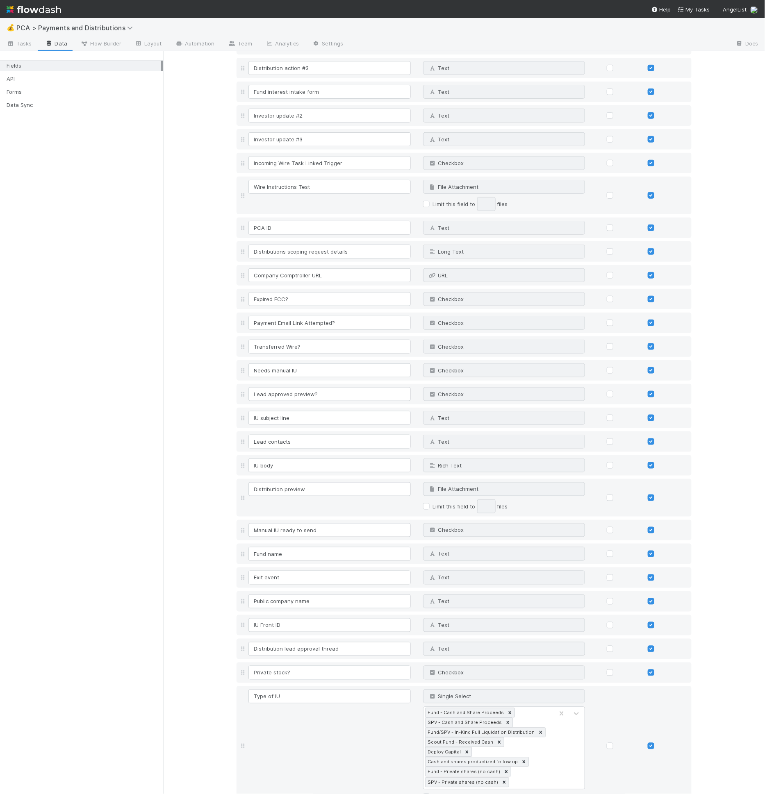
scroll to position [3850, 0]
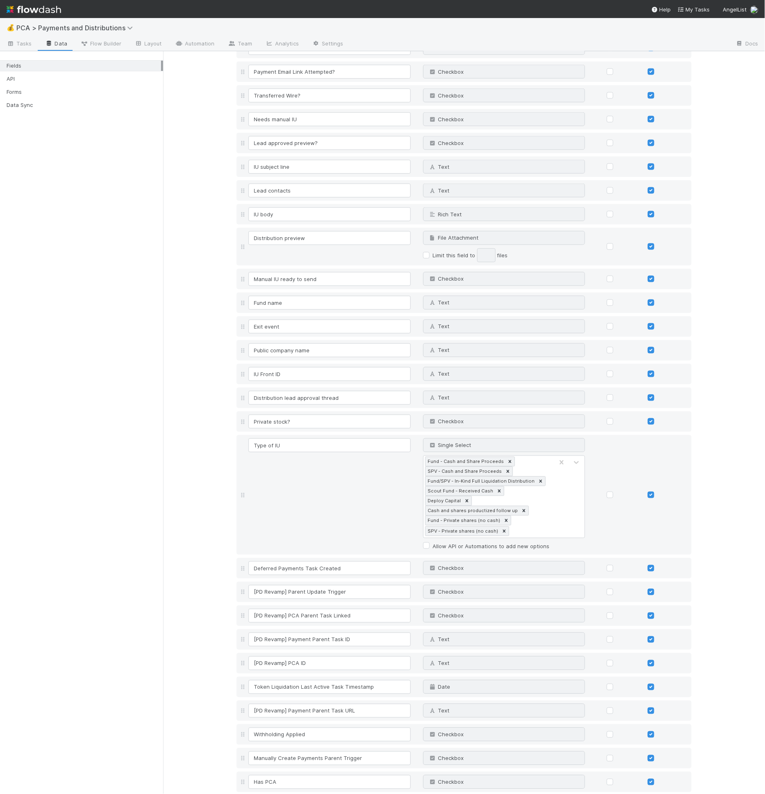
click at [271, 794] on link "Add field" at bounding box center [259, 801] width 33 height 7
click at [281, 752] on input "Manually Create Payments Parent Trigger" at bounding box center [329, 759] width 162 height 14
click at [297, 752] on input "Manually Create Payments Parent Trigger" at bounding box center [329, 759] width 162 height 14
click at [291, 752] on input "Manually Create Payments Parent Trigger" at bounding box center [329, 759] width 162 height 14
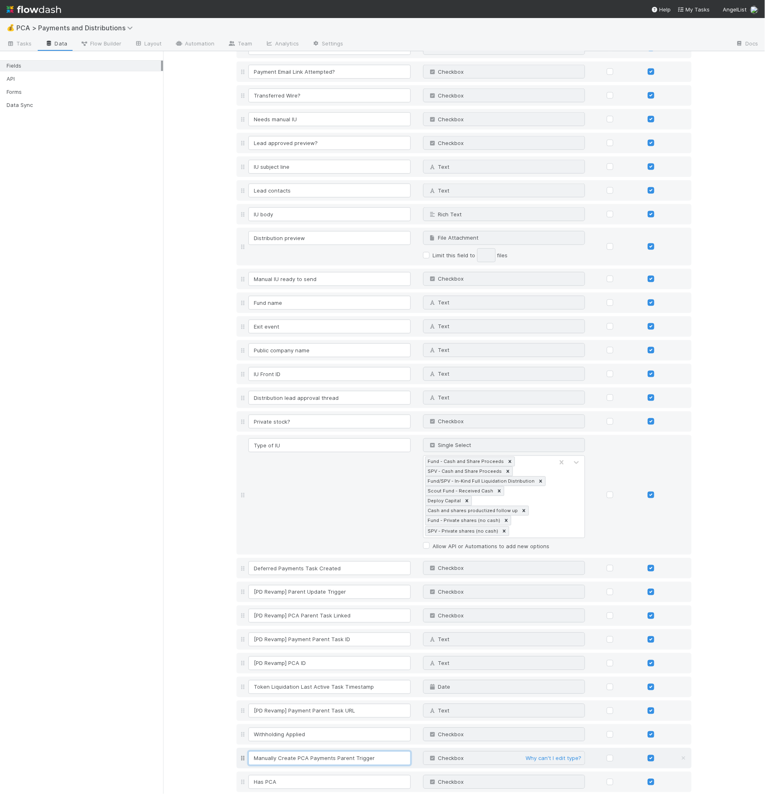
click at [289, 752] on input "Manually Create PCA Payments Parent Trigger" at bounding box center [329, 759] width 162 height 14
type input "Manually Create PCA Payments Parent Trigger"
click at [285, 794] on input at bounding box center [329, 806] width 162 height 14
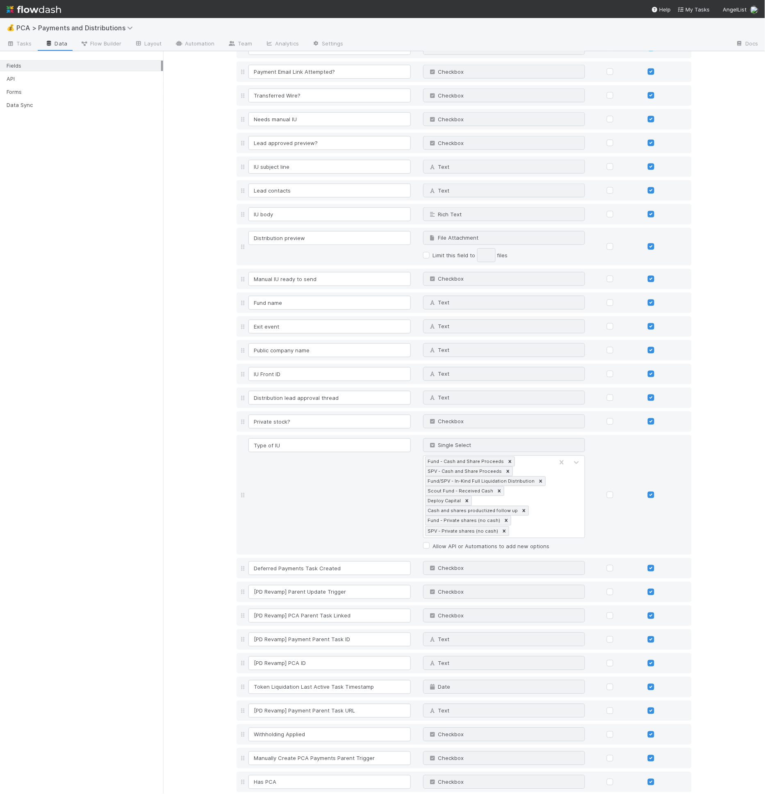
paste input "Manually Create PCA Payments Parent Trigger"
click at [300, 794] on input "Manually Create PCA Payments Parent Trigger" at bounding box center [329, 806] width 162 height 14
type input "Manually Create Deferred Payments Parent Trigger"
click at [440, 794] on span "Text" at bounding box center [437, 806] width 21 height 7
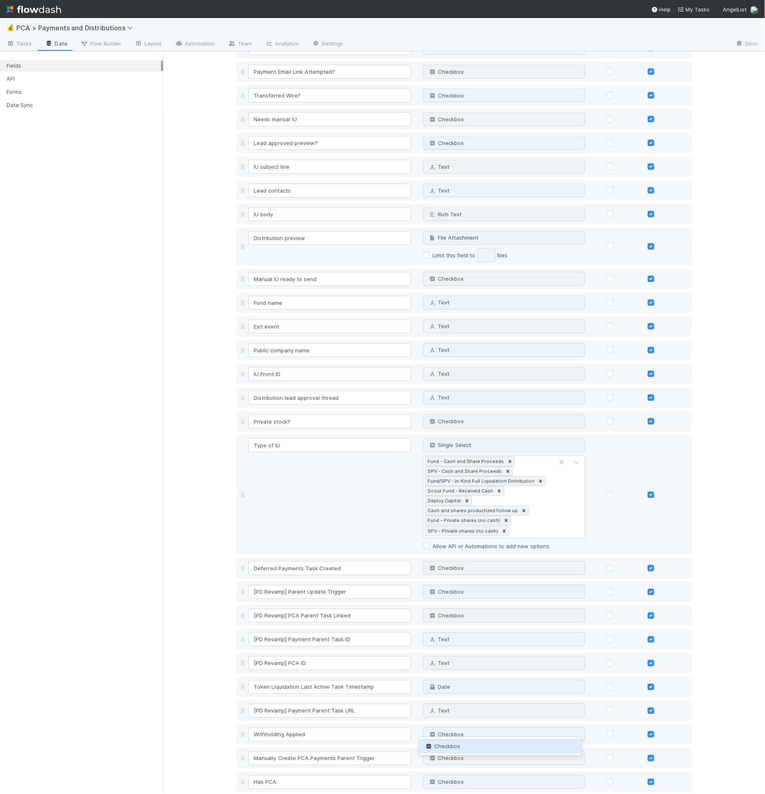
type input "check"
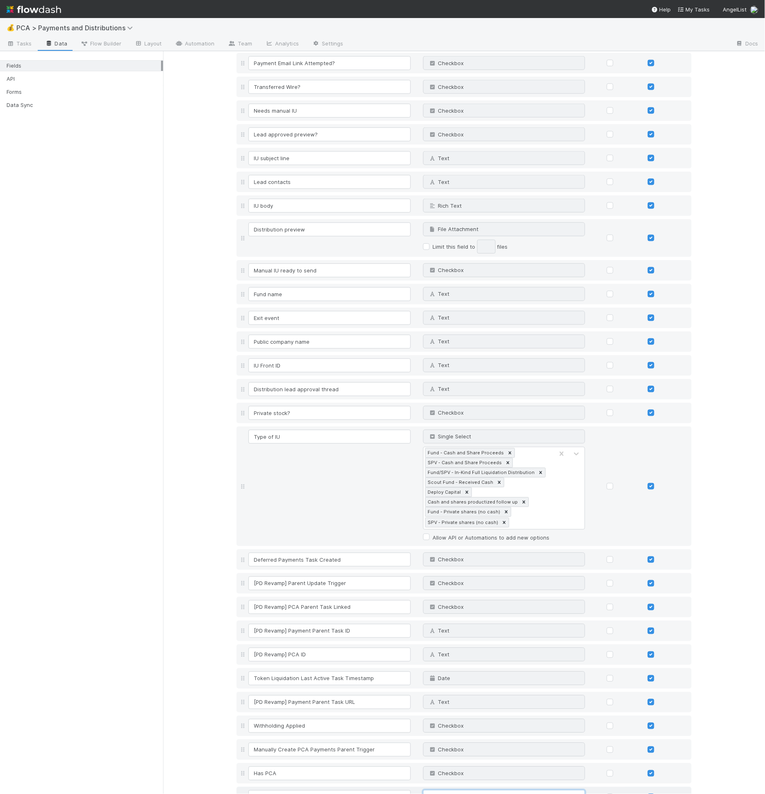
scroll to position [3873, 0]
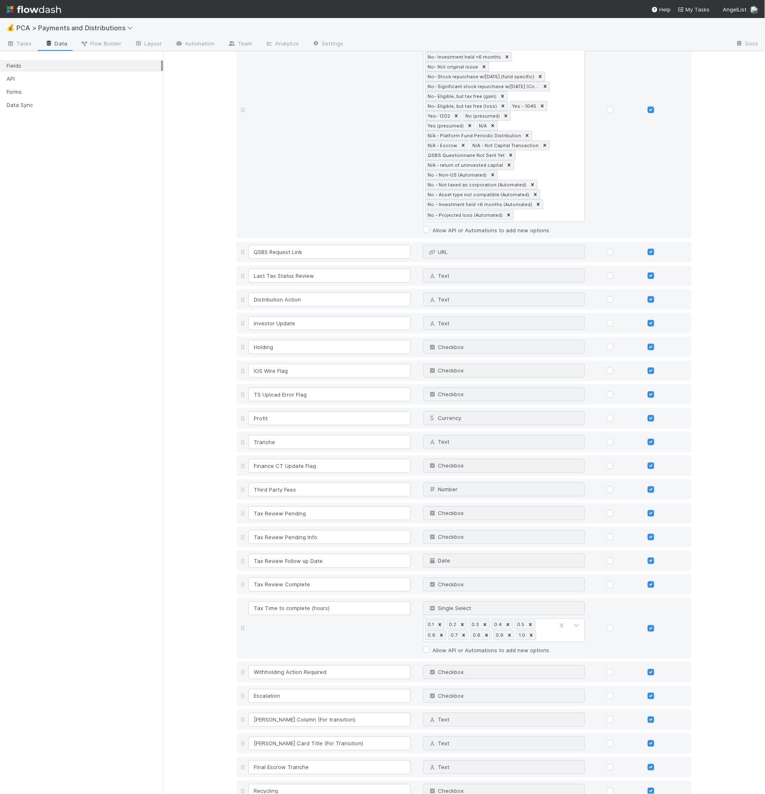
scroll to position [511, 0]
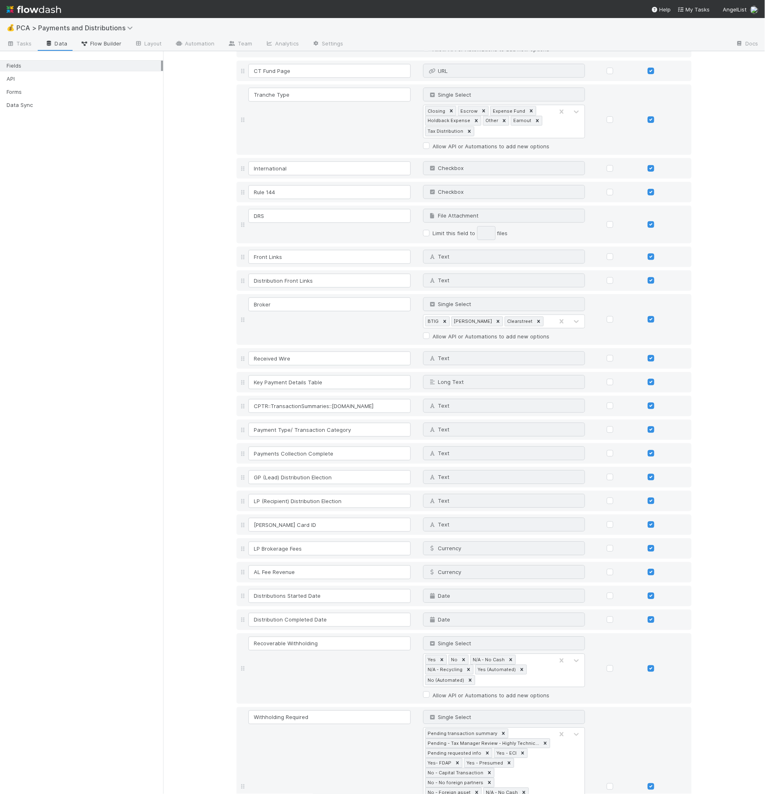
click at [109, 43] on span "Flow Builder" at bounding box center [100, 43] width 41 height 8
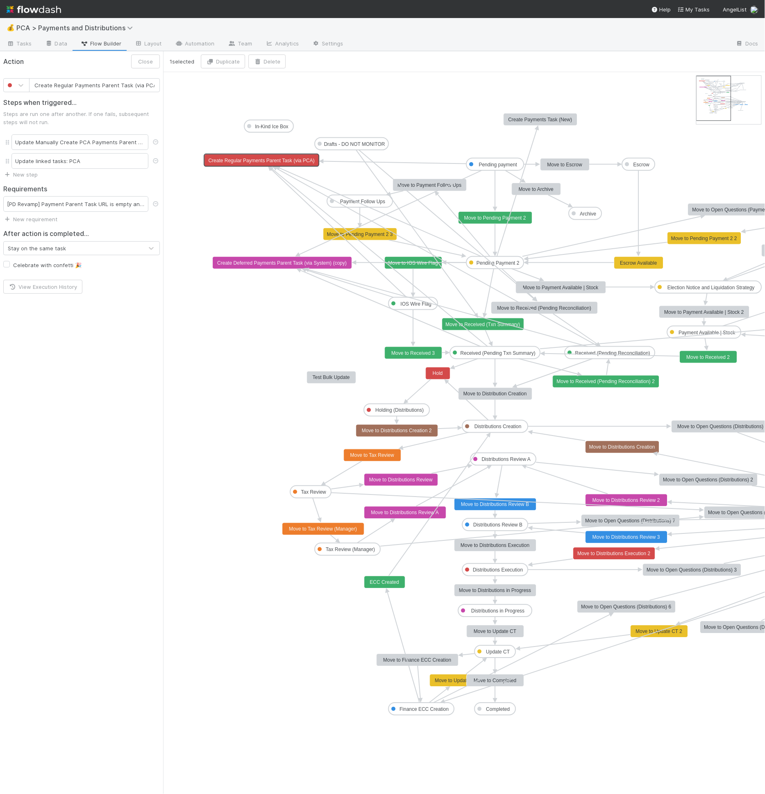
click at [260, 160] on text "Create Regular Payments Parent Task (via PCA)" at bounding box center [261, 161] width 106 height 6
click at [125, 86] on input "Create Regular Payments Parent Task (via PCA)" at bounding box center [94, 85] width 131 height 14
click at [100, 206] on div "[PD Revamp] Payment Parent Task URL is empty and Has PCA is" at bounding box center [75, 204] width 145 height 16
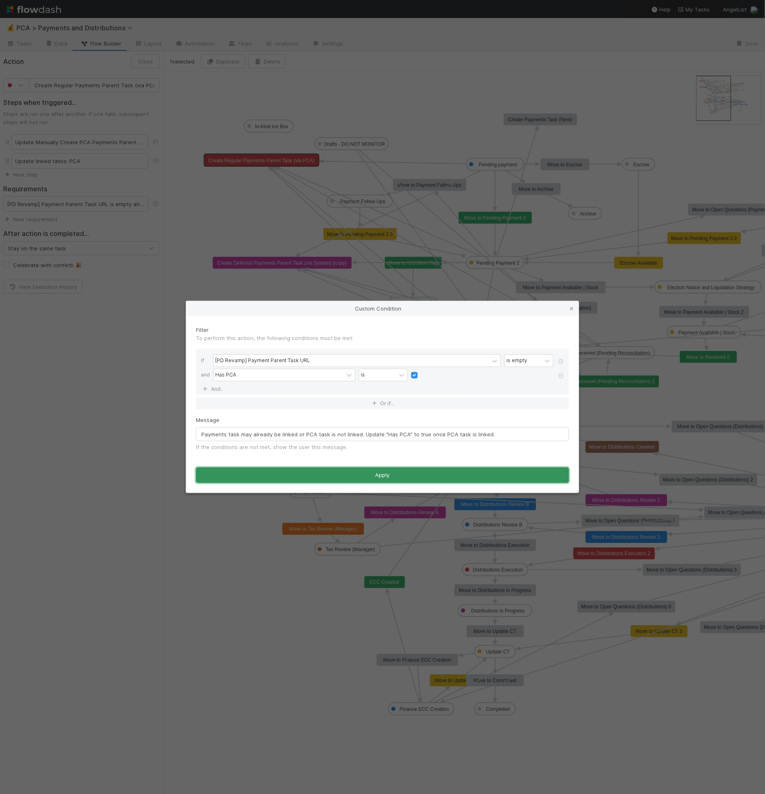
click at [350, 470] on button "Apply" at bounding box center [382, 476] width 373 height 16
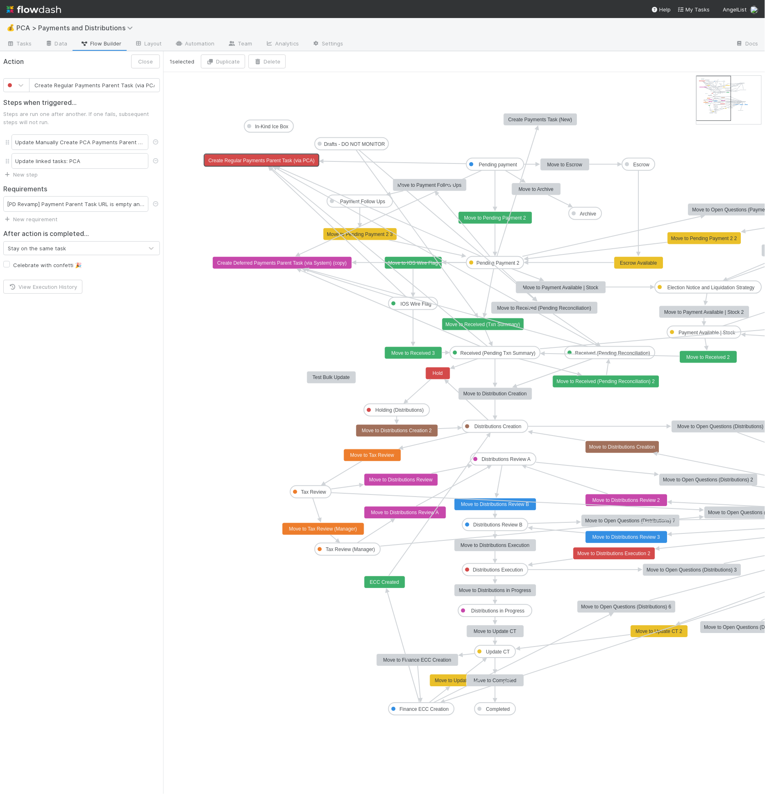
click at [296, 163] on rect at bounding box center [261, 160] width 115 height 12
drag, startPoint x: 285, startPoint y: 169, endPoint x: 290, endPoint y: 161, distance: 9.4
type input "Create Deferred Payments Parent Task (via System) (copy)"
click at [262, 257] on rect at bounding box center [282, 263] width 139 height 12
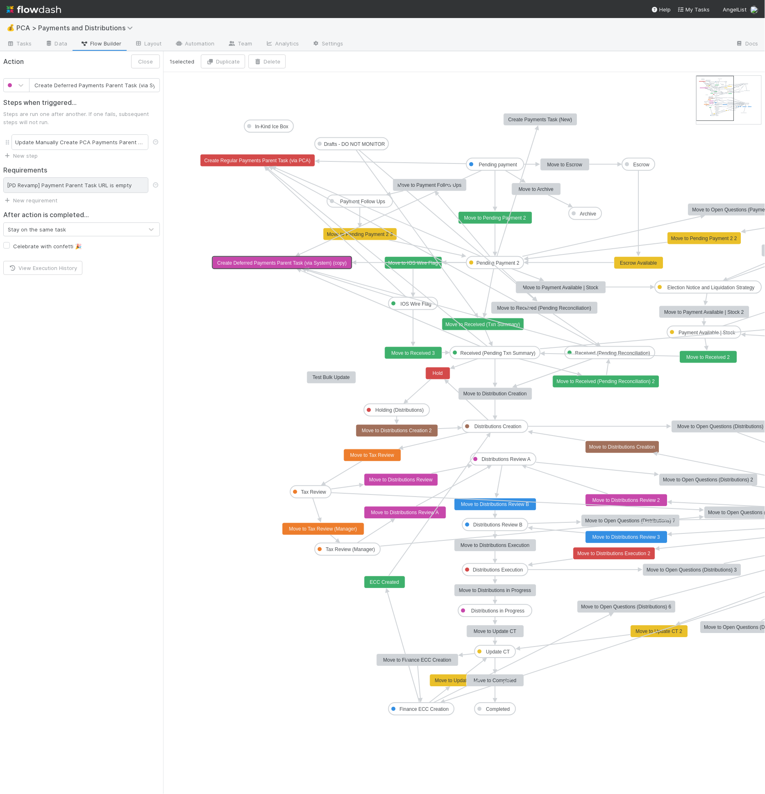
click at [113, 183] on div "[PD Revamp] Payment Parent Task URL is empty" at bounding box center [75, 185] width 145 height 16
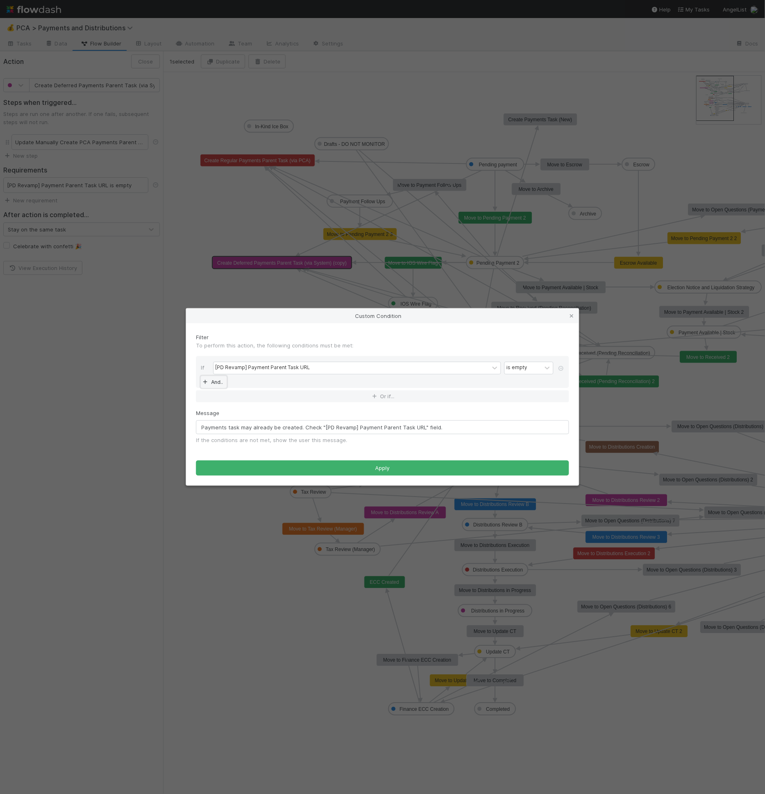
click at [212, 381] on link "And.." at bounding box center [214, 382] width 26 height 12
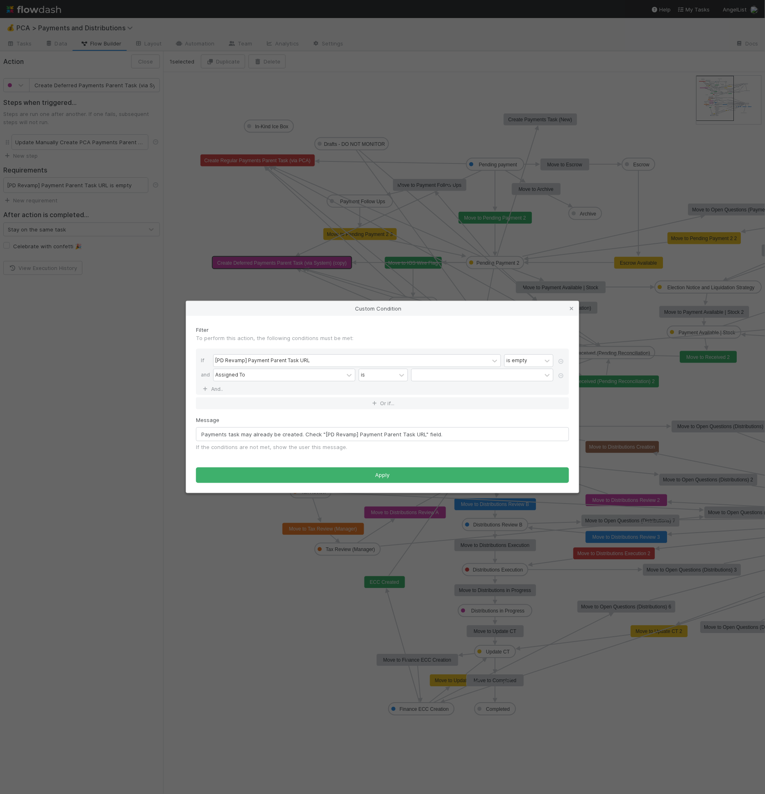
click at [230, 384] on div "If [PD Revamp] Payment Parent Task URL is empty and Assigned To is And.." at bounding box center [382, 372] width 373 height 46
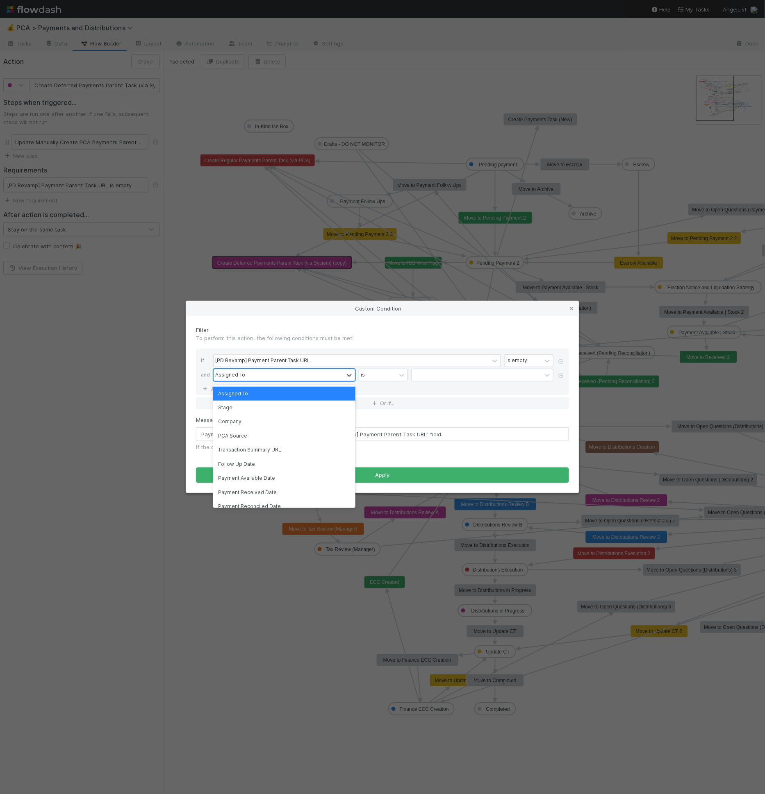
click at [233, 378] on div "Assigned To" at bounding box center [230, 375] width 30 height 7
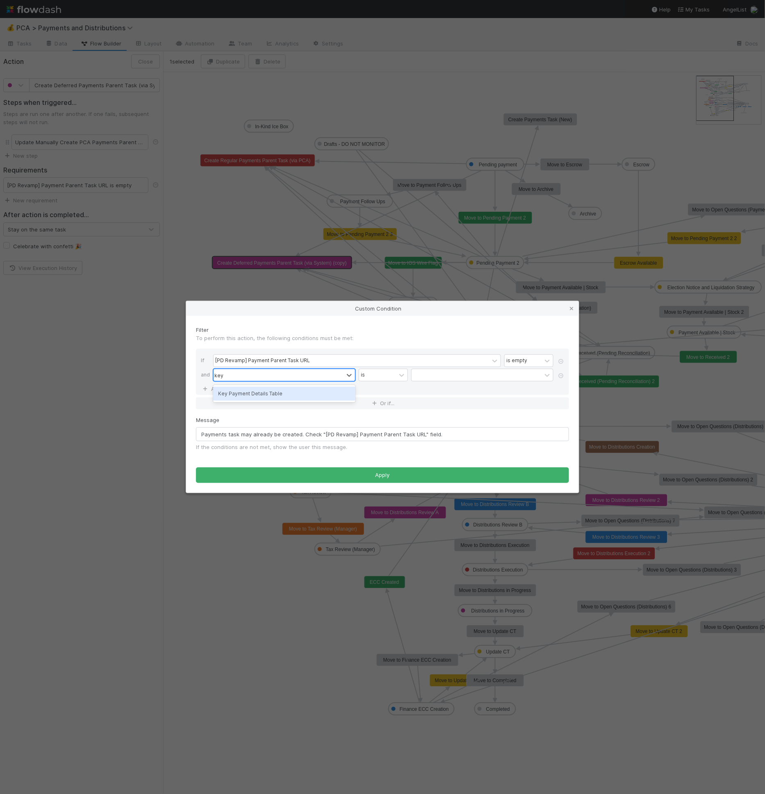
type input "key pa"
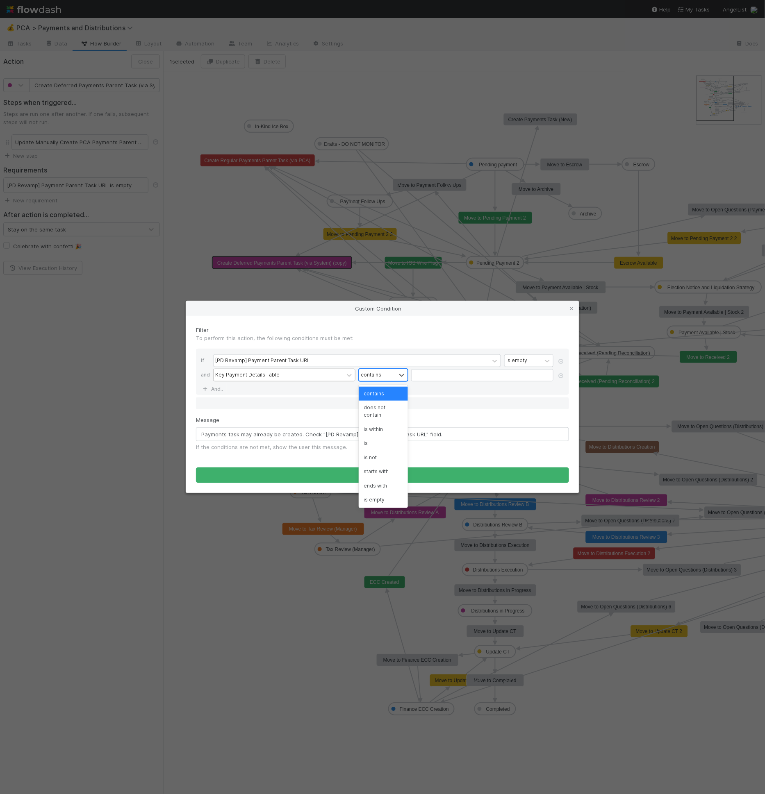
click at [383, 371] on div "contains" at bounding box center [377, 375] width 37 height 12
click at [386, 498] on div "is not empty" at bounding box center [383, 500] width 49 height 14
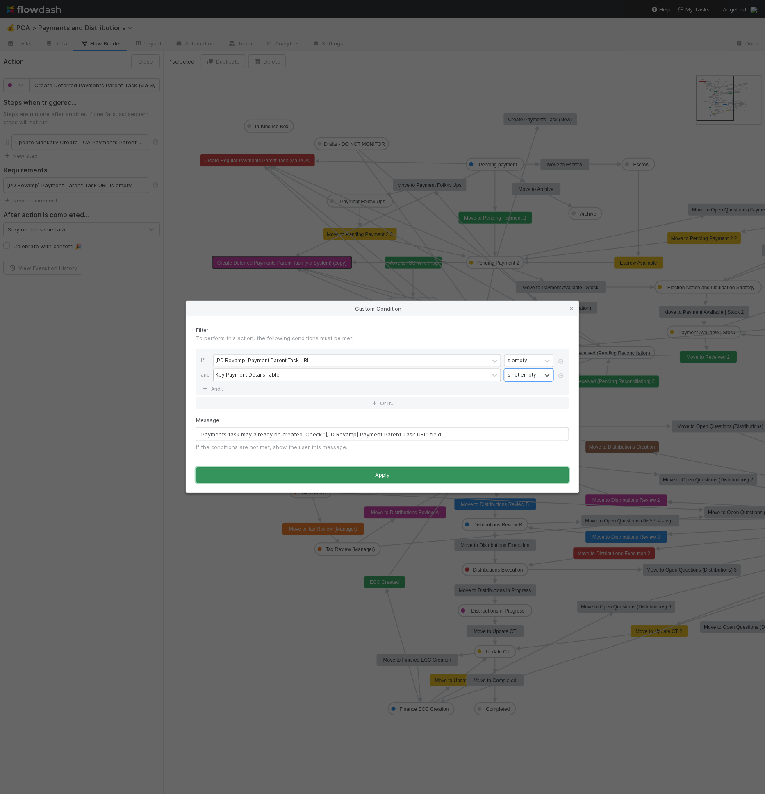
click at [400, 471] on button "Apply" at bounding box center [382, 476] width 373 height 16
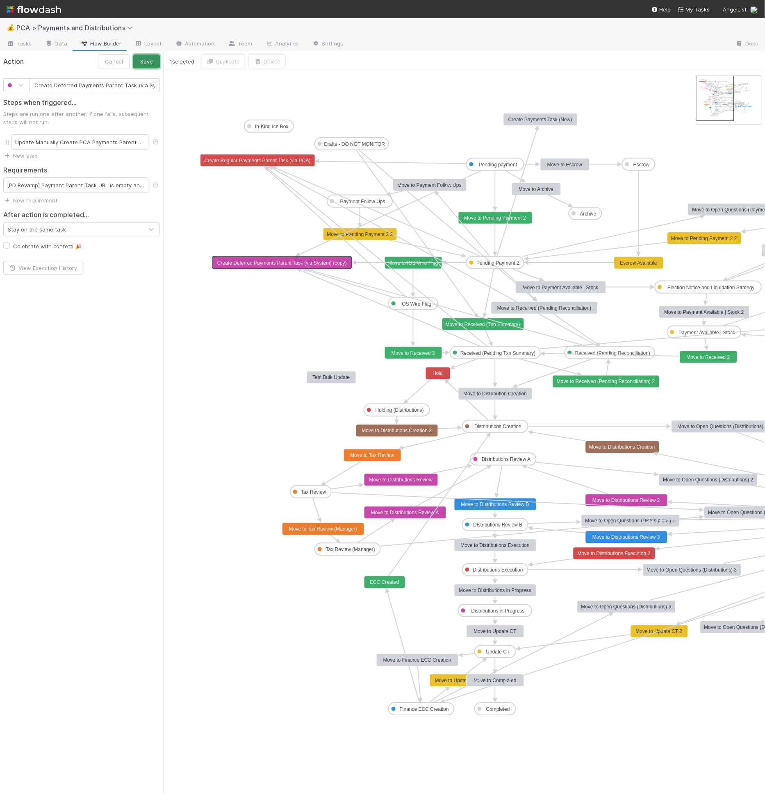
click at [148, 59] on button "Save" at bounding box center [146, 62] width 27 height 14
click at [109, 146] on div "Update Manually Create PCA Payments Parent Trigger" at bounding box center [79, 142] width 137 height 16
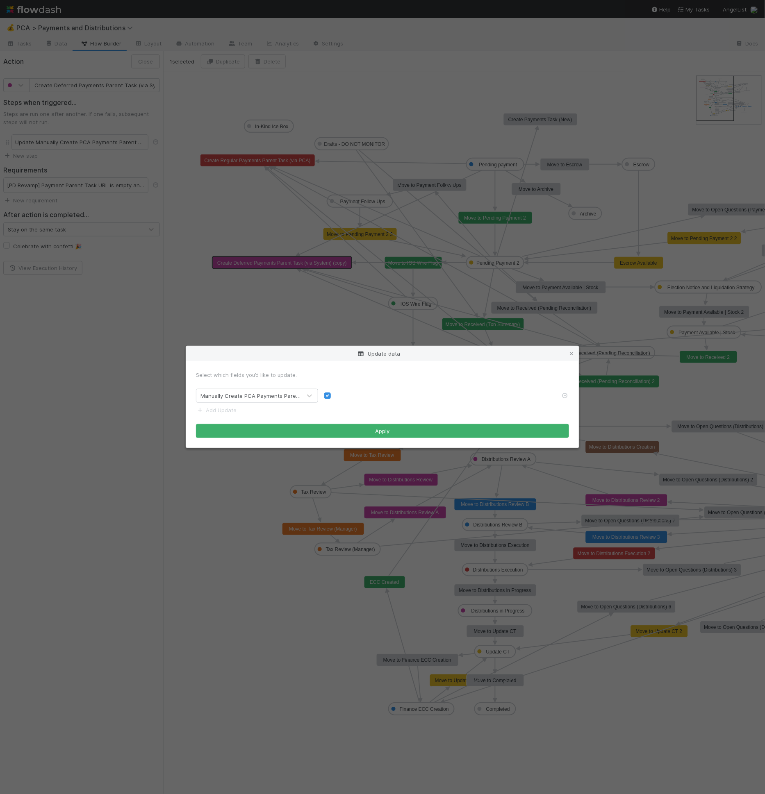
click at [262, 401] on div "Manually Create PCA Payments Parent Trigger" at bounding box center [248, 395] width 105 height 13
type input "deferr"
drag, startPoint x: 325, startPoint y: 388, endPoint x: 326, endPoint y: 394, distance: 6.0
click at [325, 391] on form "Select which fields you’d like to update. option Manually Create Deferred Payme…" at bounding box center [382, 404] width 373 height 67
click at [334, 392] on label at bounding box center [334, 392] width 0 height 0
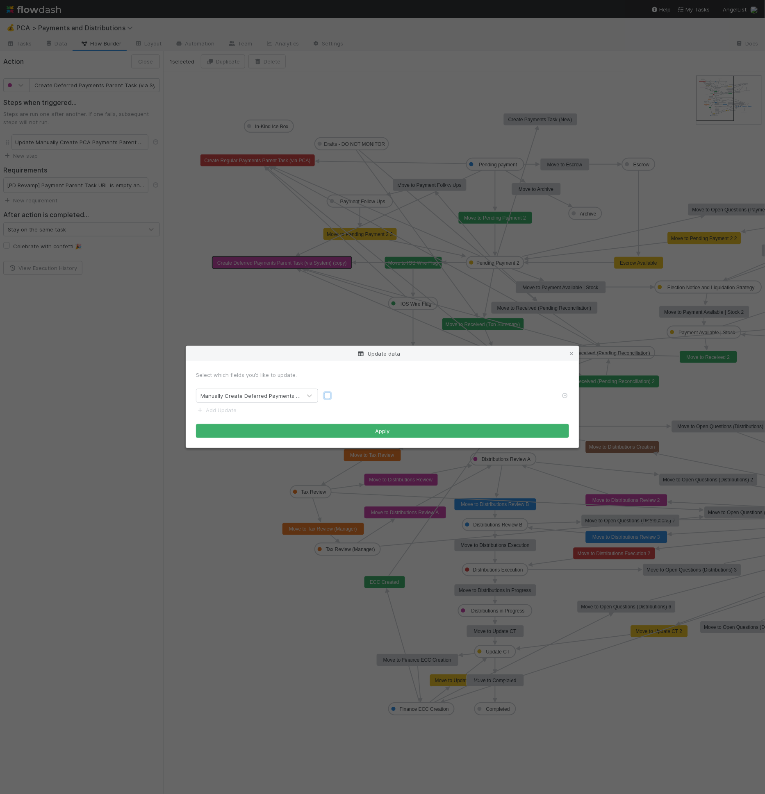
click at [328, 399] on input "checkbox" at bounding box center [327, 395] width 7 height 7
checkbox input "true"
click at [323, 431] on button "Apply" at bounding box center [382, 431] width 373 height 14
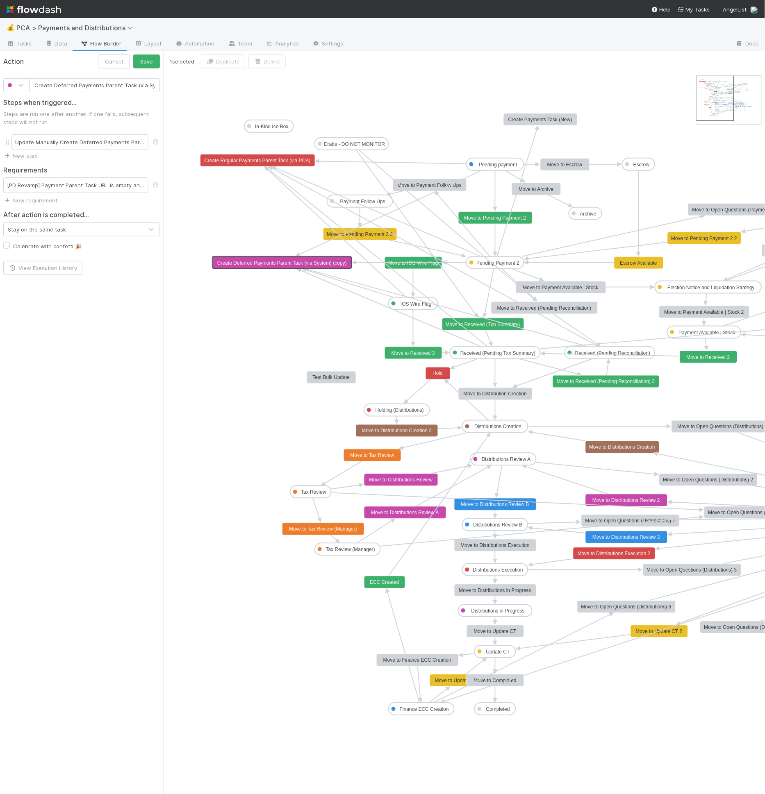
click at [146, 68] on div "Action Cancel Save" at bounding box center [81, 61] width 163 height 20
click at [148, 64] on button "Save" at bounding box center [146, 62] width 27 height 14
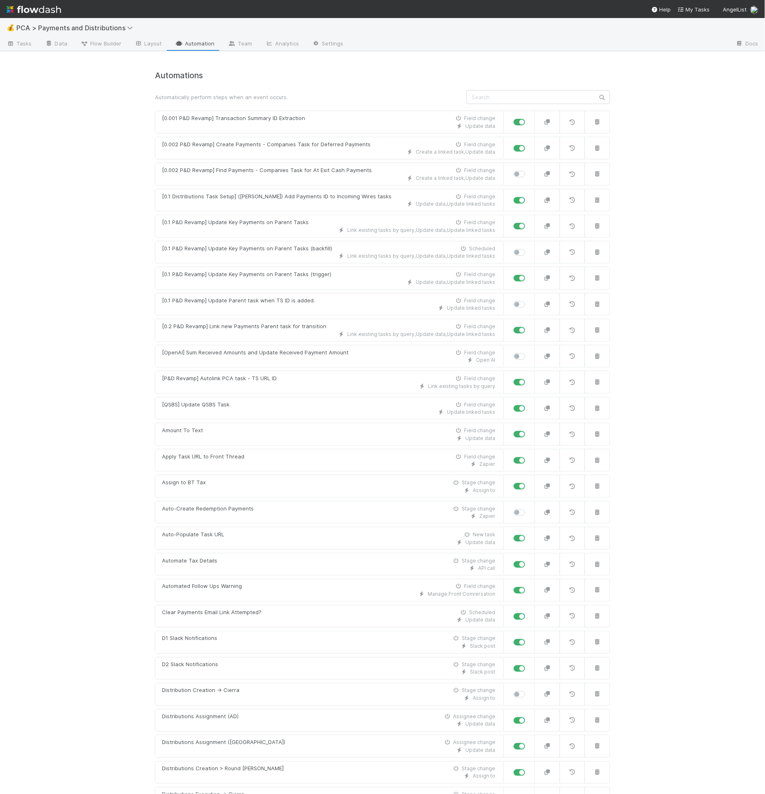
click at [64, 357] on div "💰 PCA > Payments and Distributions Tasks Data Flow Builder Layout Automation Te…" at bounding box center [382, 406] width 765 height 776
click at [310, 147] on div "[0.002 P&D Revamp] Create Payments - Companies Task for Deferred Payments" at bounding box center [266, 145] width 209 height 8
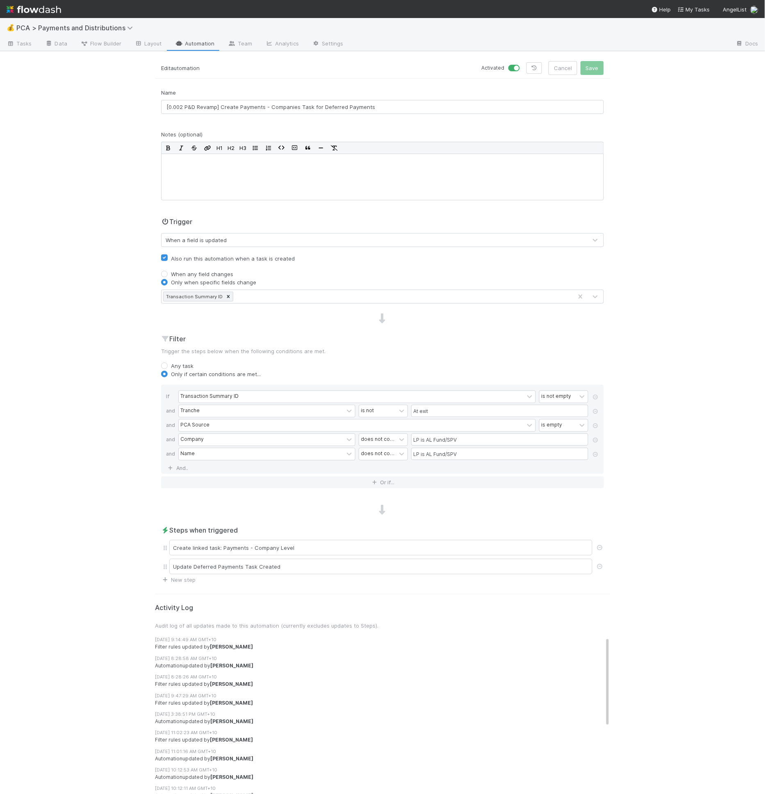
click at [263, 298] on div "Transaction Summary ID" at bounding box center [366, 296] width 411 height 13
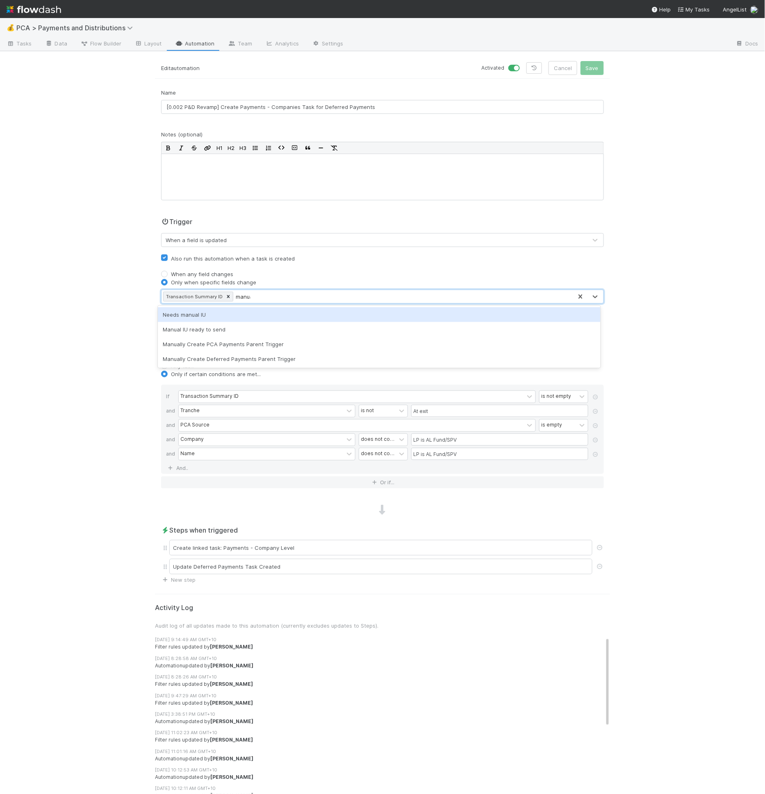
type input "manual"
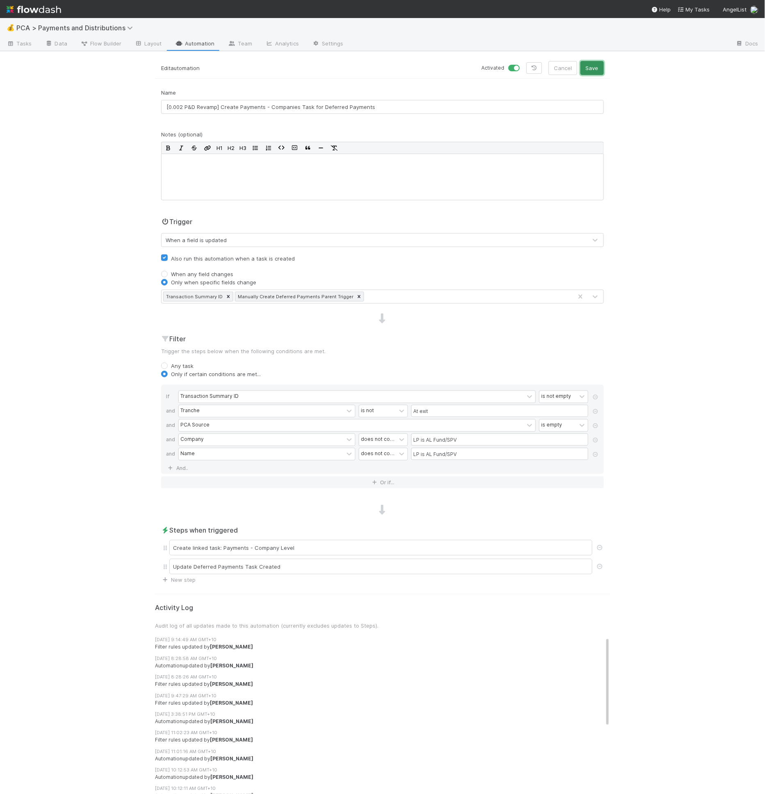
drag, startPoint x: 594, startPoint y: 70, endPoint x: 729, endPoint y: 238, distance: 215.4
click at [729, 238] on div "💰 PCA > Payments and Distributions Tasks Data Flow Builder Layout Automation Te…" at bounding box center [382, 406] width 765 height 776
click at [182, 465] on link "And.." at bounding box center [179, 468] width 26 height 12
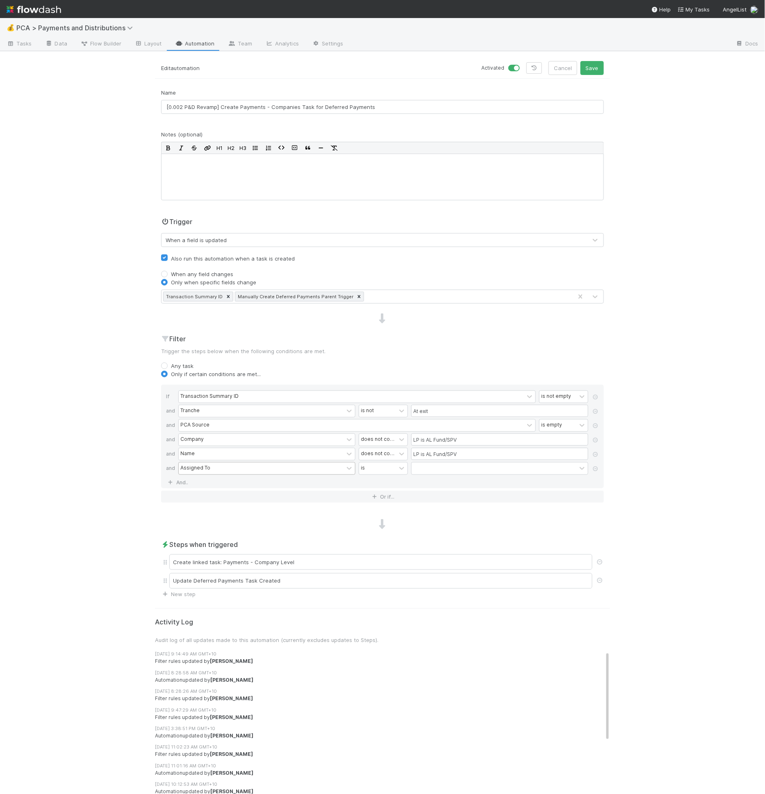
click at [194, 465] on div "Assigned To" at bounding box center [195, 468] width 30 height 7
type input "manual"
click at [245, 495] on button "Or if..." at bounding box center [382, 497] width 443 height 12
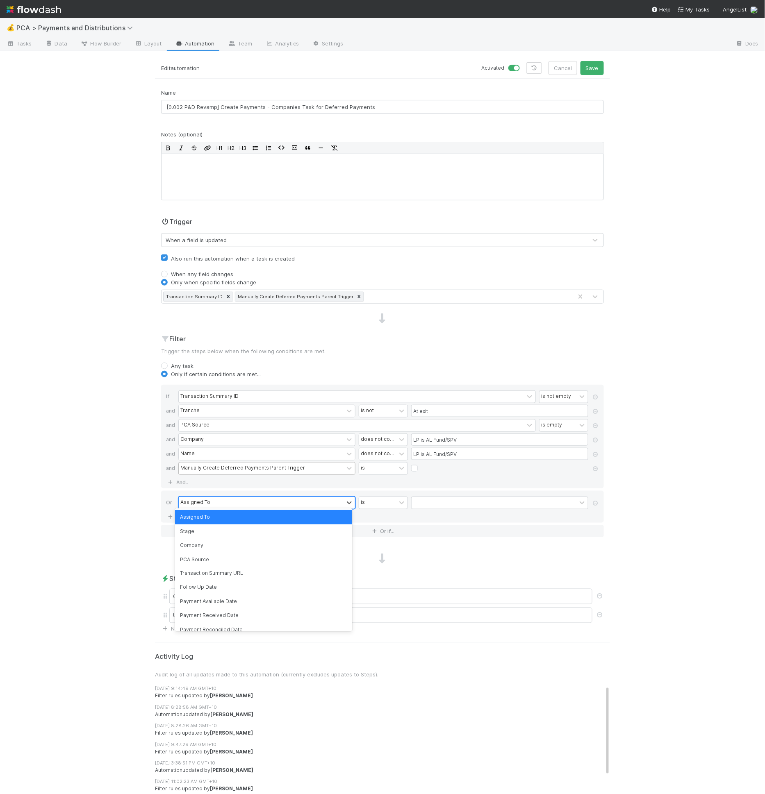
click at [228, 500] on div "Assigned To" at bounding box center [261, 503] width 165 height 12
type input "trans"
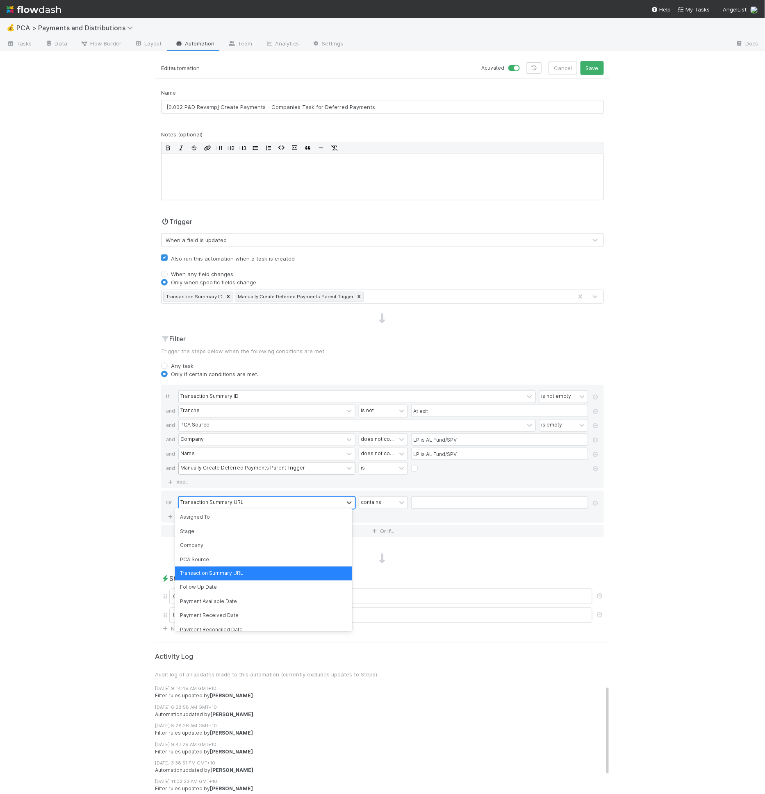
click at [228, 500] on div "Transaction Summary URL" at bounding box center [211, 502] width 63 height 7
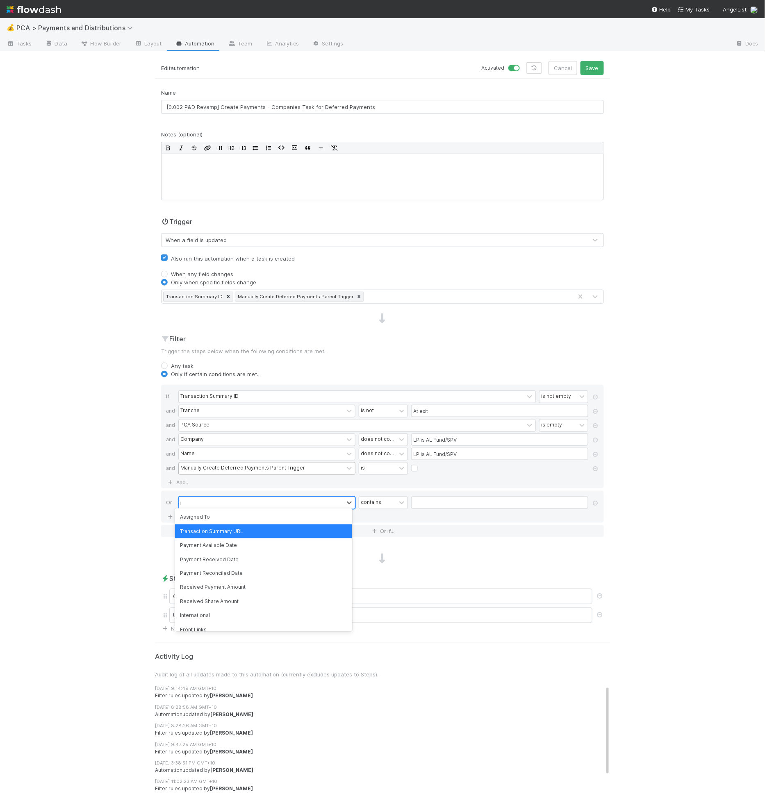
type input "id"
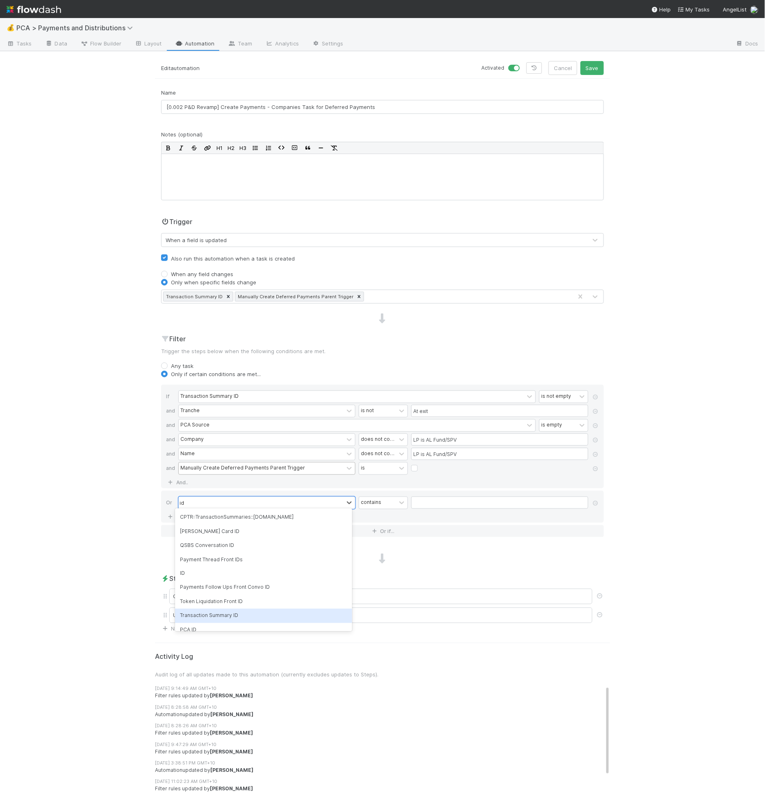
click at [225, 611] on div "Transaction Summary ID" at bounding box center [263, 616] width 177 height 14
click at [187, 511] on link "And.." at bounding box center [179, 517] width 26 height 12
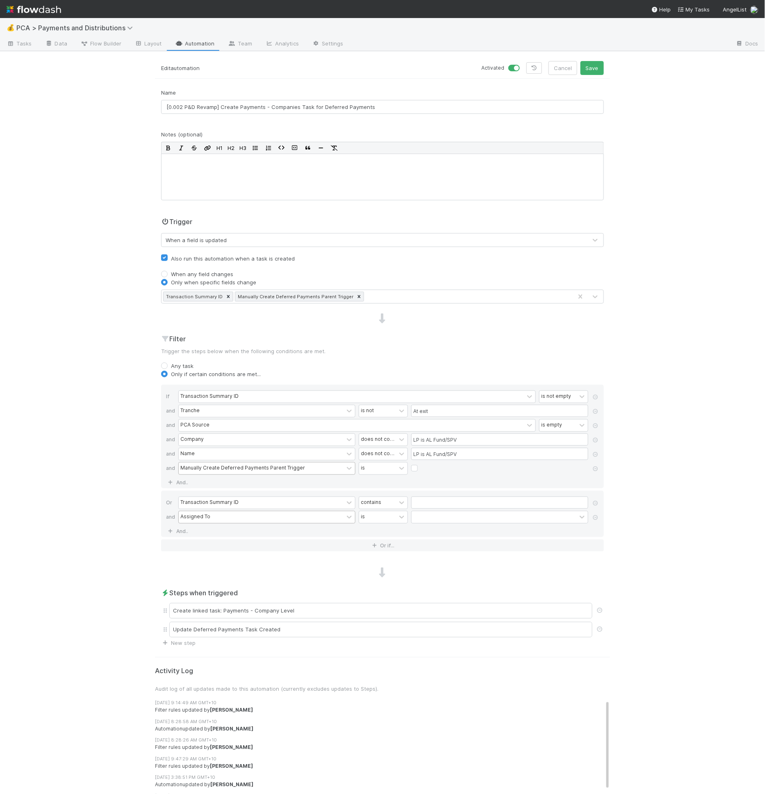
click at [186, 513] on div "Assigned To" at bounding box center [195, 516] width 30 height 7
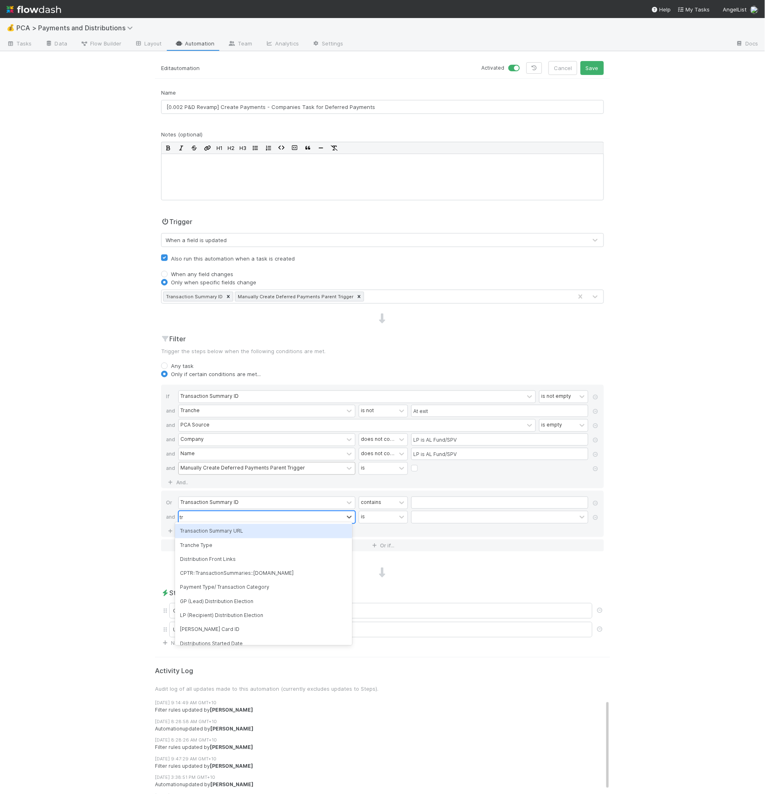
type input "tra"
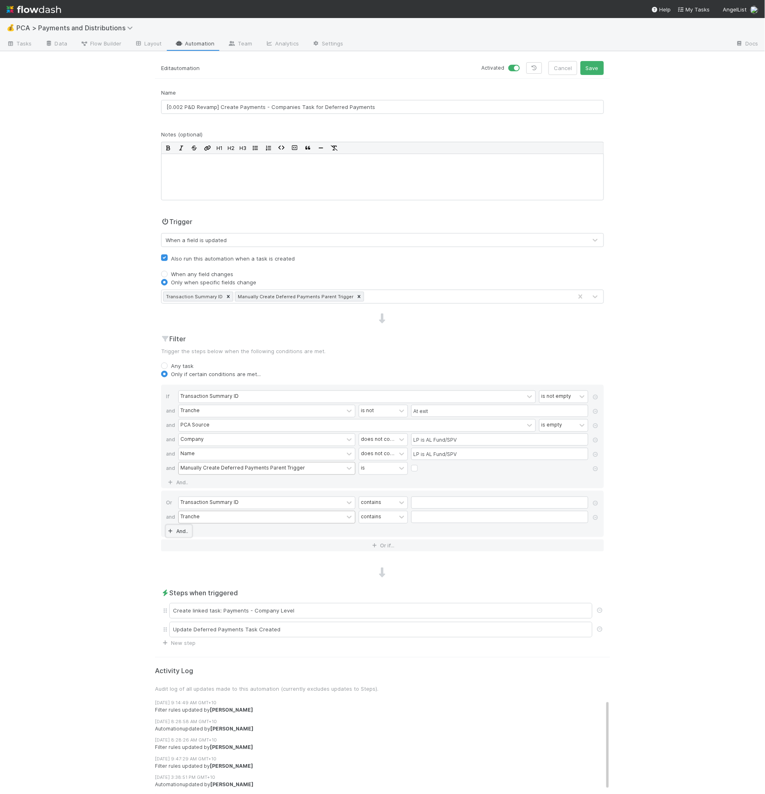
click at [180, 527] on link "And.." at bounding box center [179, 531] width 26 height 12
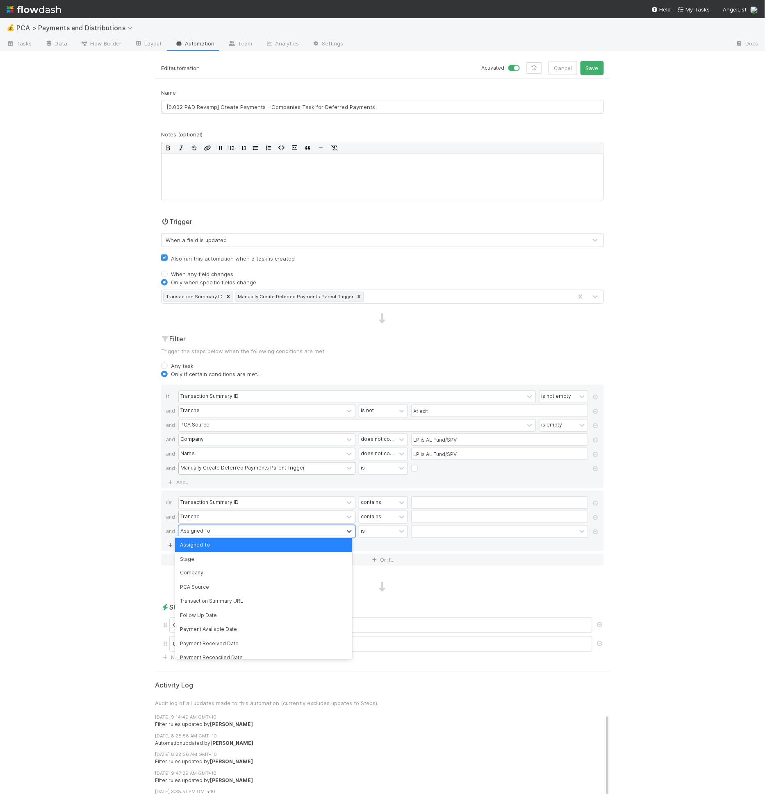
click at [190, 528] on div "Assigned To" at bounding box center [195, 531] width 30 height 7
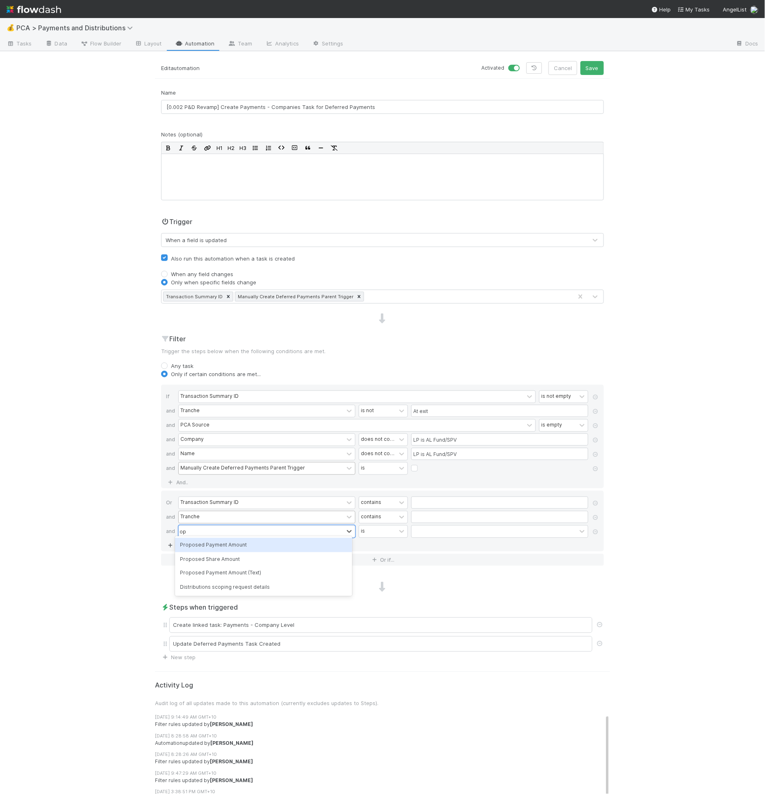
type input "o"
type input "pca"
click at [180, 554] on button "Or if..." at bounding box center [382, 560] width 443 height 12
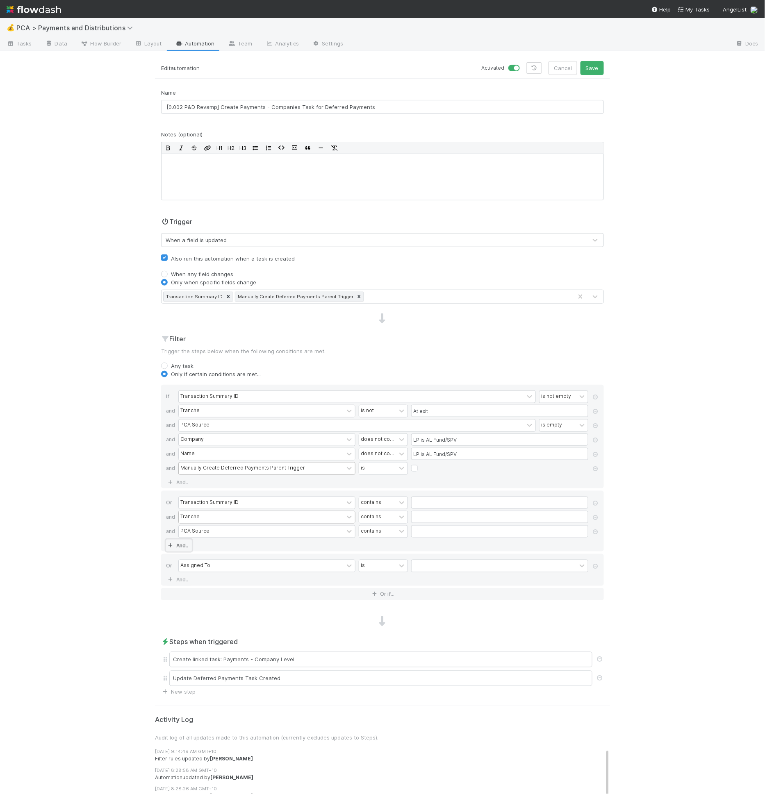
click at [180, 545] on link "And.." at bounding box center [179, 546] width 26 height 12
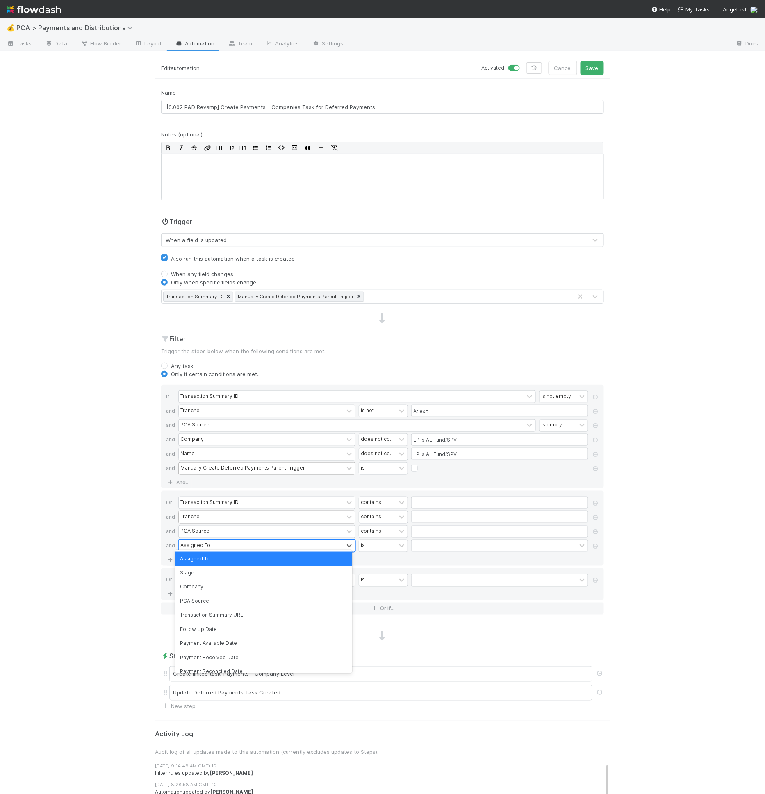
click at [187, 545] on div "Assigned To" at bounding box center [195, 545] width 30 height 7
type input "comp"
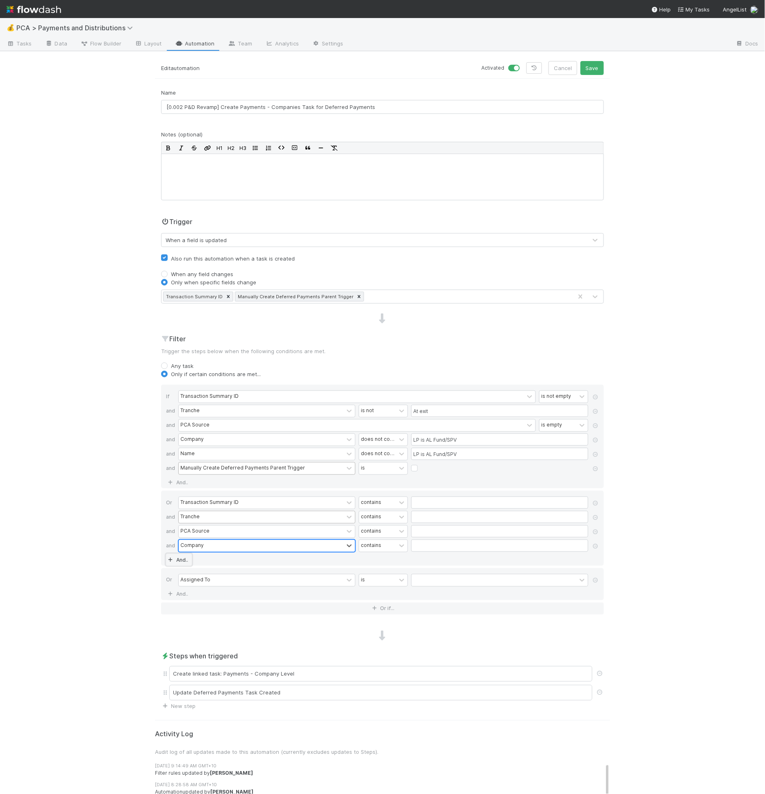
click at [182, 555] on link "And.." at bounding box center [179, 560] width 26 height 12
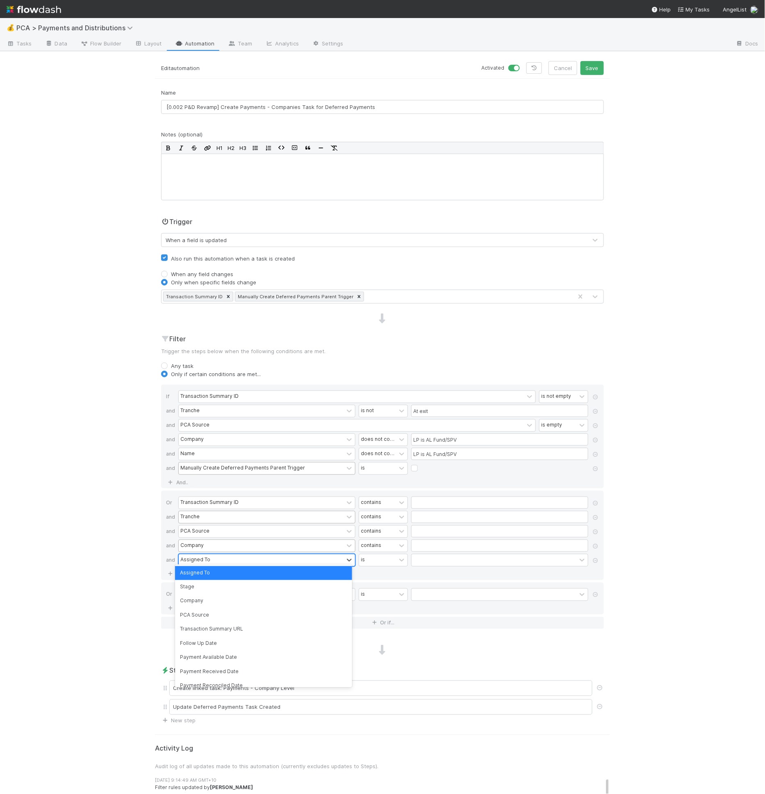
click at [184, 557] on div "Assigned To" at bounding box center [195, 560] width 30 height 7
type input "name"
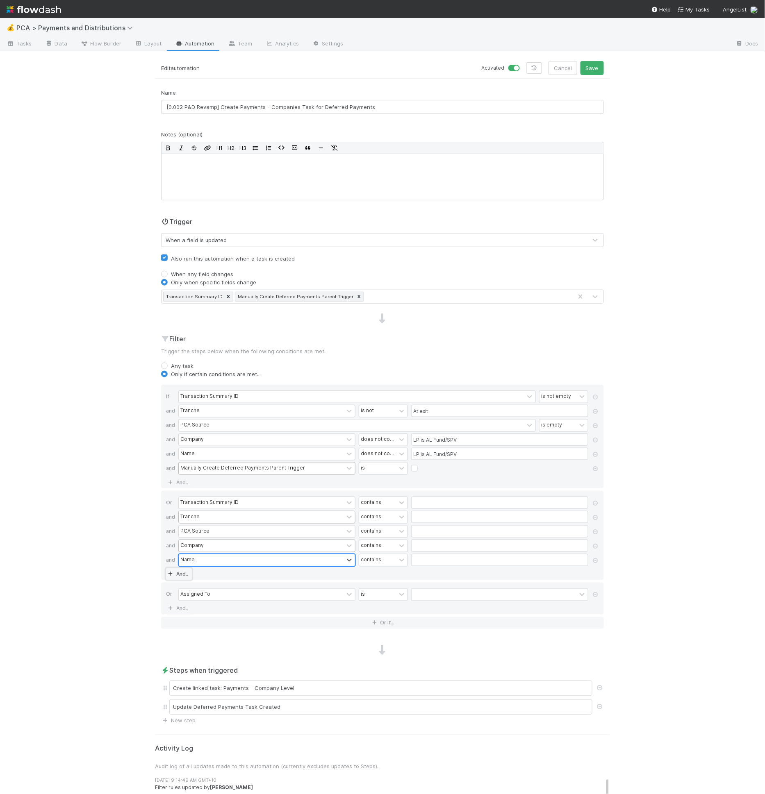
click at [184, 568] on link "And.." at bounding box center [179, 574] width 26 height 12
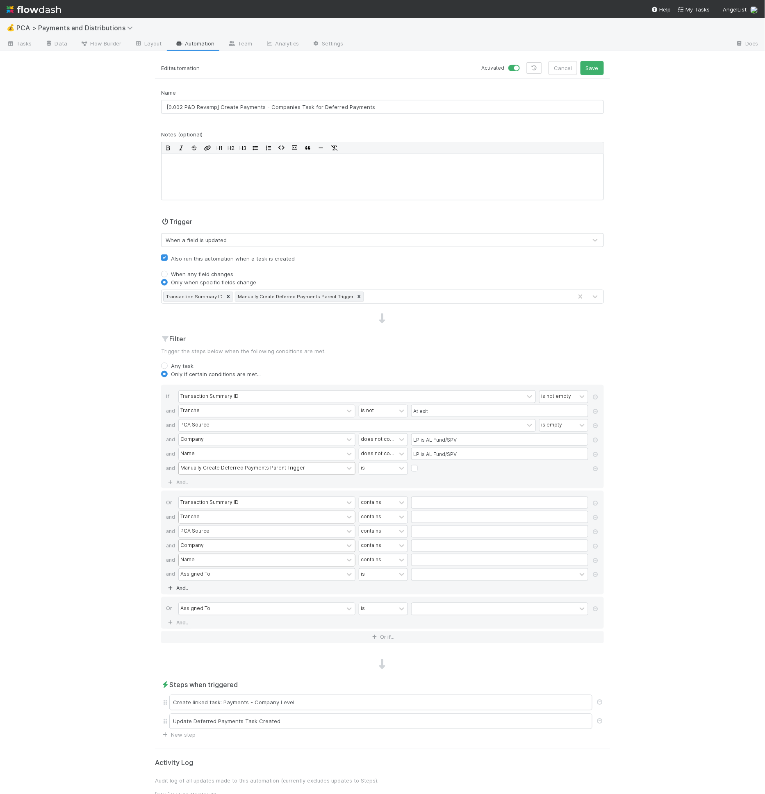
click at [184, 569] on div "Assigned To" at bounding box center [261, 575] width 165 height 12
type input "manua"
click at [593, 607] on icon at bounding box center [595, 609] width 8 height 5
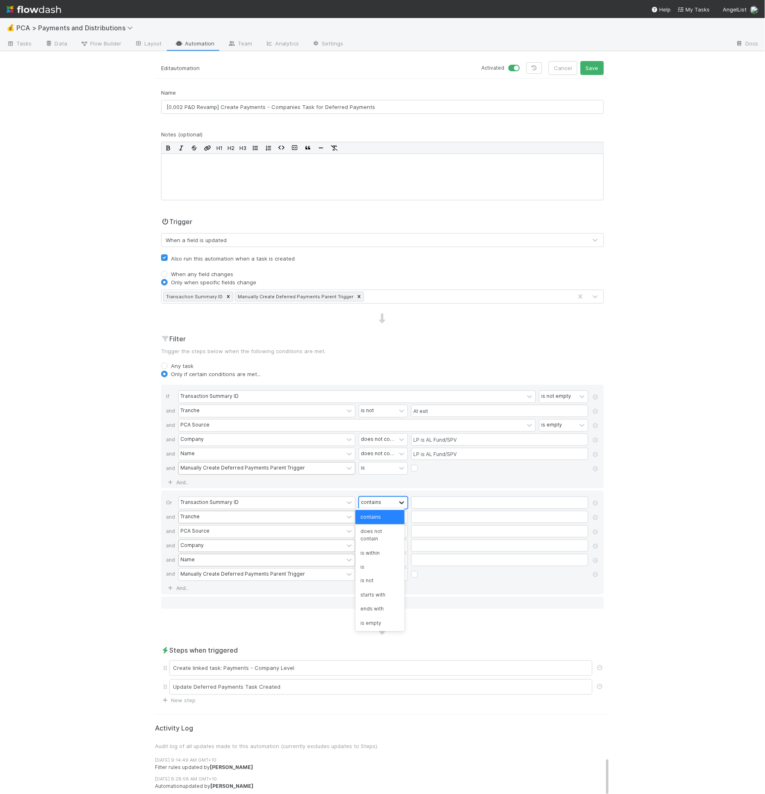
click at [398, 503] on icon at bounding box center [402, 503] width 8 height 8
click at [377, 620] on div "is not empty" at bounding box center [379, 623] width 49 height 14
click at [386, 513] on div "contains" at bounding box center [377, 517] width 37 height 12
click at [376, 598] on div "is not" at bounding box center [379, 595] width 49 height 14
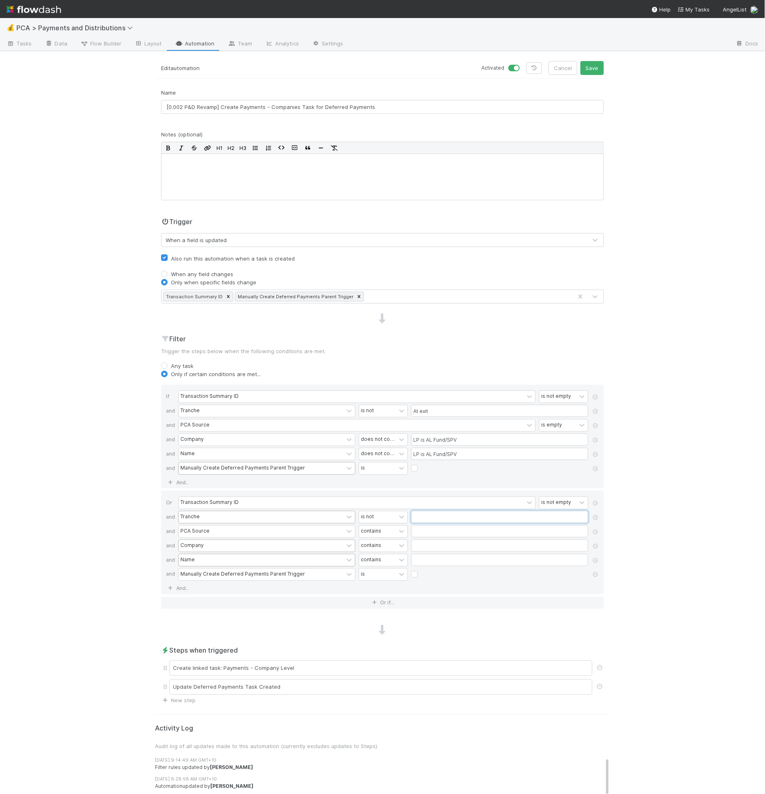
click at [422, 512] on input "text" at bounding box center [499, 517] width 177 height 12
click at [427, 407] on input "At exit" at bounding box center [499, 411] width 177 height 12
click at [418, 518] on input "text" at bounding box center [499, 517] width 177 height 12
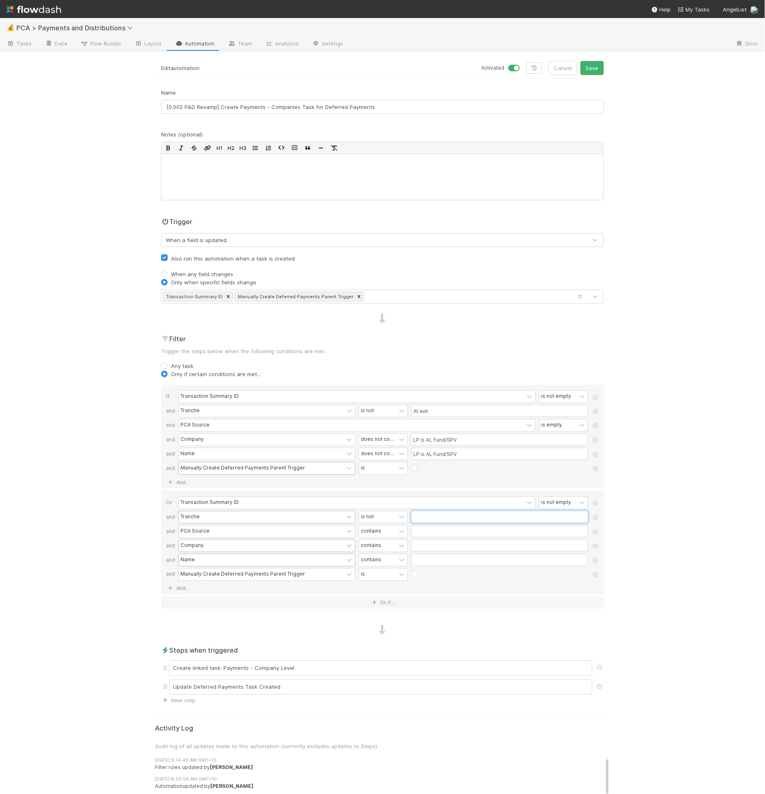
paste input "At exit"
type input "At exit"
click at [423, 430] on div "PCA Source is empty" at bounding box center [384, 426] width 413 height 14
click at [422, 443] on input "LP is AL Fund/SPV" at bounding box center [499, 440] width 177 height 12
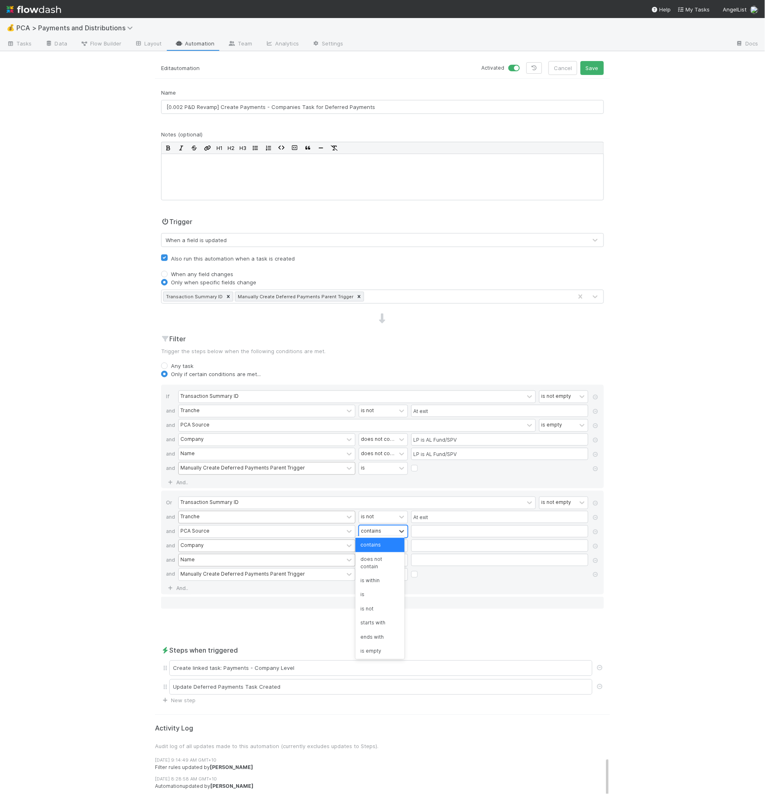
click at [370, 528] on div "contains" at bounding box center [371, 531] width 20 height 7
click at [377, 646] on div "is empty" at bounding box center [379, 650] width 49 height 14
click at [370, 544] on div "contains" at bounding box center [371, 545] width 20 height 7
click at [382, 584] on div "does not contain" at bounding box center [379, 577] width 49 height 22
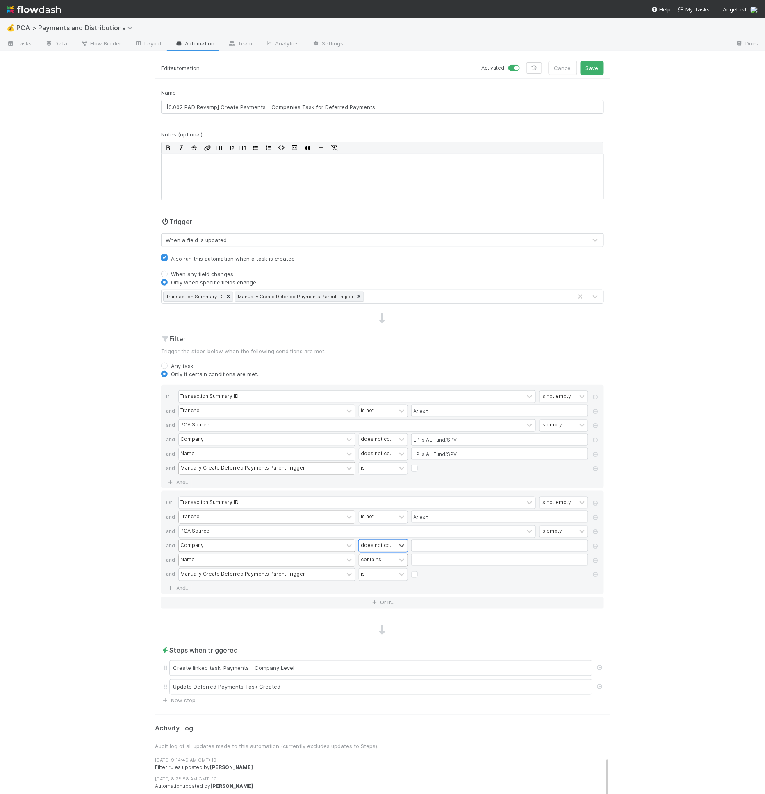
click at [385, 556] on div "contains" at bounding box center [377, 560] width 37 height 12
click at [384, 585] on div "does not contain" at bounding box center [379, 591] width 49 height 22
click at [423, 554] on input "text" at bounding box center [499, 560] width 177 height 12
paste input "SPV"
type input "SPV"
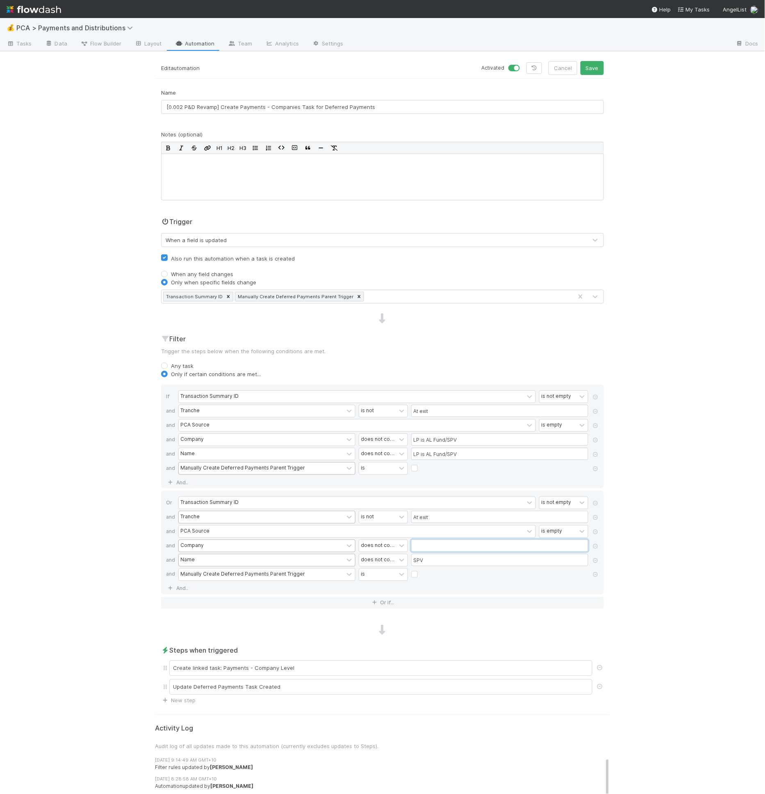
click at [423, 543] on input "text" at bounding box center [499, 546] width 177 height 12
paste input "SPV"
click at [443, 438] on input "LP is AL Fund/SPV" at bounding box center [499, 440] width 177 height 12
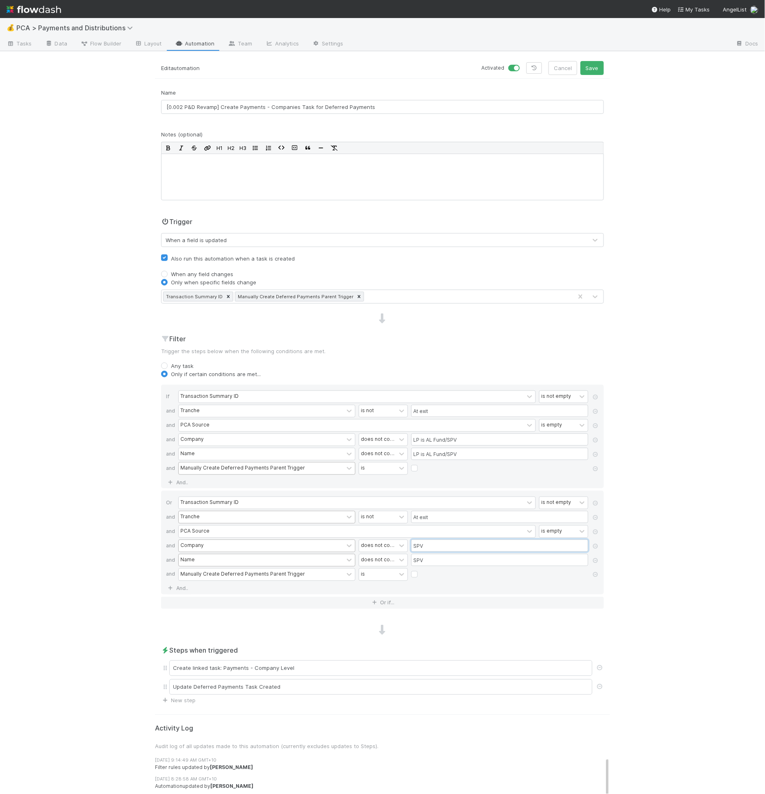
click at [420, 543] on input "SPV" at bounding box center [499, 546] width 177 height 12
paste input "LP is AL Fund/"
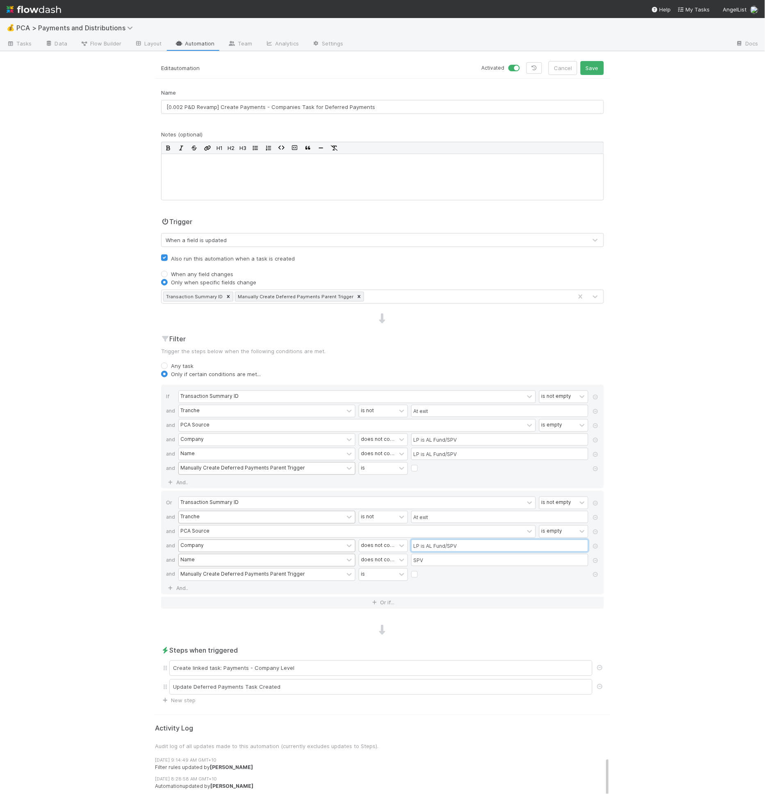
type input "LP is AL Fund/SPV"
click at [422, 554] on input "SPV" at bounding box center [499, 560] width 177 height 12
paste input "LP is AL Fund/"
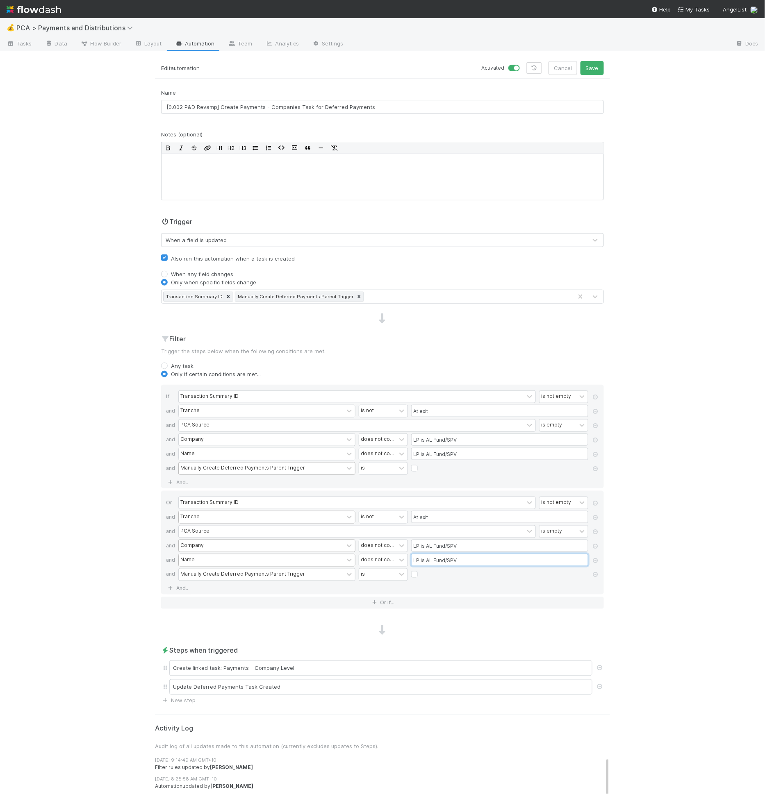
type input "LP is AL Fund/SPV"
click at [421, 570] on label at bounding box center [421, 570] width 0 height 0
click at [411, 570] on input "checkbox" at bounding box center [414, 576] width 7 height 12
checkbox input "true"
click at [377, 646] on h2 "Steps when triggered" at bounding box center [382, 651] width 443 height 10
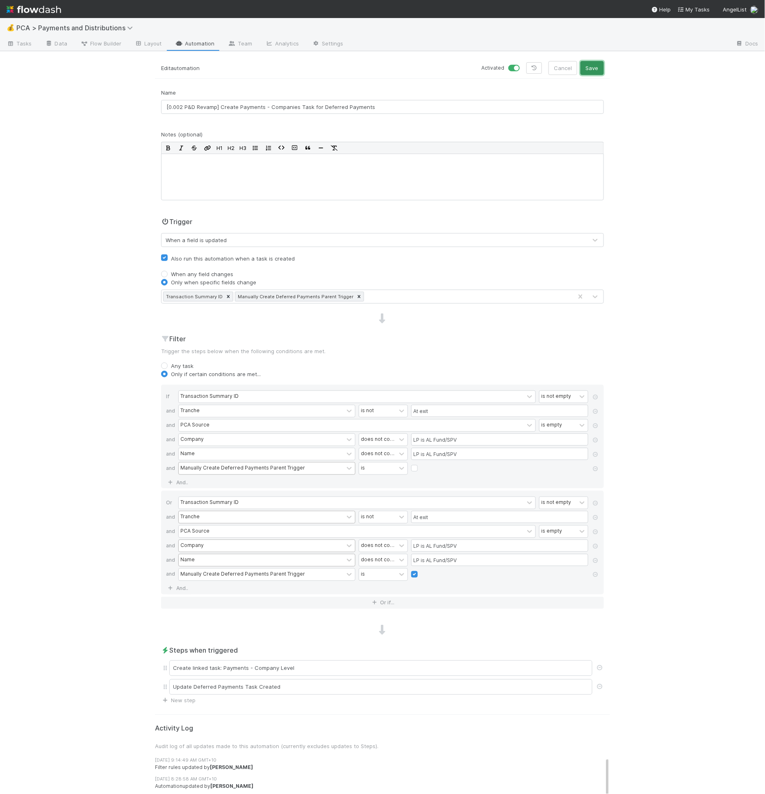
click at [588, 73] on button "Save" at bounding box center [591, 68] width 23 height 14
drag, startPoint x: 262, startPoint y: 84, endPoint x: 261, endPoint y: 90, distance: 5.9
click at [262, 85] on form "Edit automation Activated Cancel Save Name [0.002 P&D Revamp] Create Payments -…" at bounding box center [382, 383] width 455 height 644
click at [261, 100] on input "[0.002 P&D Revamp] Create Payments - Companies Task for Deferred Payments" at bounding box center [382, 107] width 443 height 14
click at [261, 102] on input "[0.002 P&D Revamp] Create Payments - Companies Task for Deferred Payments" at bounding box center [382, 107] width 443 height 14
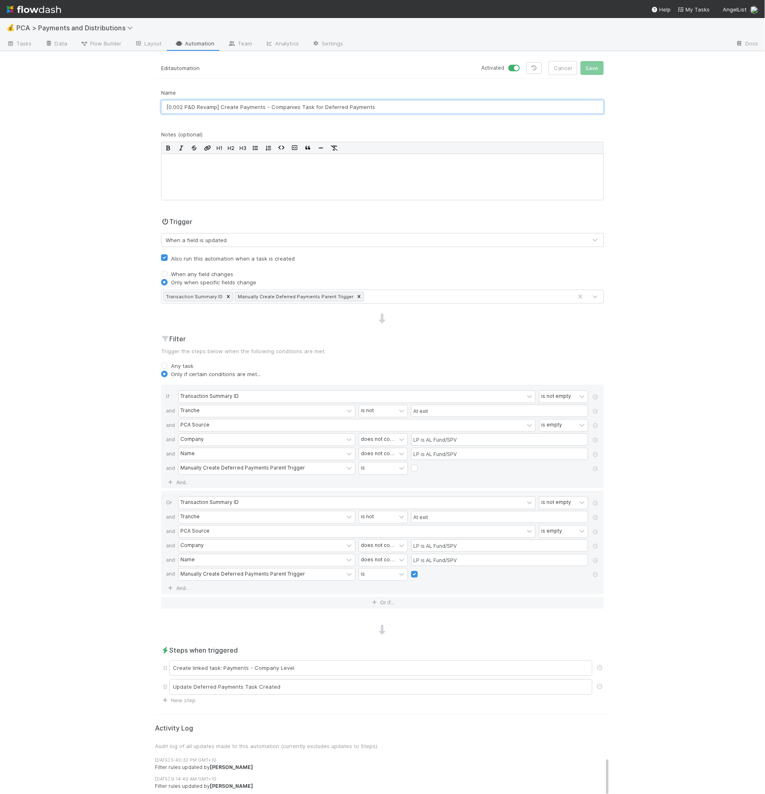
click at [261, 101] on input "[0.002 P&D Revamp] Create Payments - Companies Task for Deferred Payments" at bounding box center [382, 107] width 443 height 14
click at [97, 250] on div "💰 PCA > Payments and Distributions Tasks Data Flow Builder Layout Automation Te…" at bounding box center [382, 406] width 765 height 776
